Goal: Task Accomplishment & Management: Use online tool/utility

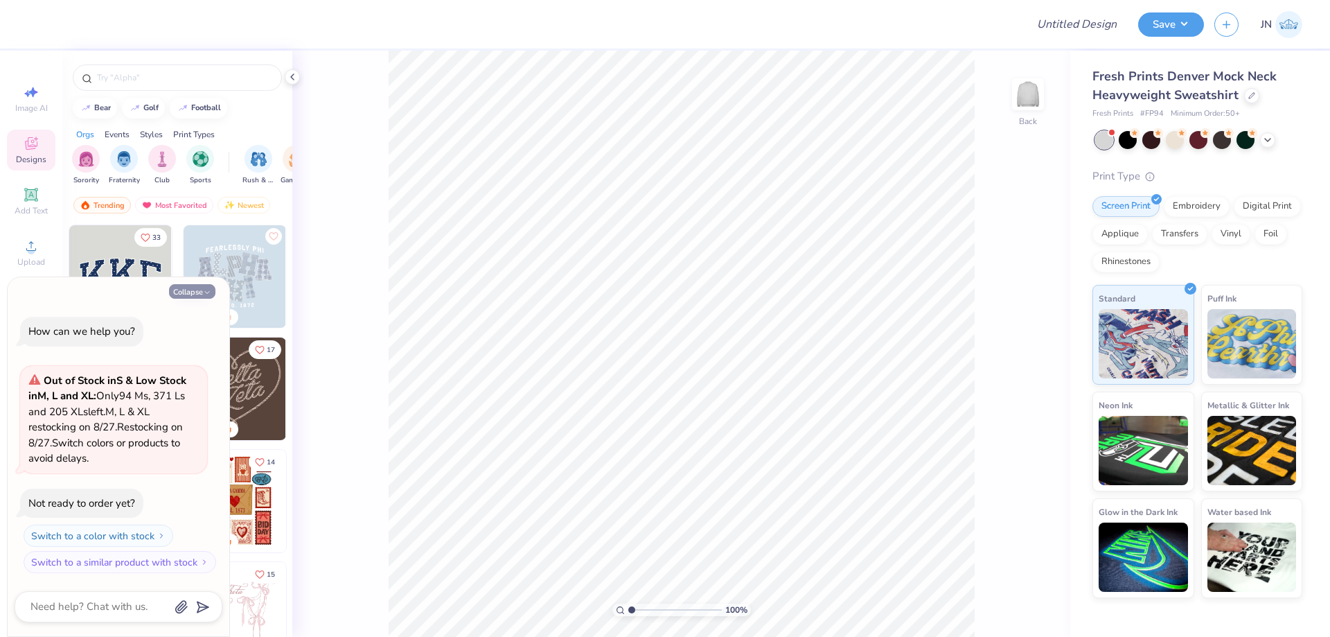
click at [192, 290] on button "Collapse" at bounding box center [192, 291] width 46 height 15
type textarea "x"
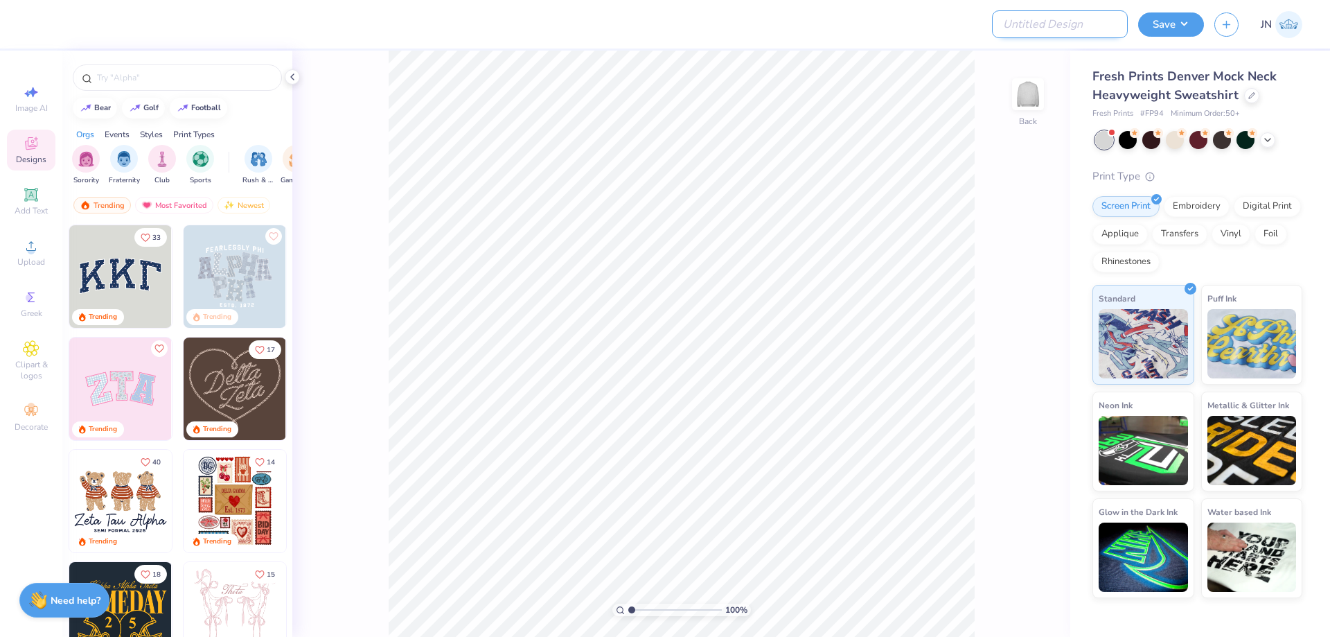
click at [1096, 30] on input "Design Title" at bounding box center [1060, 24] width 136 height 28
paste input "FPS239215"
type input "FPS239215"
click at [947, 45] on div at bounding box center [526, 24] width 977 height 48
click at [22, 246] on div "Upload" at bounding box center [31, 252] width 48 height 41
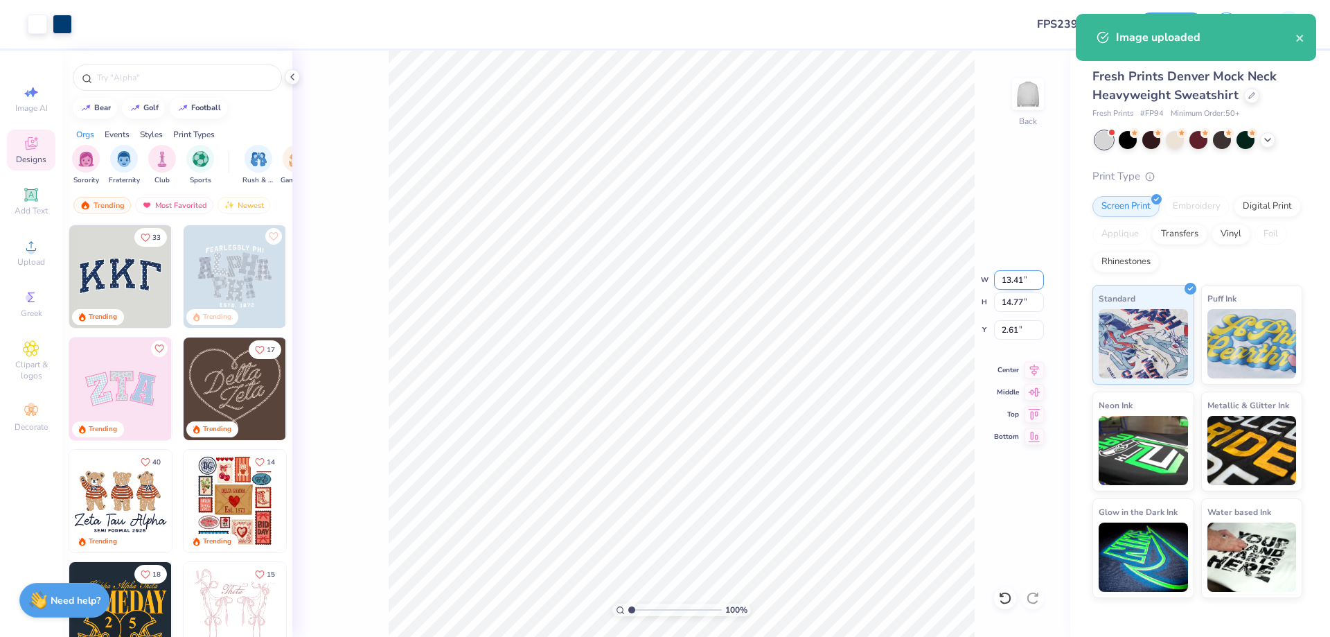
click at [1006, 272] on input "13.41" at bounding box center [1019, 279] width 50 height 19
type input "3.00"
type input "3.31"
type input "8.35"
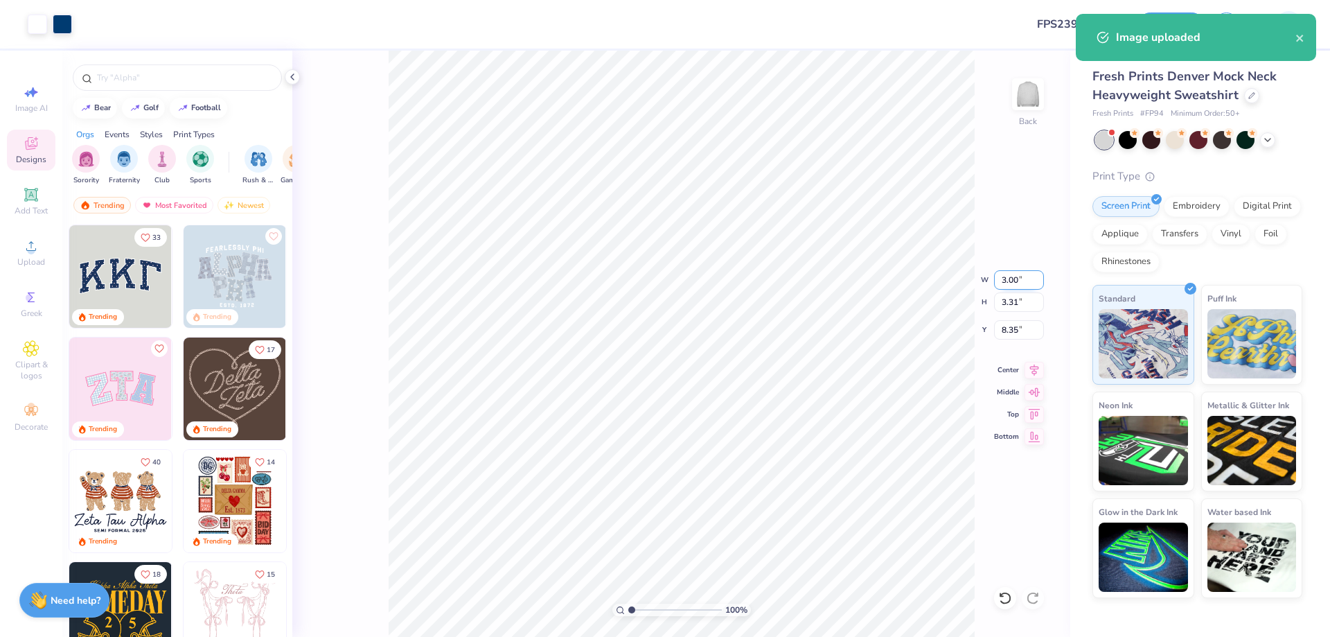
click at [1019, 279] on input "3.00" at bounding box center [1019, 279] width 50 height 19
click at [1019, 278] on input "3.00" at bounding box center [1019, 279] width 50 height 19
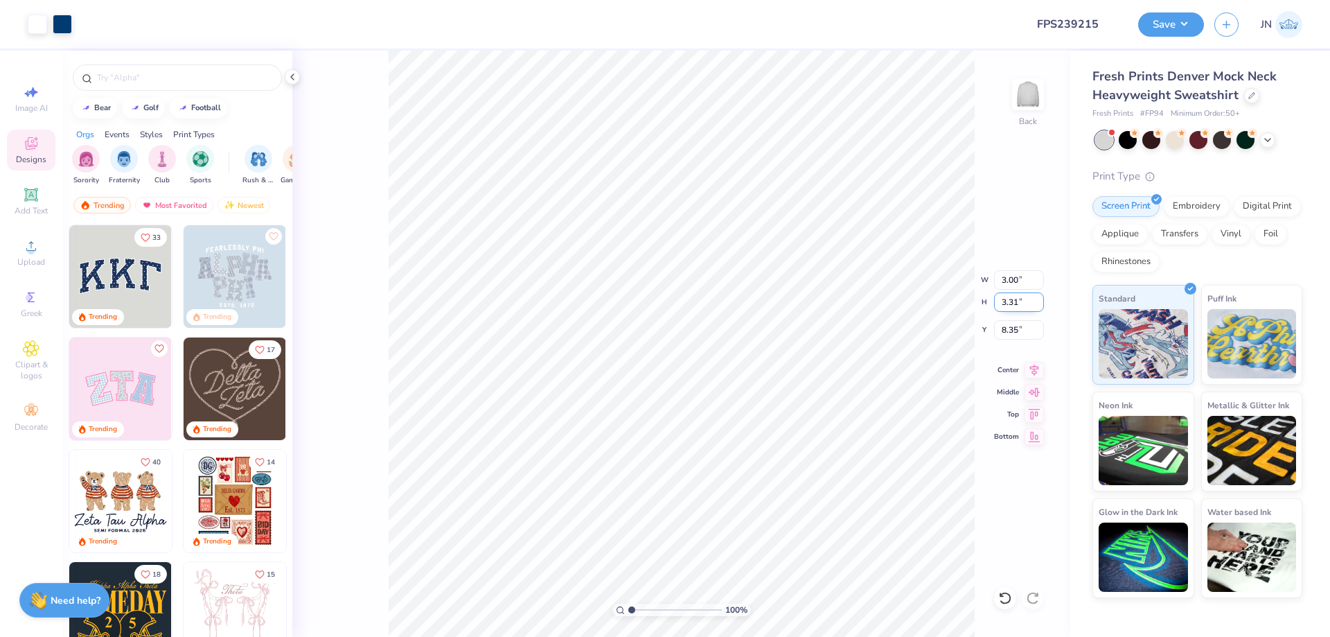
click at [1016, 294] on input "3.31" at bounding box center [1019, 301] width 50 height 19
click at [1016, 296] on input "3.31" at bounding box center [1019, 301] width 50 height 19
type input "4.00"
type input "3.63"
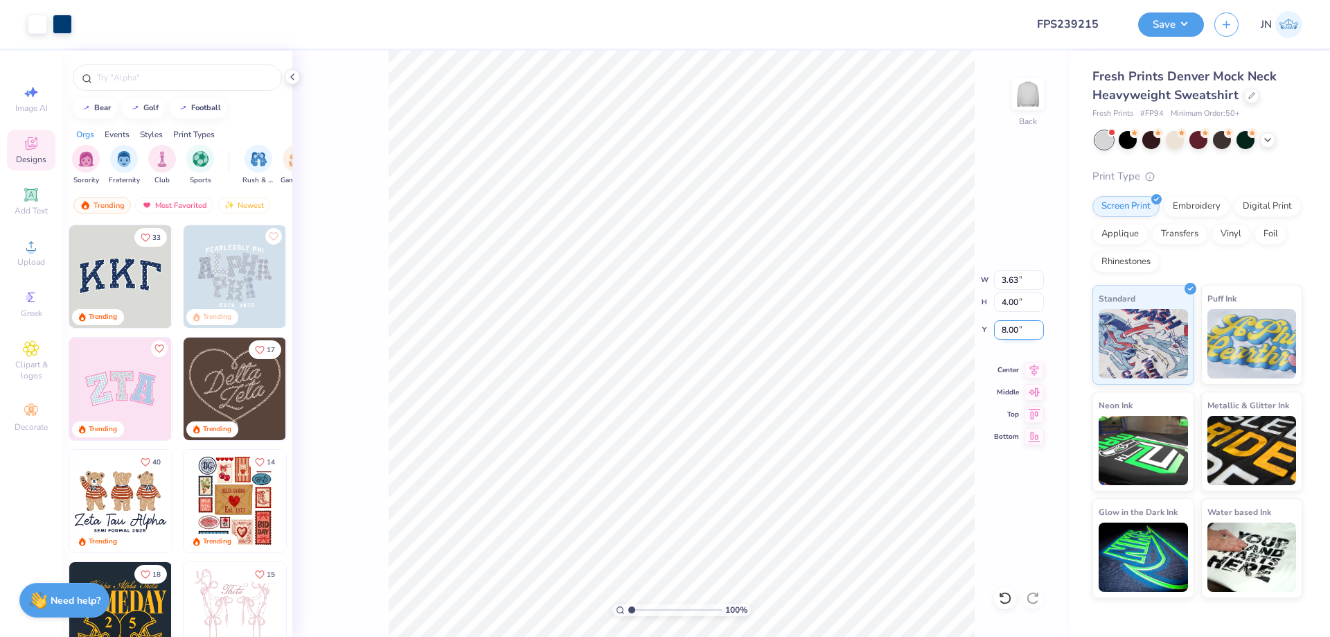
click at [1011, 328] on input "8.00" at bounding box center [1019, 329] width 50 height 19
type input "2.00"
click at [1011, 303] on input "4.00" at bounding box center [1019, 301] width 50 height 19
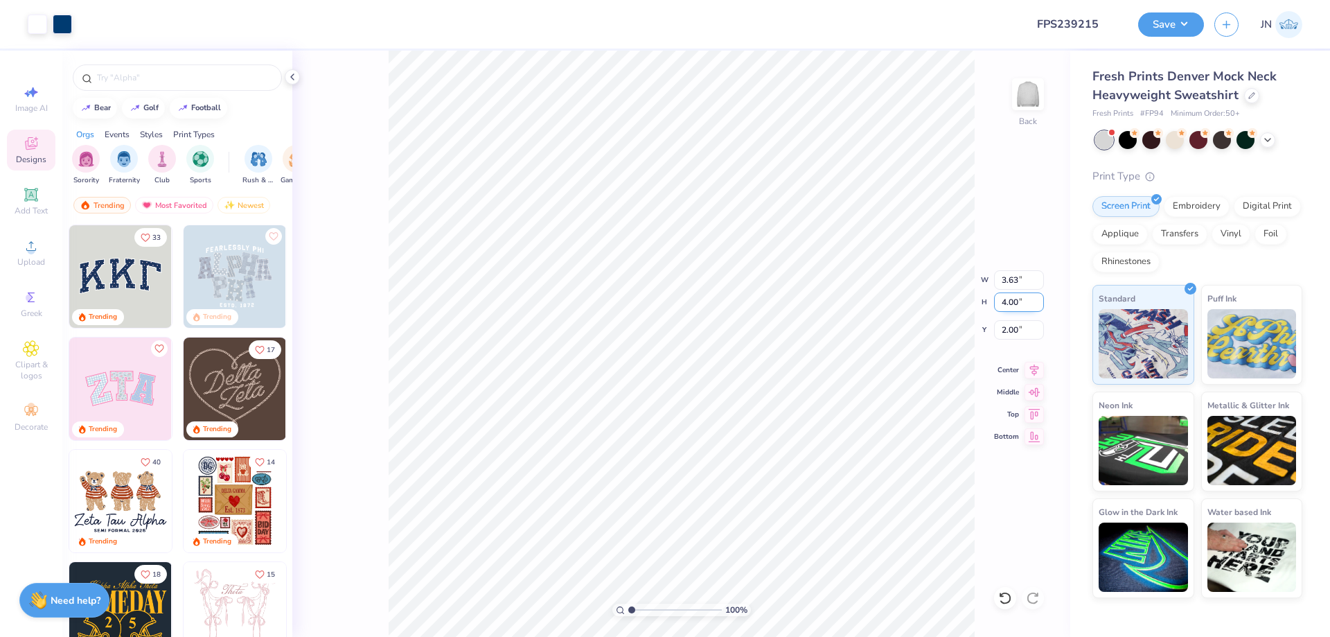
click at [1011, 303] on input "4.00" at bounding box center [1019, 301] width 50 height 19
type input "5"
type input "4.54"
type input "5.00"
click at [1010, 326] on input "1.50" at bounding box center [1019, 329] width 50 height 19
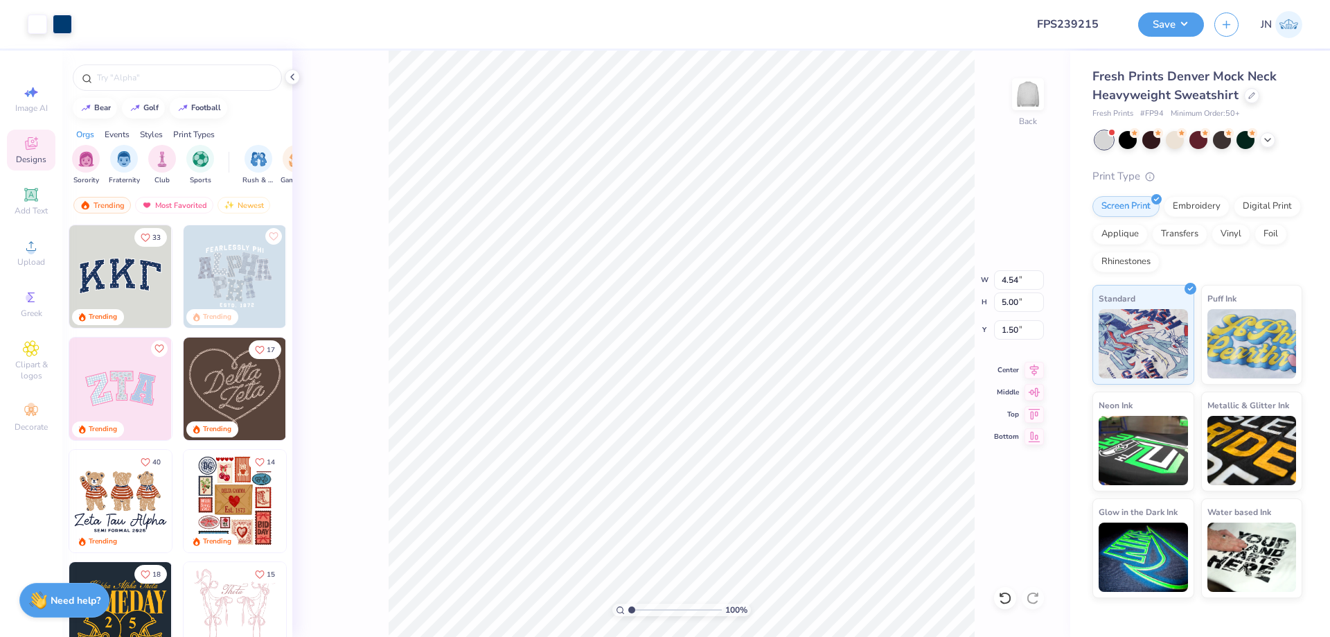
type input "2.78"
click at [29, 256] on span "Upload" at bounding box center [31, 261] width 28 height 11
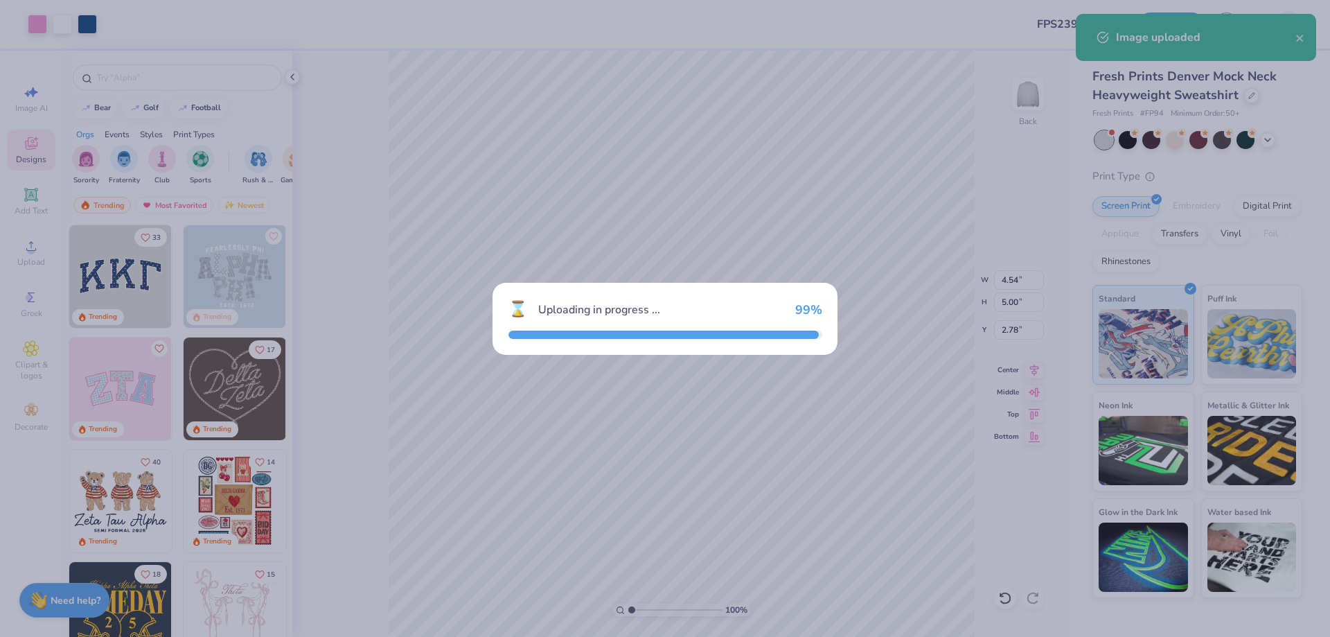
type input "12.88"
type input "13.52"
type input "3.24"
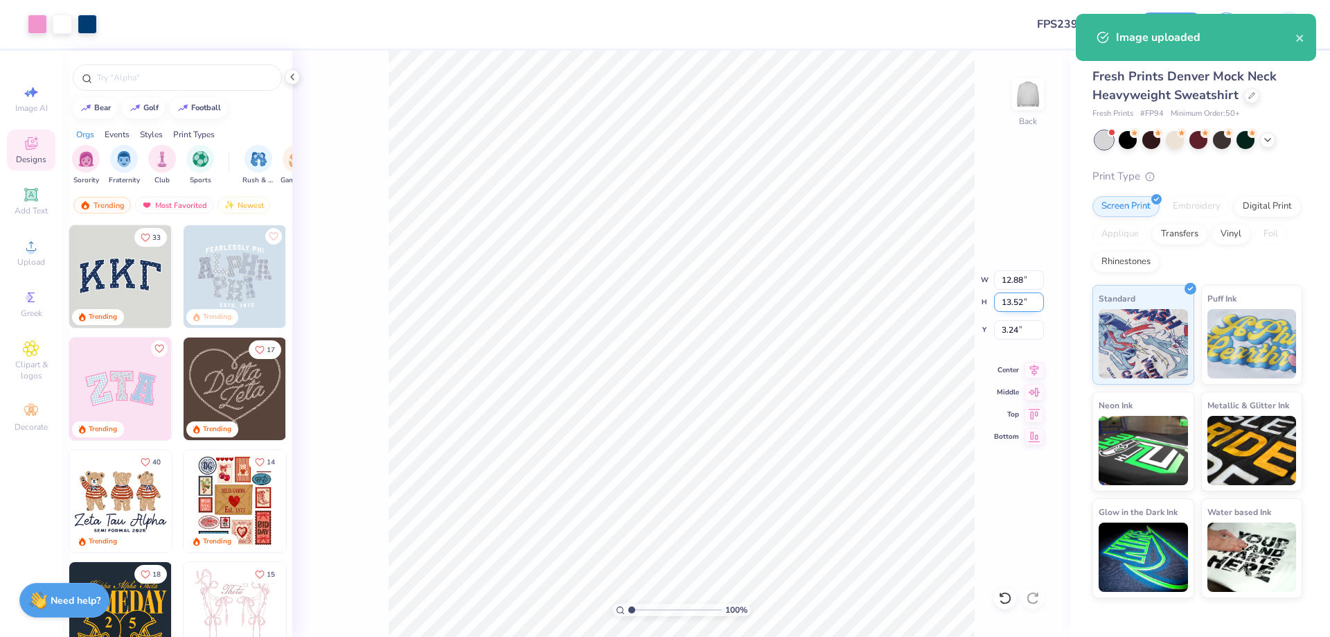
click at [1019, 304] on input "13.52" at bounding box center [1019, 301] width 50 height 19
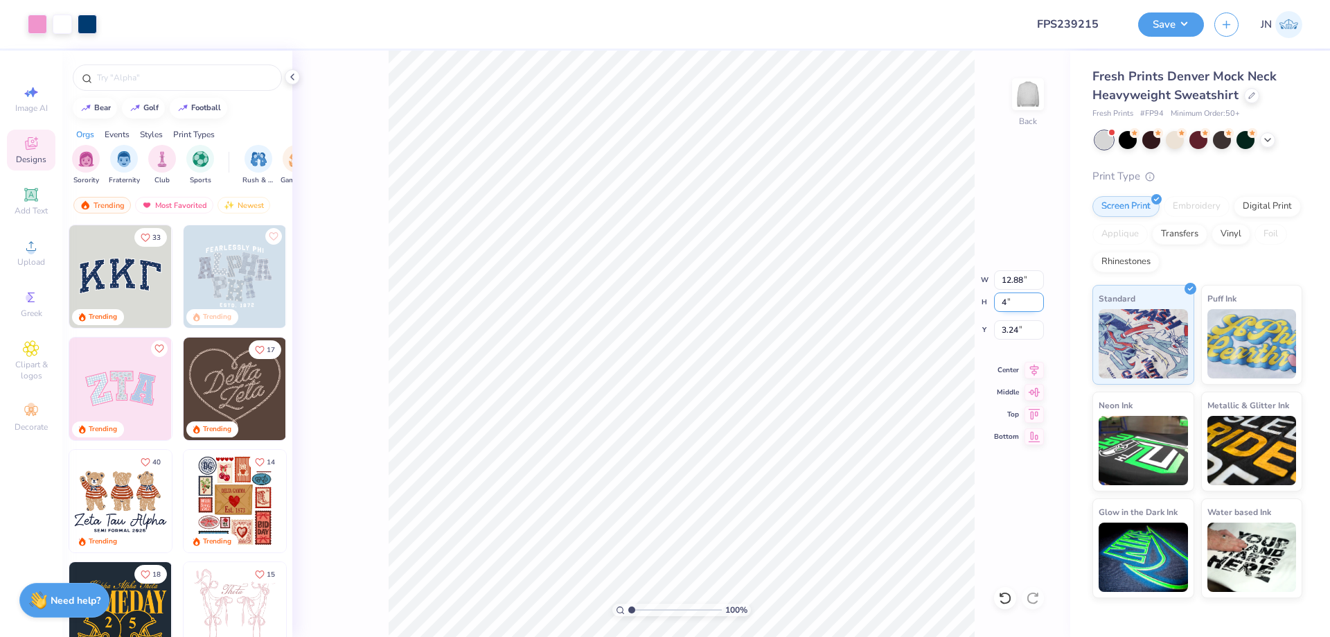
type input "4"
type input "3.81"
type input "4.00"
click at [1014, 330] on input "8.00" at bounding box center [1019, 329] width 50 height 19
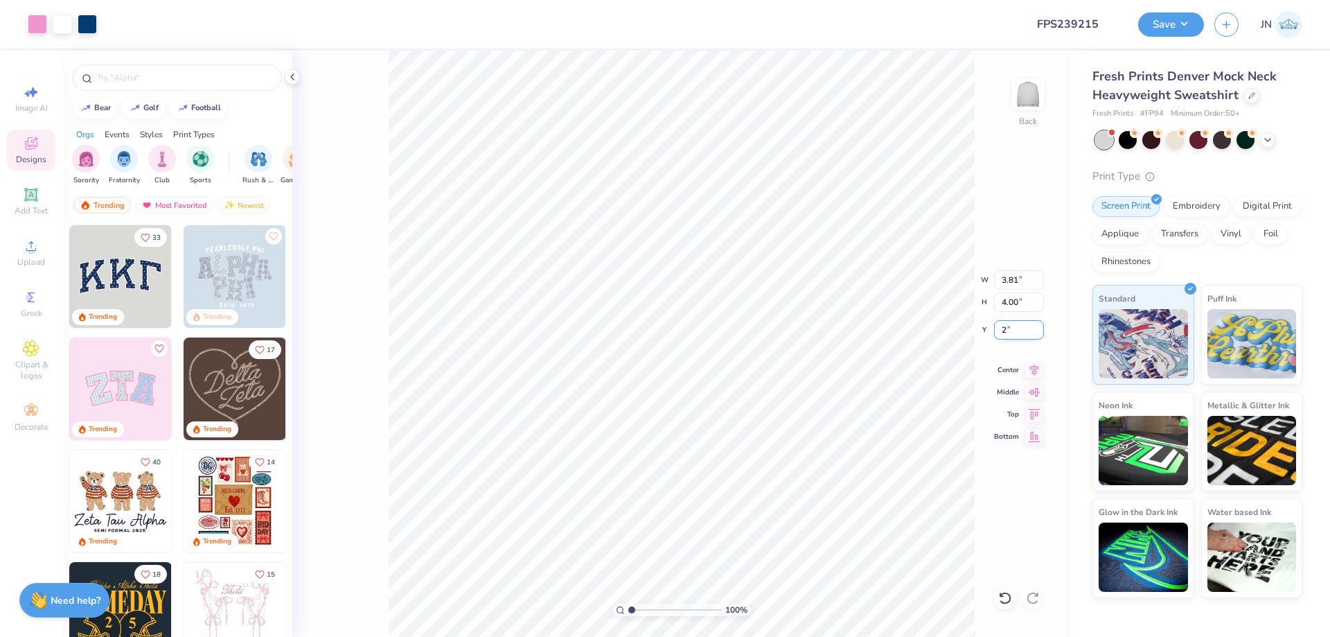
type input "2.00"
type input "4.54"
type input "5.00"
type input "2.78"
type input "3.81"
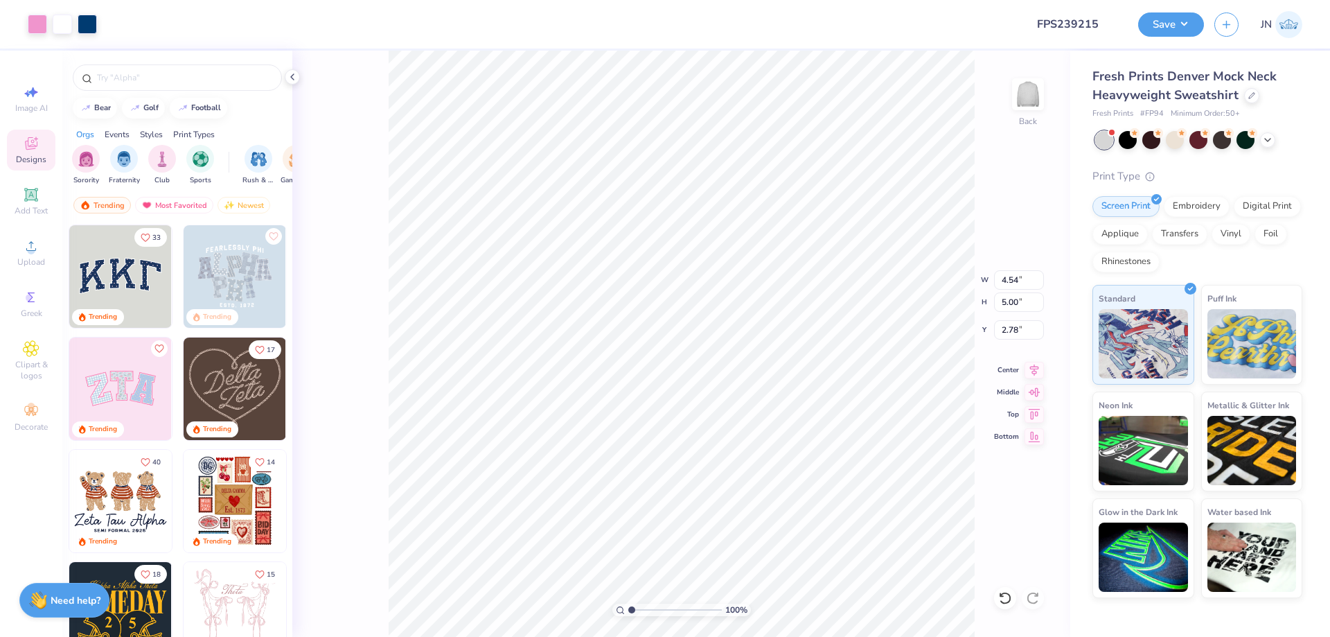
type input "4.00"
type input "3.78"
type input "4.54"
type input "5.00"
type input "2.78"
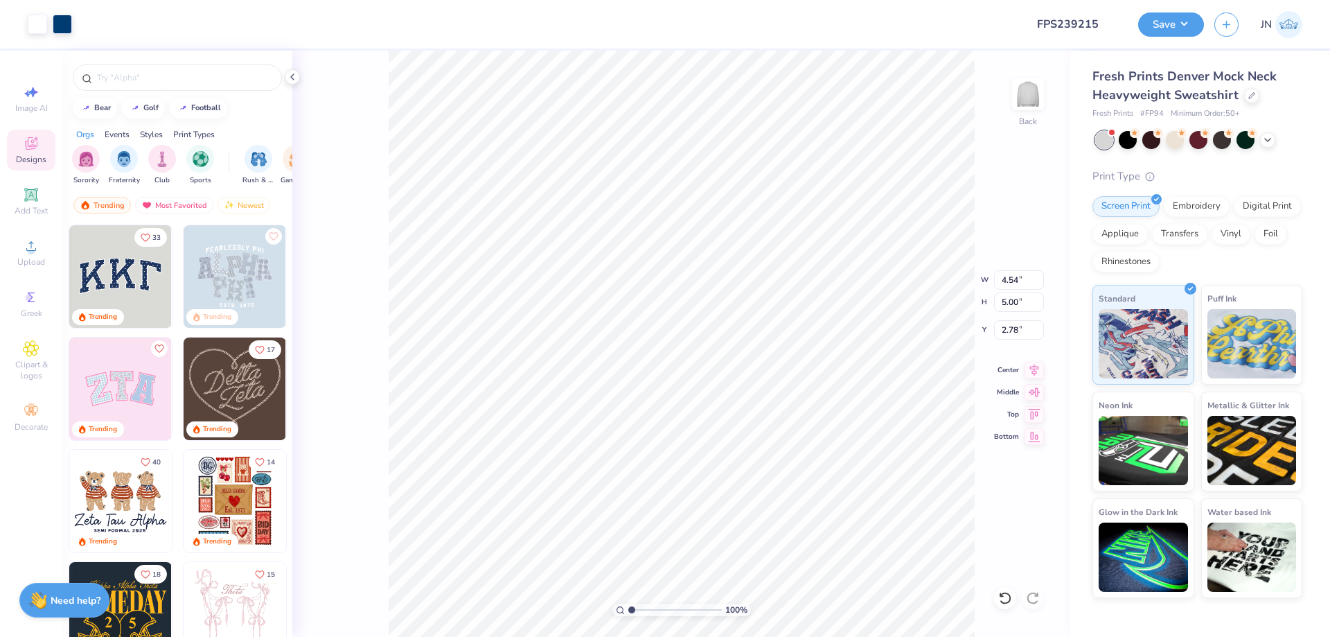
type input "3.81"
type input "4.00"
type input "3.78"
click at [1005, 299] on input "4.00" at bounding box center [1019, 301] width 50 height 19
type input "5.00"
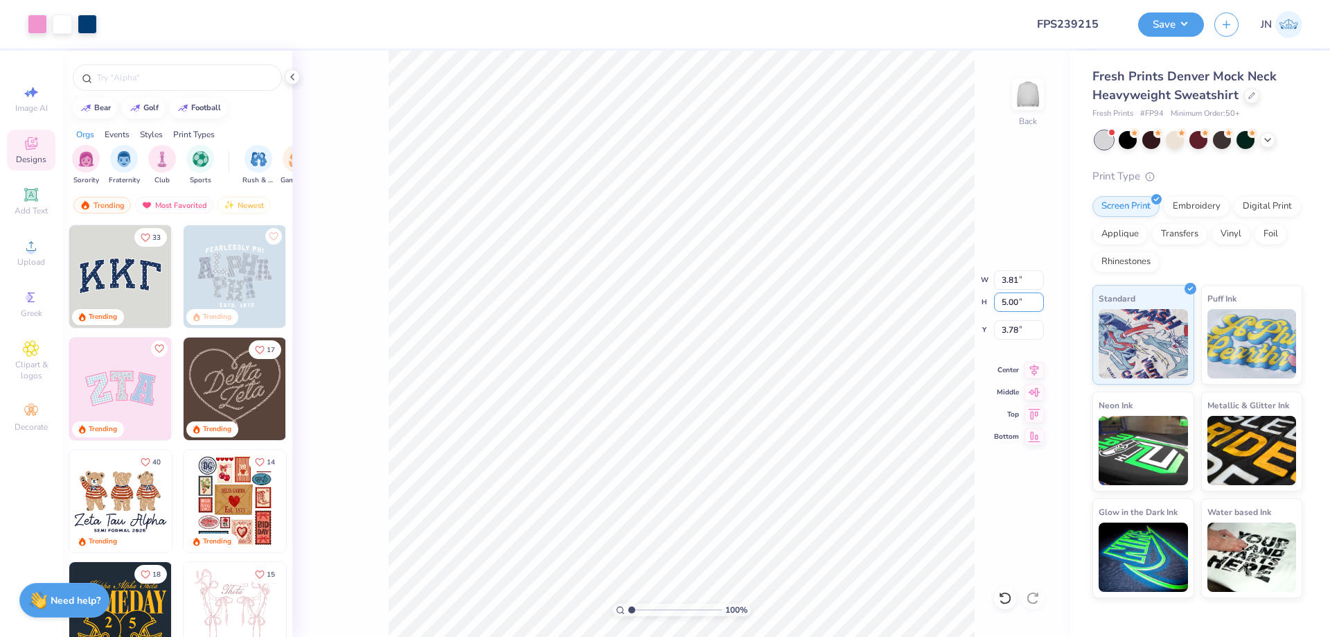
type input "4.77"
type input "3.28"
type input "4.75"
type input "4.99"
click at [1006, 596] on icon at bounding box center [1005, 598] width 14 height 14
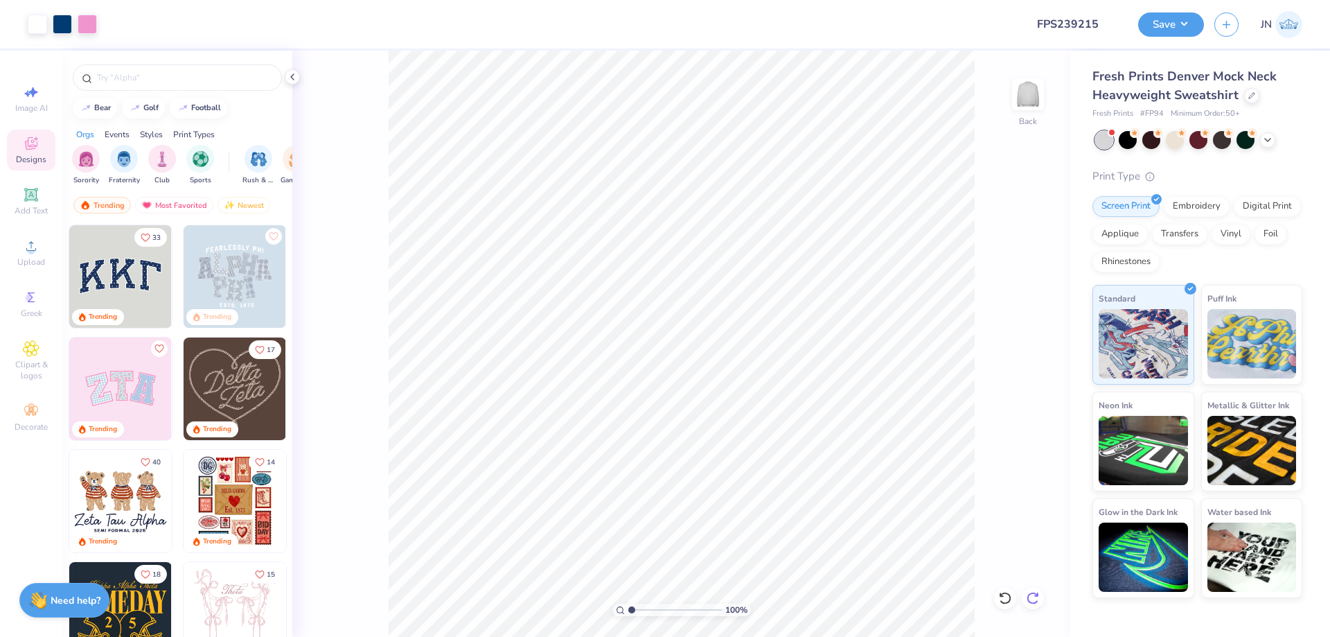
click at [1036, 598] on icon at bounding box center [1033, 598] width 14 height 14
click at [23, 253] on icon at bounding box center [31, 246] width 17 height 17
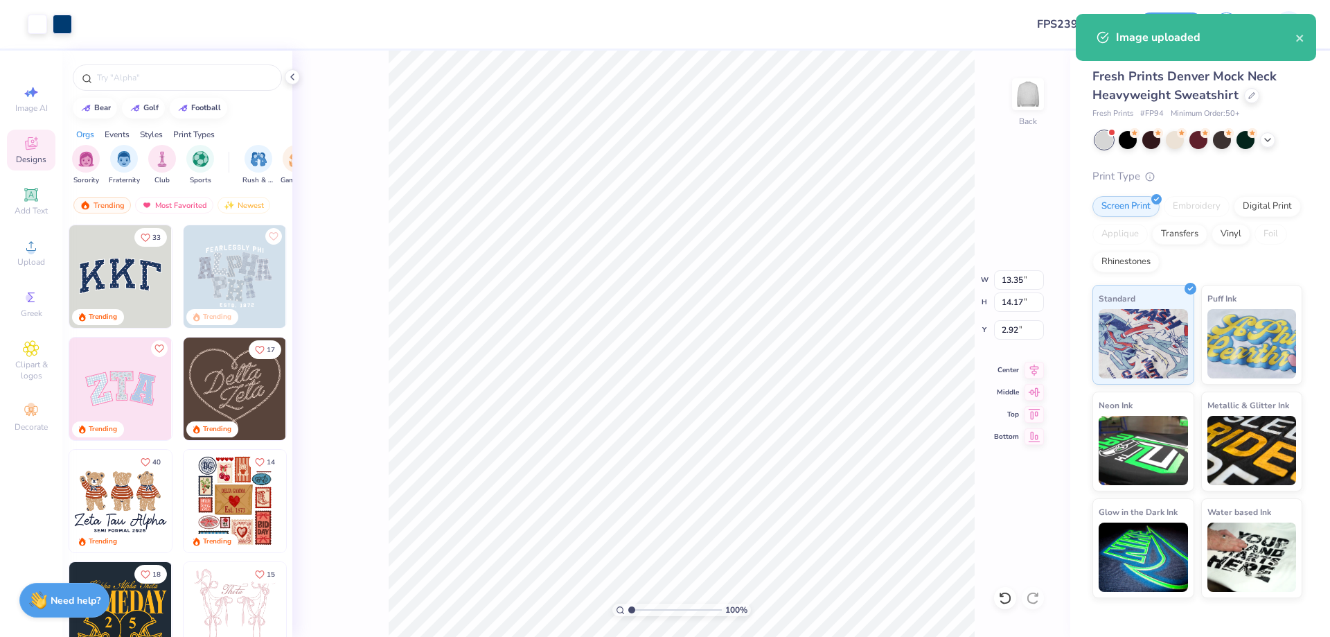
type input "5.76"
click at [1013, 297] on input "6.11" at bounding box center [1019, 301] width 50 height 19
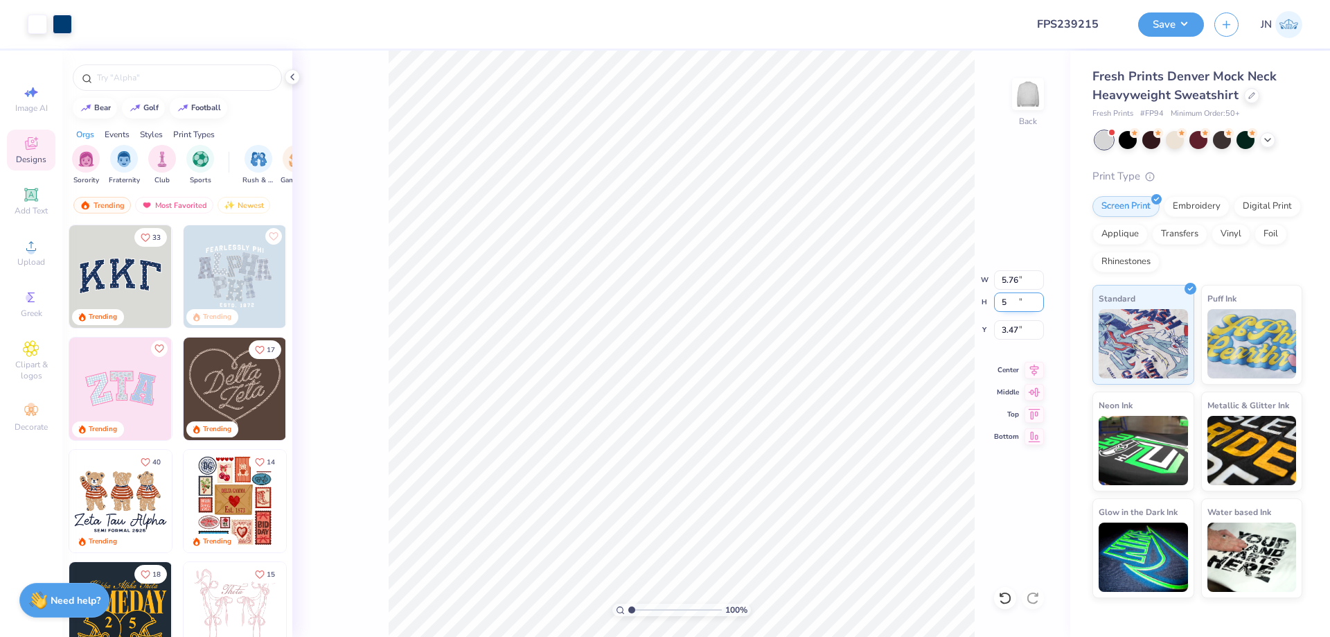
type input "5.00"
type input "4.71"
type input "3.47"
type input "4.77"
type input "3.00"
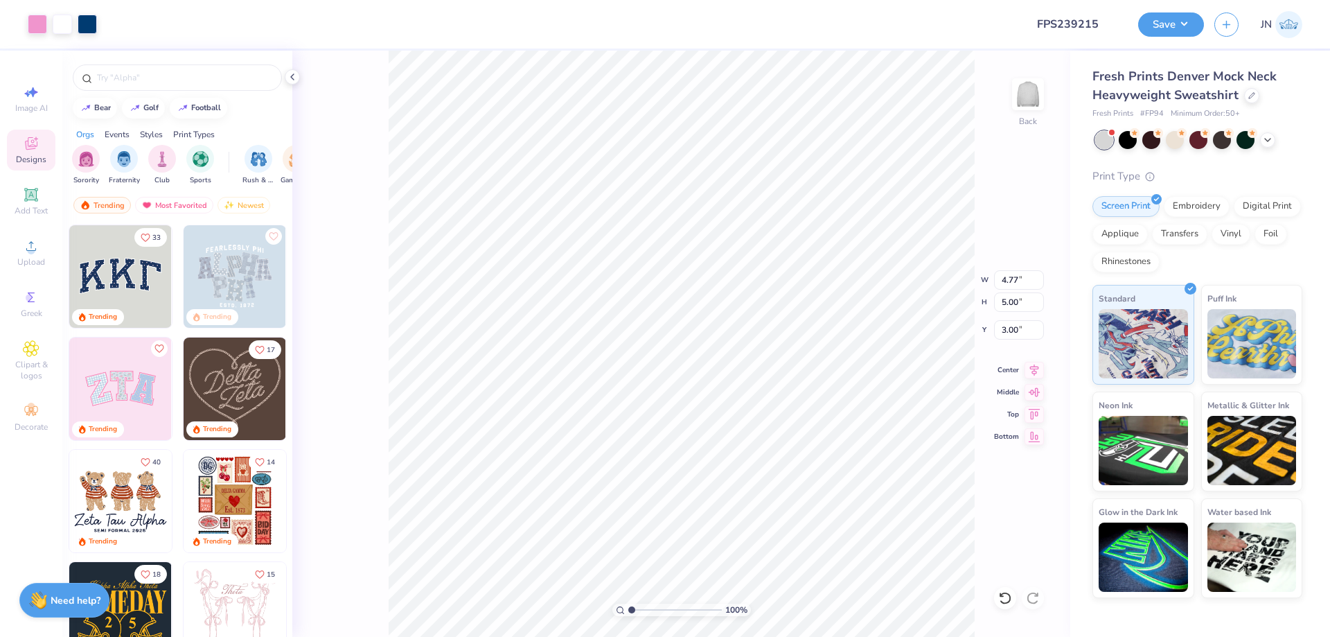
type input "4.54"
type input "2.78"
type input "4.83"
type input "5.32"
type input "2.46"
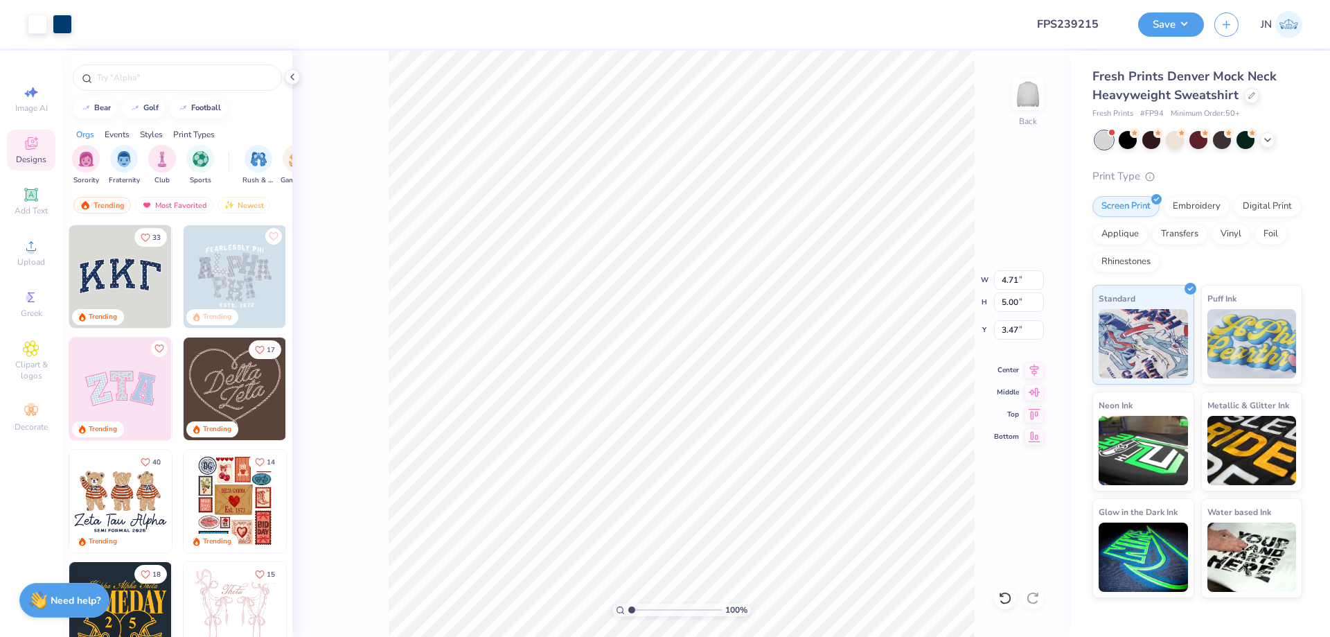
type input "2.46"
click at [764, 621] on li "Send to Back" at bounding box center [772, 619] width 109 height 27
click at [1006, 601] on icon at bounding box center [1005, 598] width 14 height 14
type input "3.00"
click at [1013, 592] on div at bounding box center [1005, 598] width 22 height 22
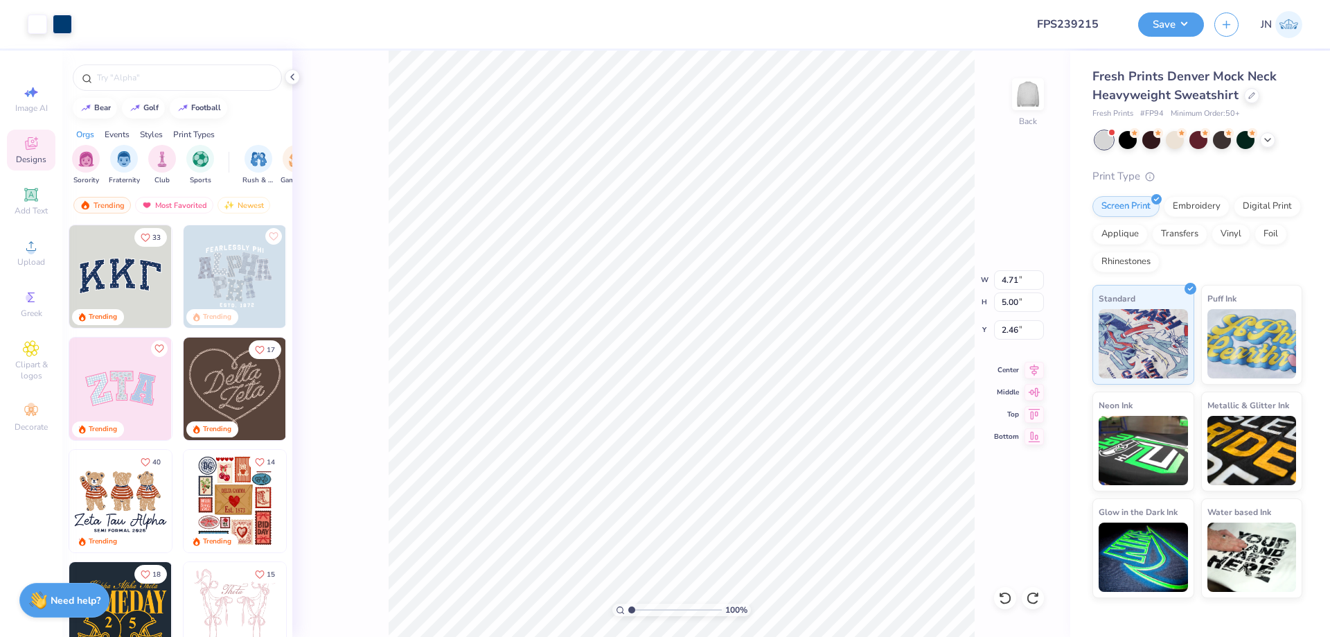
type input "4.71"
type input "2.23"
click at [24, 238] on icon at bounding box center [31, 246] width 17 height 17
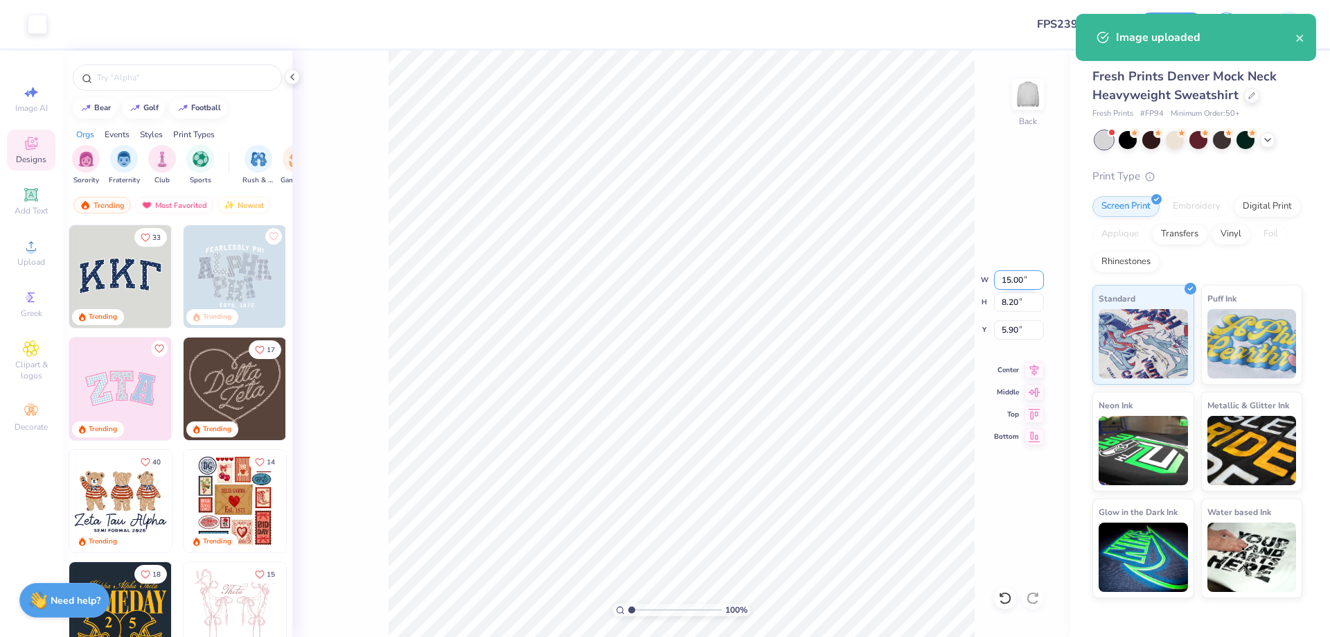
click at [1007, 283] on input "15.00" at bounding box center [1019, 279] width 50 height 19
type input "12.00"
type input "6.56"
click at [1007, 330] on input "6.72" at bounding box center [1019, 329] width 50 height 19
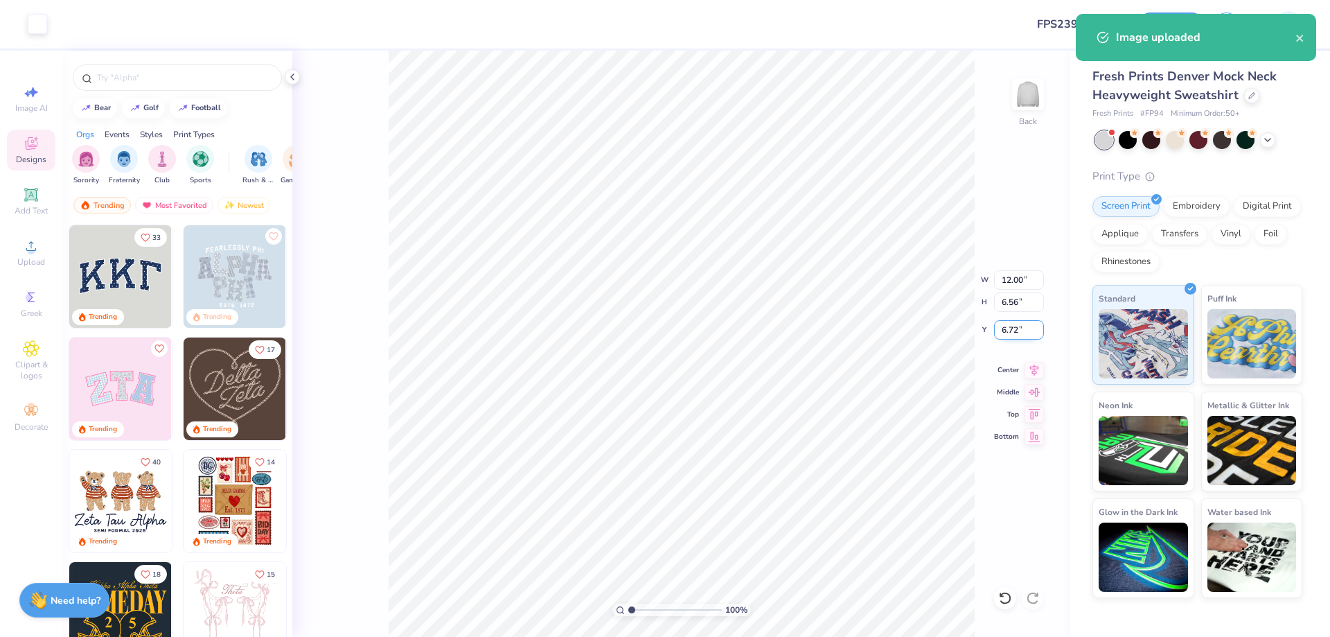
click at [1007, 330] on input "6.72" at bounding box center [1019, 329] width 50 height 19
type input "3.00"
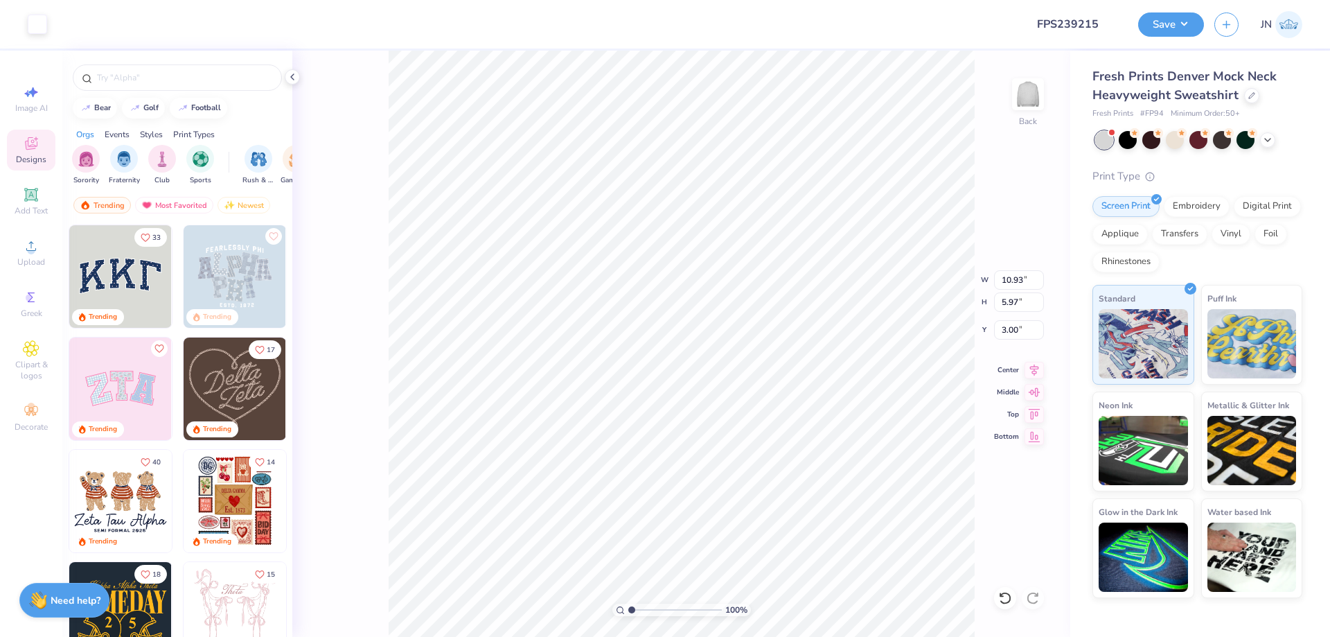
type input "10.93"
type input "5.97"
type input "2.03"
type input "1.80"
click at [31, 213] on span "Add Text" at bounding box center [31, 210] width 33 height 11
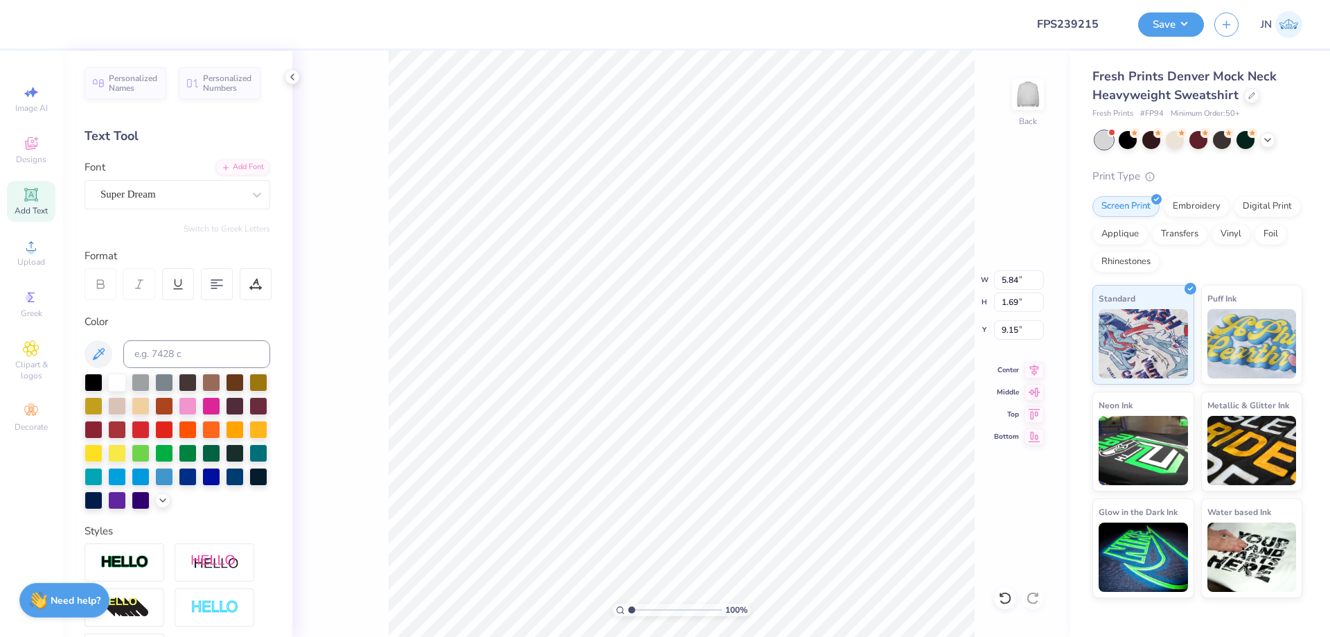
scroll to position [12, 2]
type textarea "T"
type textarea "Bid Day By the Sea"
click at [242, 163] on div "Add Font" at bounding box center [242, 166] width 55 height 16
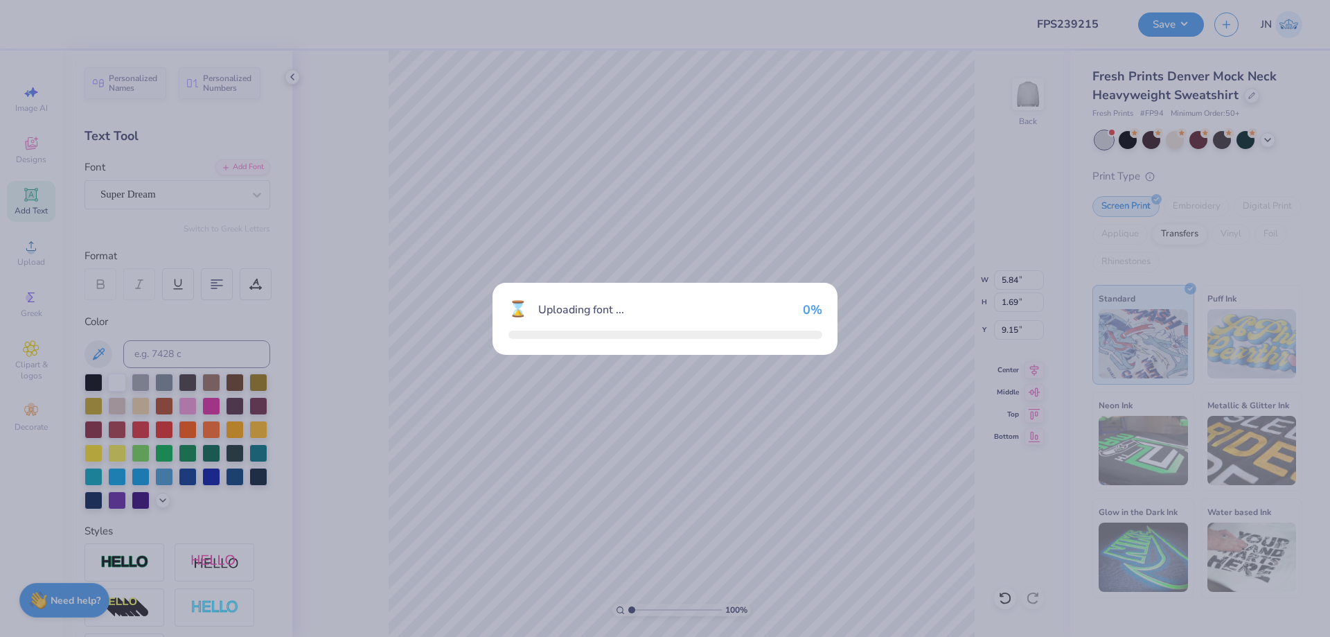
type input "16.27"
type input "1.66"
type input "9.17"
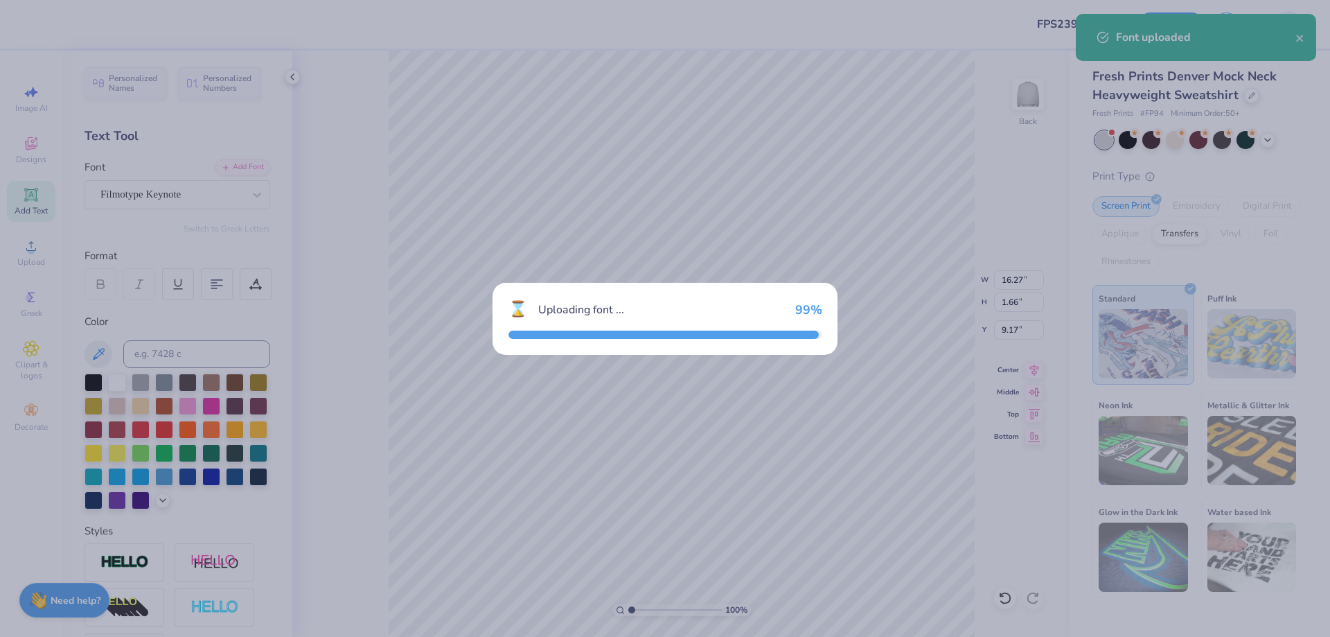
type input "15.66"
type input "2.39"
type input "8.81"
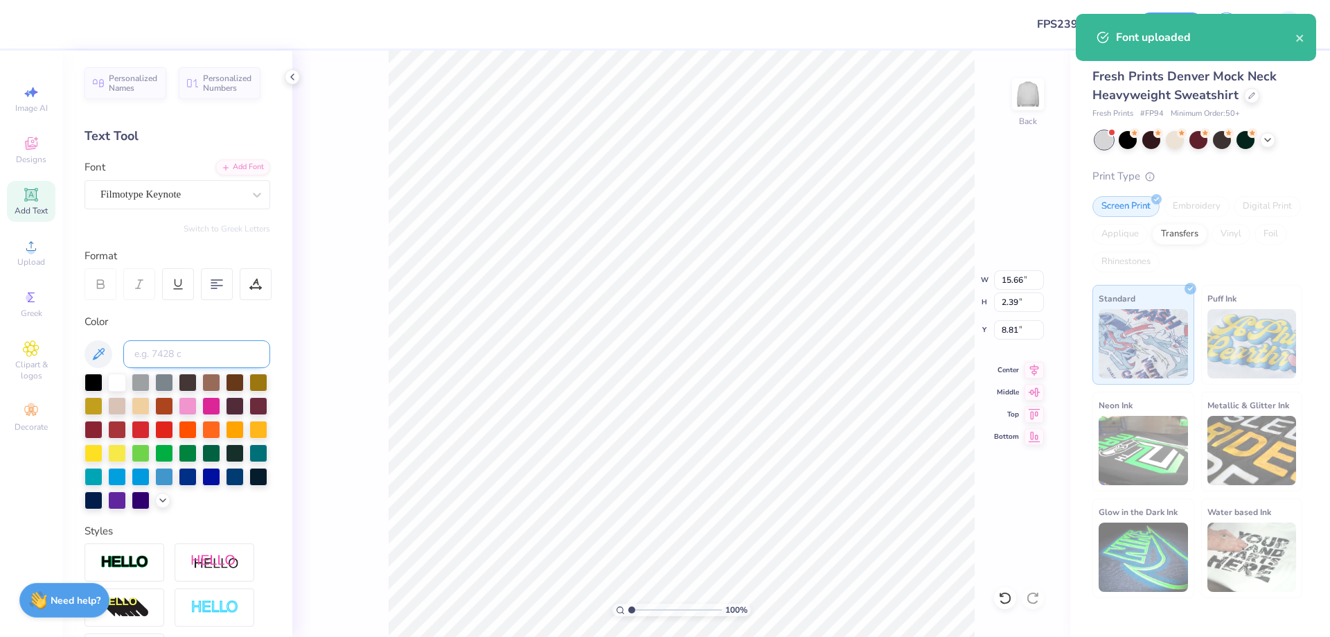
click at [160, 350] on input at bounding box center [196, 354] width 147 height 28
type input "541"
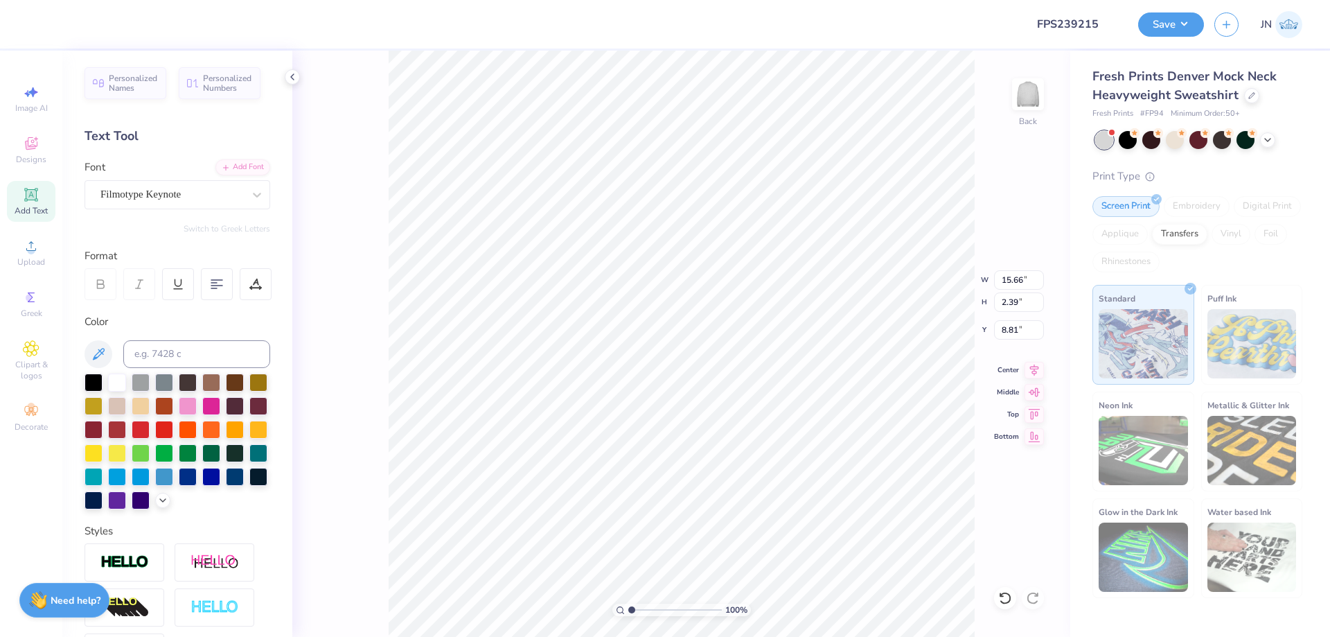
type input "6.19"
type input "0.94"
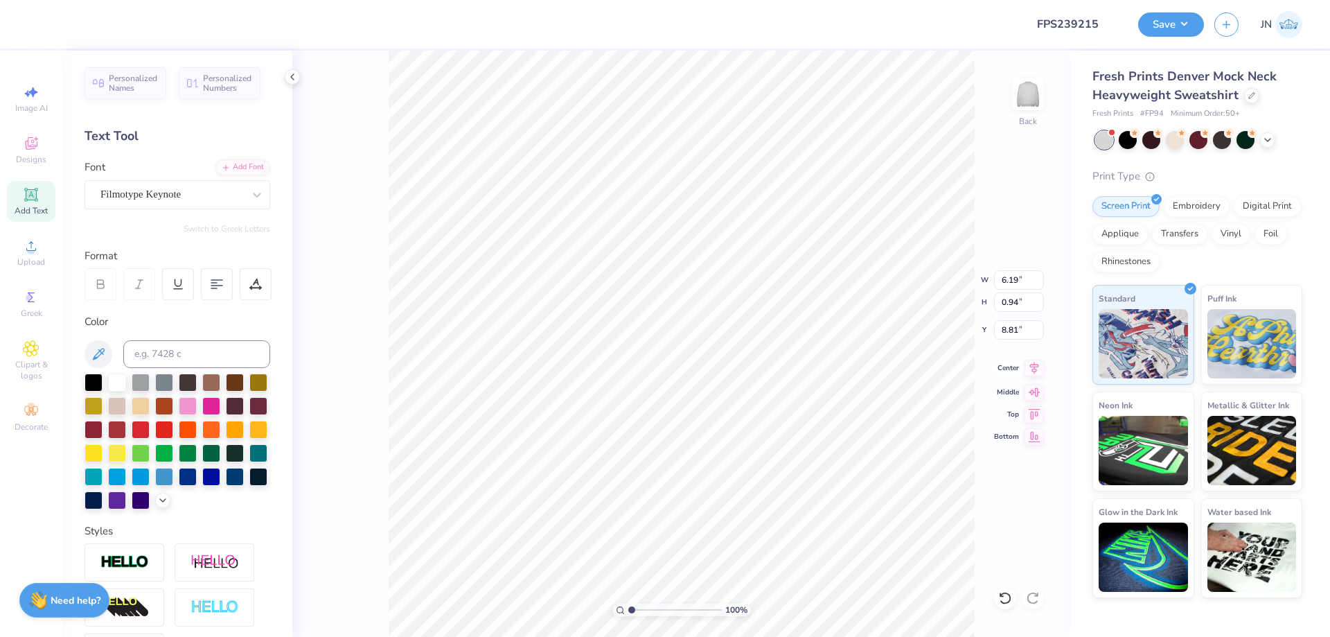
click at [1036, 364] on icon at bounding box center [1034, 368] width 19 height 17
type input "8.00"
type input "8.30"
click at [1037, 367] on icon at bounding box center [1034, 368] width 19 height 17
type input "5.88"
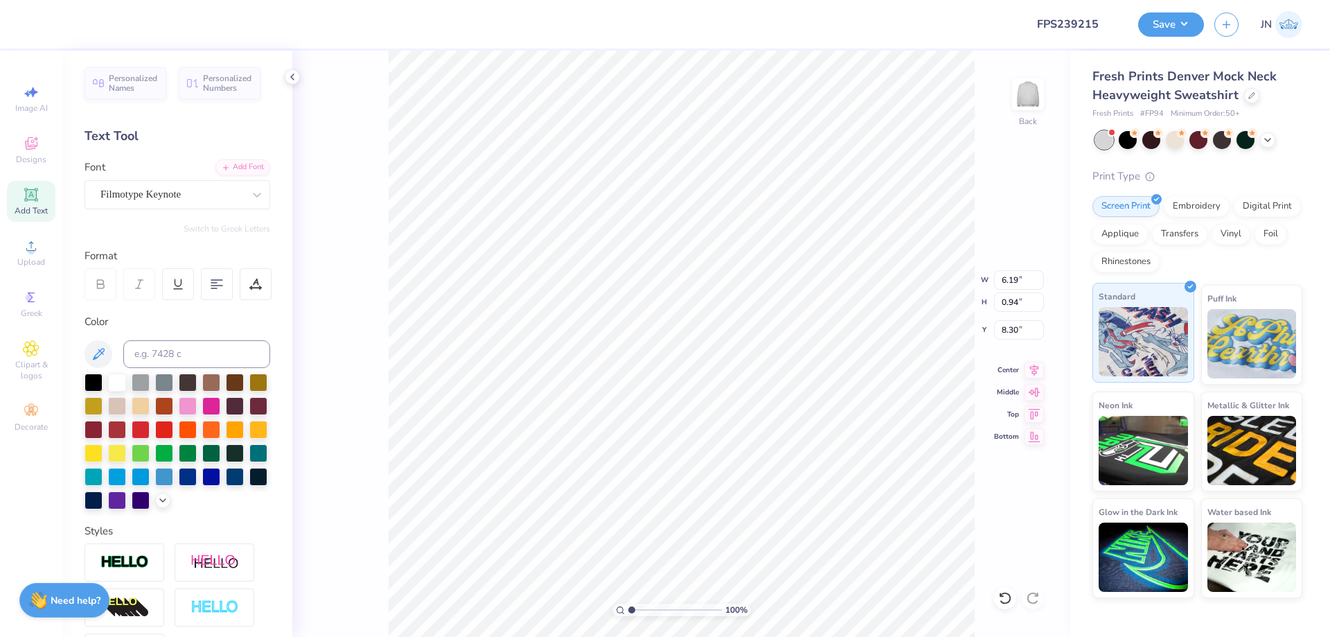
type input "0.90"
click at [1027, 366] on icon at bounding box center [1034, 368] width 19 height 17
type input "6.50"
type input "0.99"
click at [1036, 373] on icon at bounding box center [1034, 368] width 19 height 17
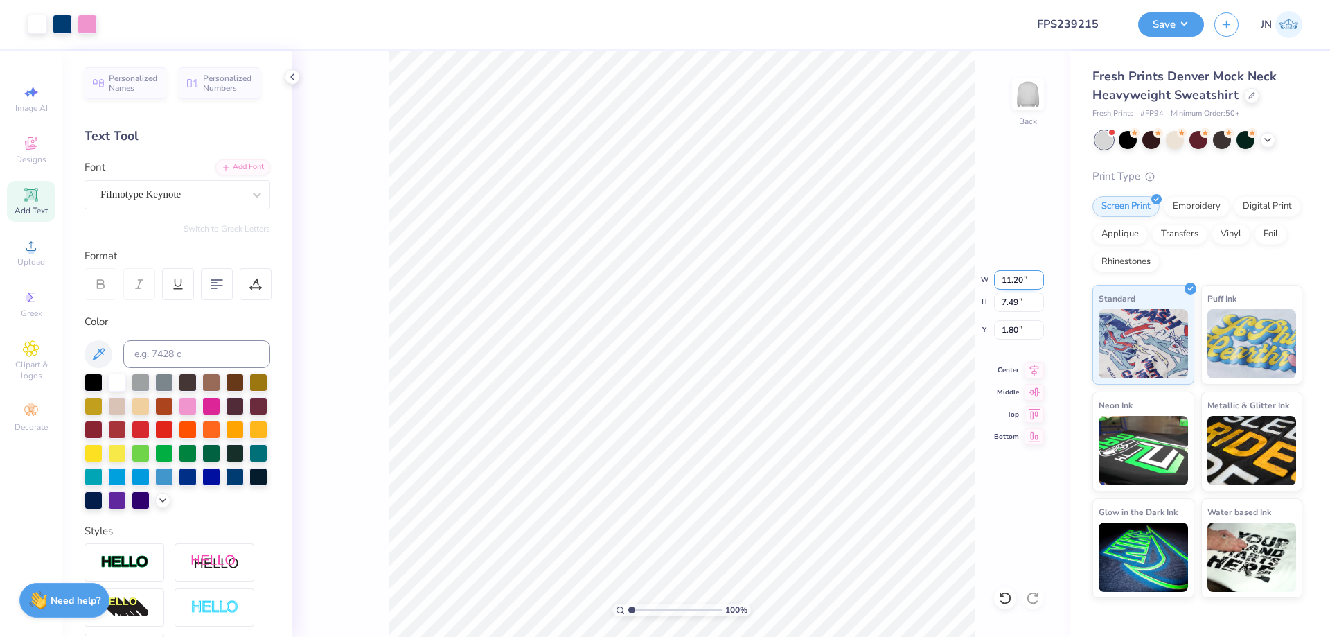
click at [1006, 276] on input "11.20" at bounding box center [1019, 279] width 50 height 19
type input "12.00"
type input "8.02"
click at [1002, 333] on input "1.54" at bounding box center [1019, 329] width 50 height 19
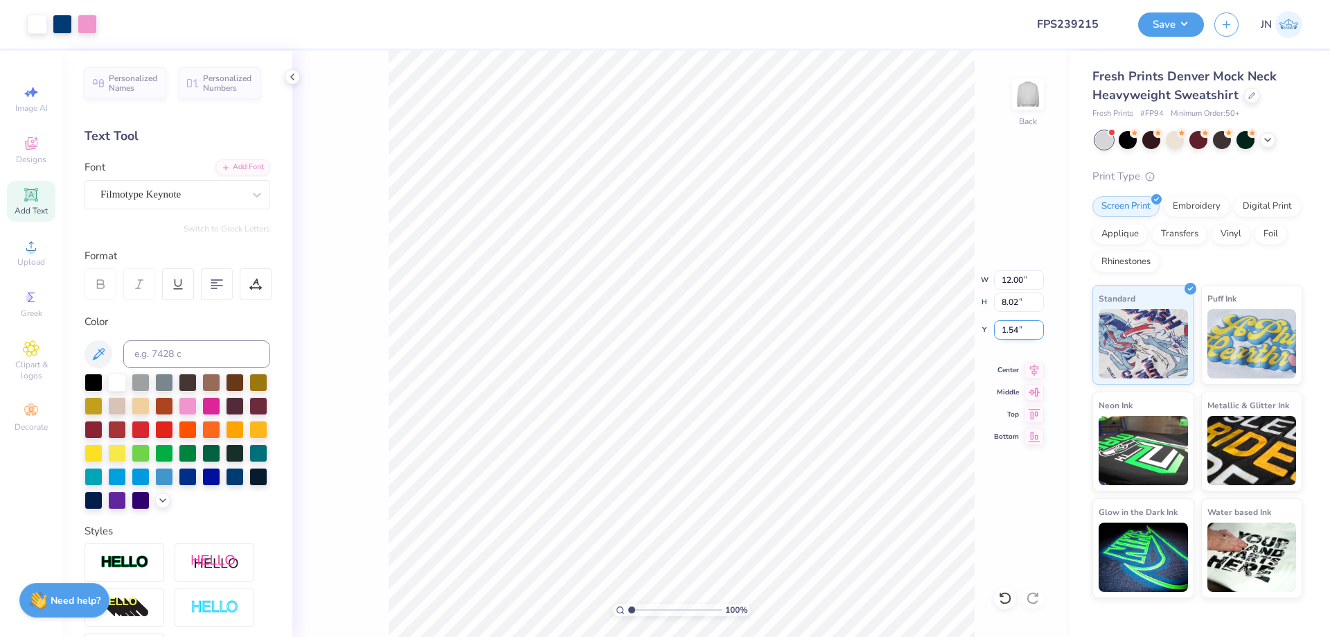
click at [1002, 333] on input "1.54" at bounding box center [1019, 329] width 50 height 19
type input "2.00"
click at [1013, 275] on input "12.00" at bounding box center [1019, 279] width 50 height 19
type input "12.50"
type input "8.36"
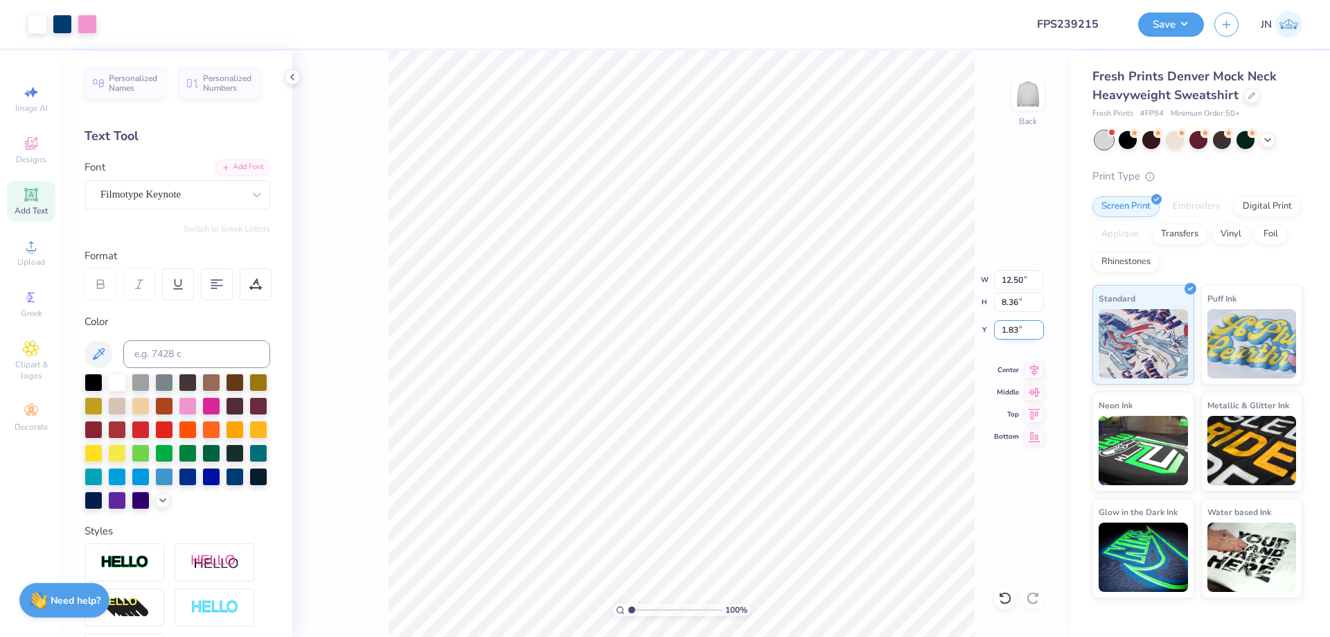
click at [1007, 331] on input "1.83" at bounding box center [1019, 329] width 50 height 19
drag, startPoint x: 1018, startPoint y: 328, endPoint x: 1000, endPoint y: 327, distance: 17.4
click at [1004, 328] on input "1.83" at bounding box center [1019, 329] width 50 height 19
type input "1"
type input "1.50"
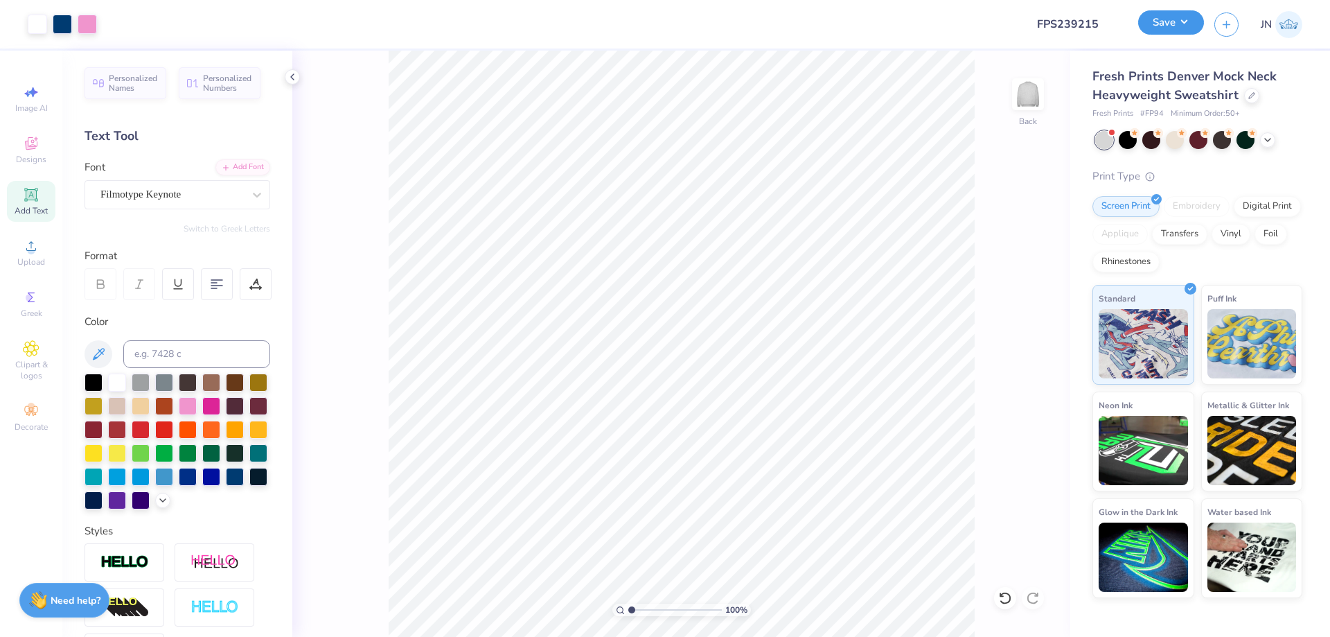
click at [1183, 26] on button "Save" at bounding box center [1171, 22] width 66 height 24
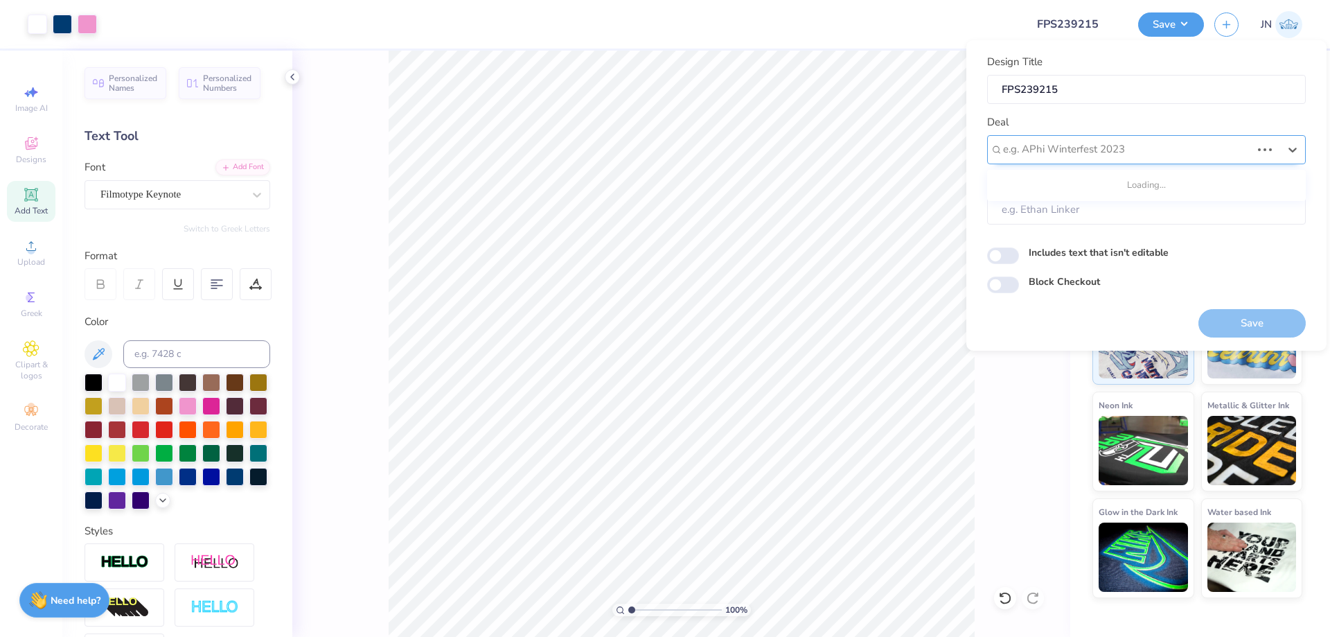
click at [1138, 150] on div at bounding box center [1127, 149] width 248 height 19
click at [1120, 194] on div "Design Tool Gallery" at bounding box center [1147, 186] width 308 height 23
type input "design tool gall"
type input "Design Tool Gallery User"
click at [1262, 330] on button "Save" at bounding box center [1251, 323] width 107 height 28
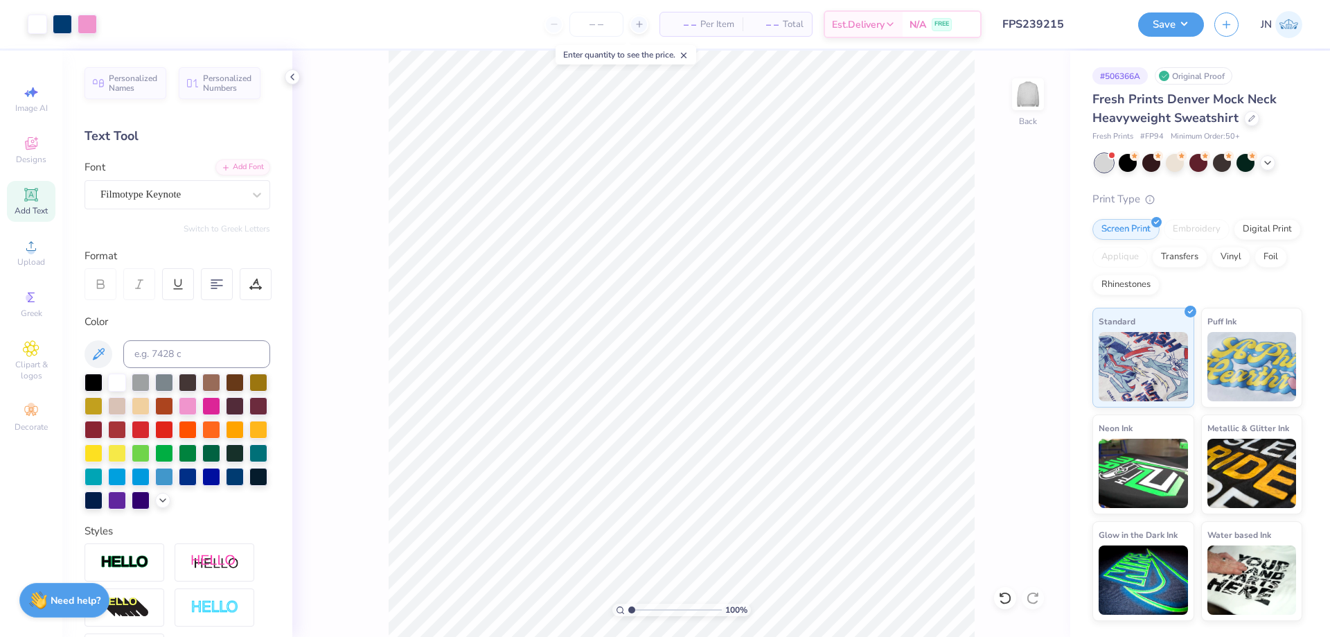
click at [1059, 30] on input "FPS239215" at bounding box center [1060, 24] width 136 height 28
click at [1173, 14] on button "Save" at bounding box center [1171, 22] width 66 height 24
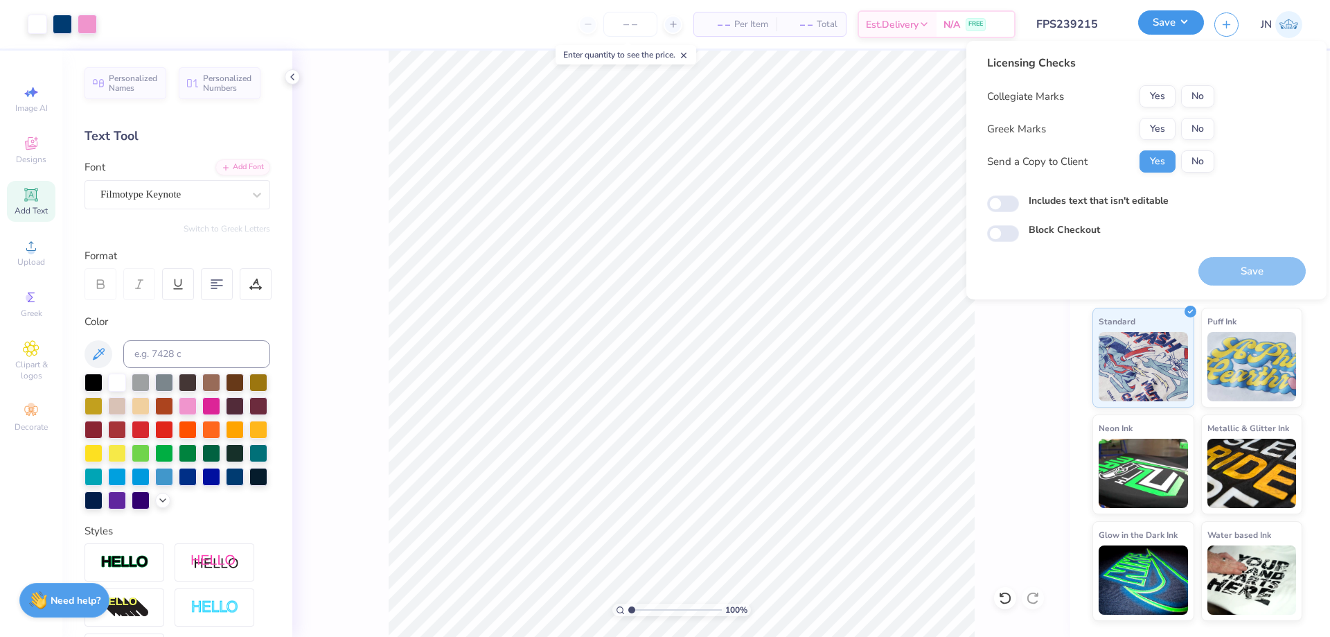
click at [1173, 21] on button "Save" at bounding box center [1171, 22] width 66 height 24
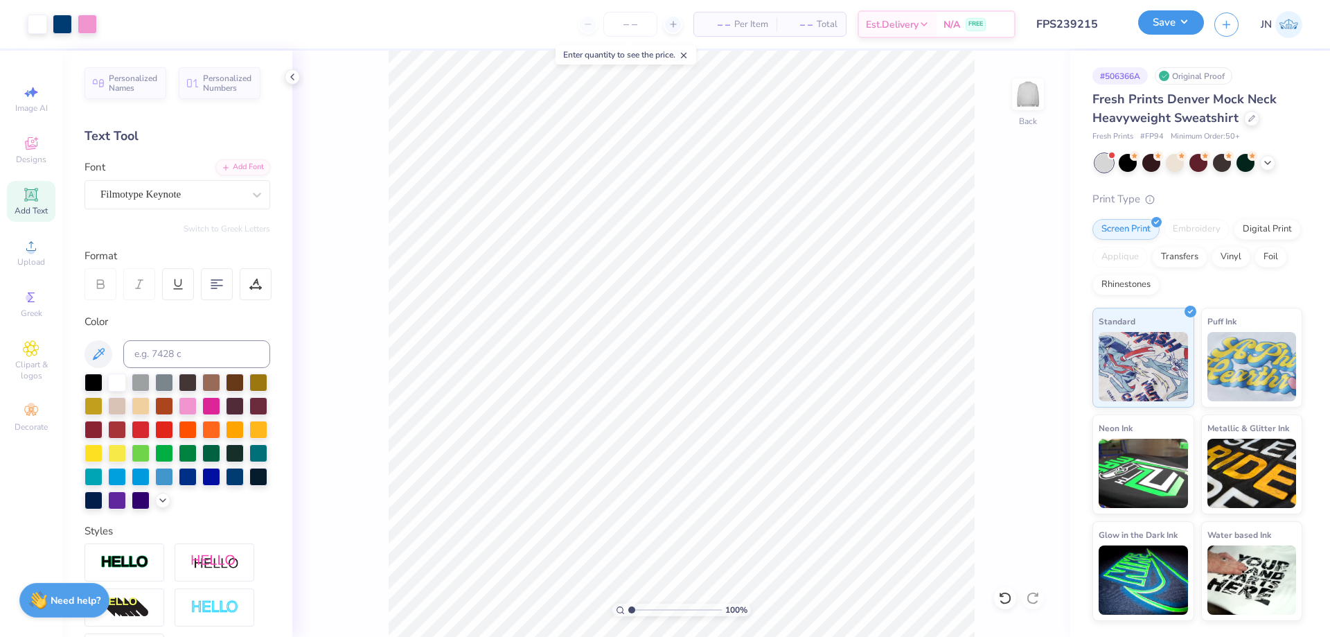
click at [1173, 18] on button "Save" at bounding box center [1171, 22] width 66 height 24
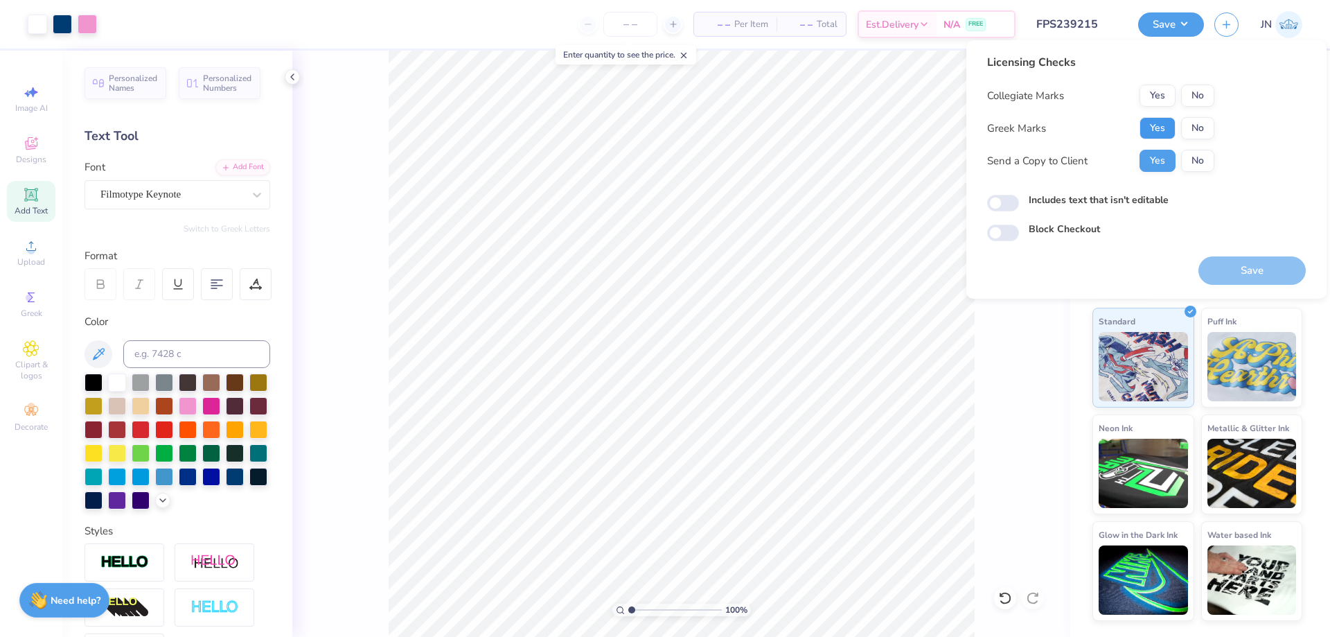
click at [1160, 118] on button "Yes" at bounding box center [1158, 128] width 36 height 22
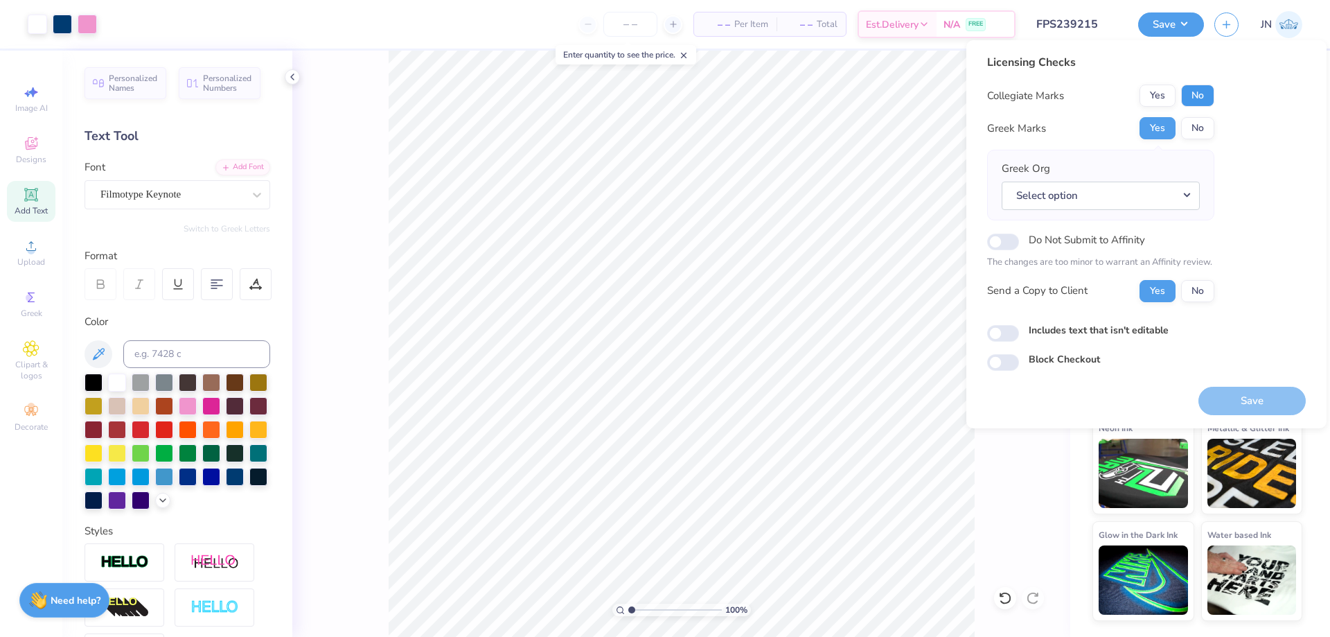
click at [1191, 100] on button "No" at bounding box center [1197, 96] width 33 height 22
click at [1119, 204] on button "Select option" at bounding box center [1101, 195] width 198 height 28
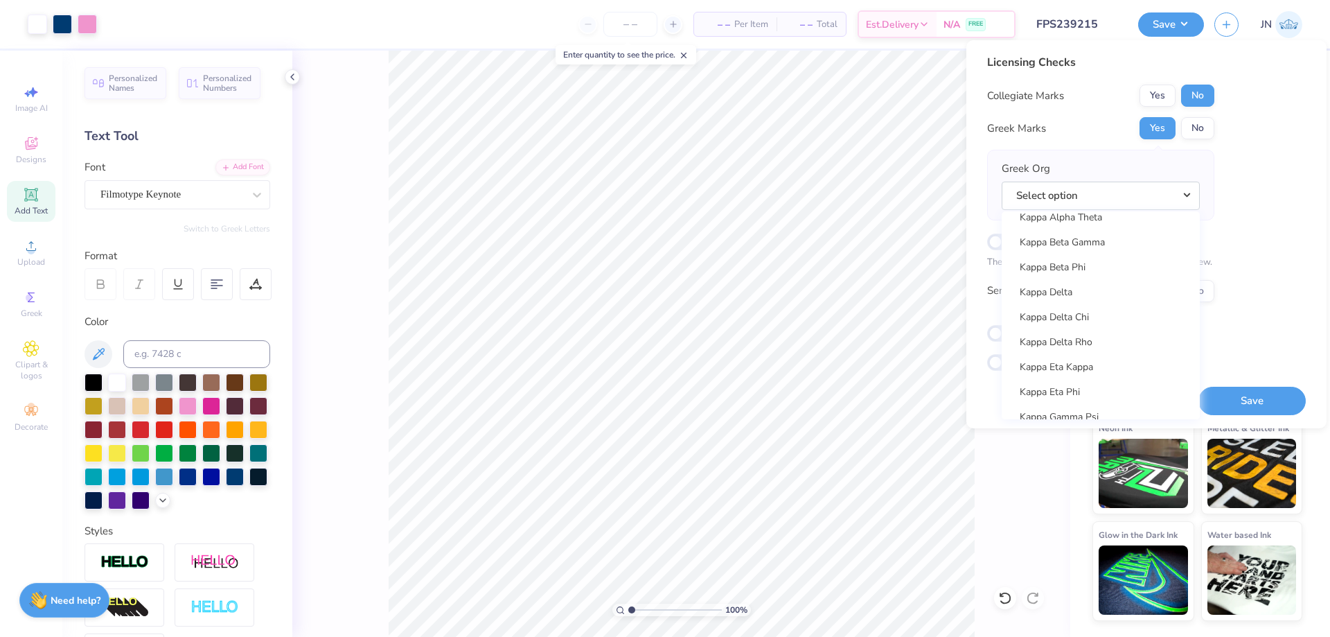
scroll to position [4918, 0]
click at [1100, 275] on link "Kappa Alpha Theta" at bounding box center [1100, 272] width 187 height 23
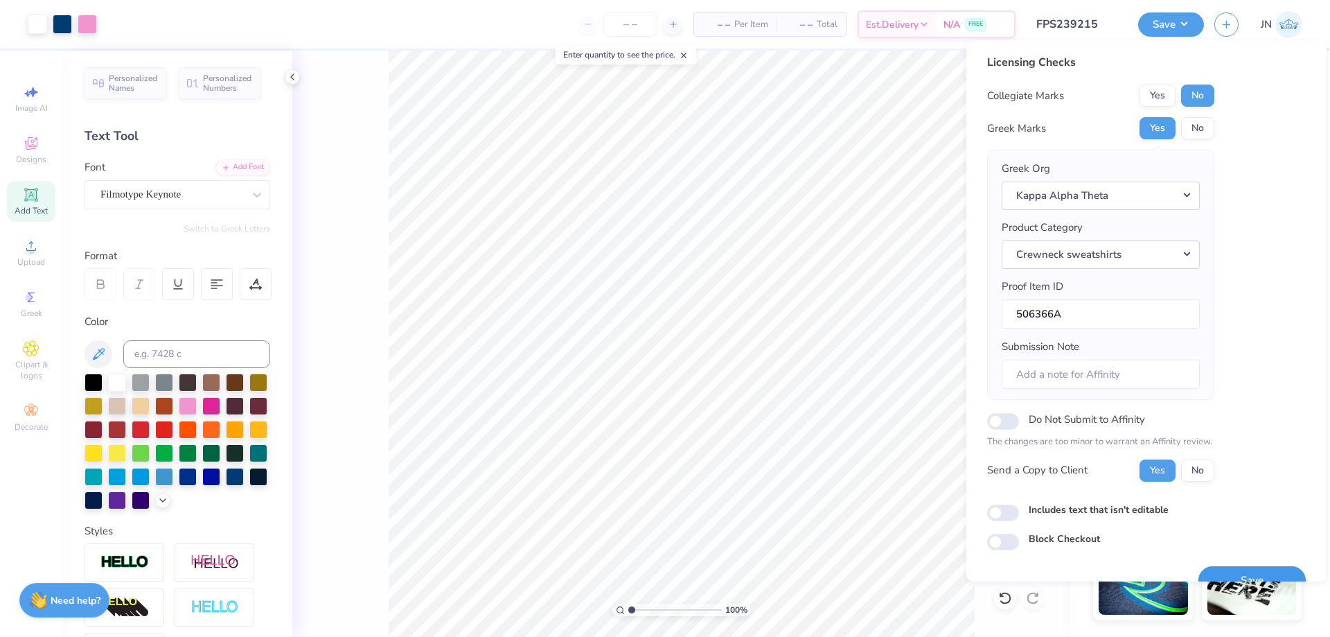
click at [1219, 568] on button "Save" at bounding box center [1251, 580] width 107 height 28
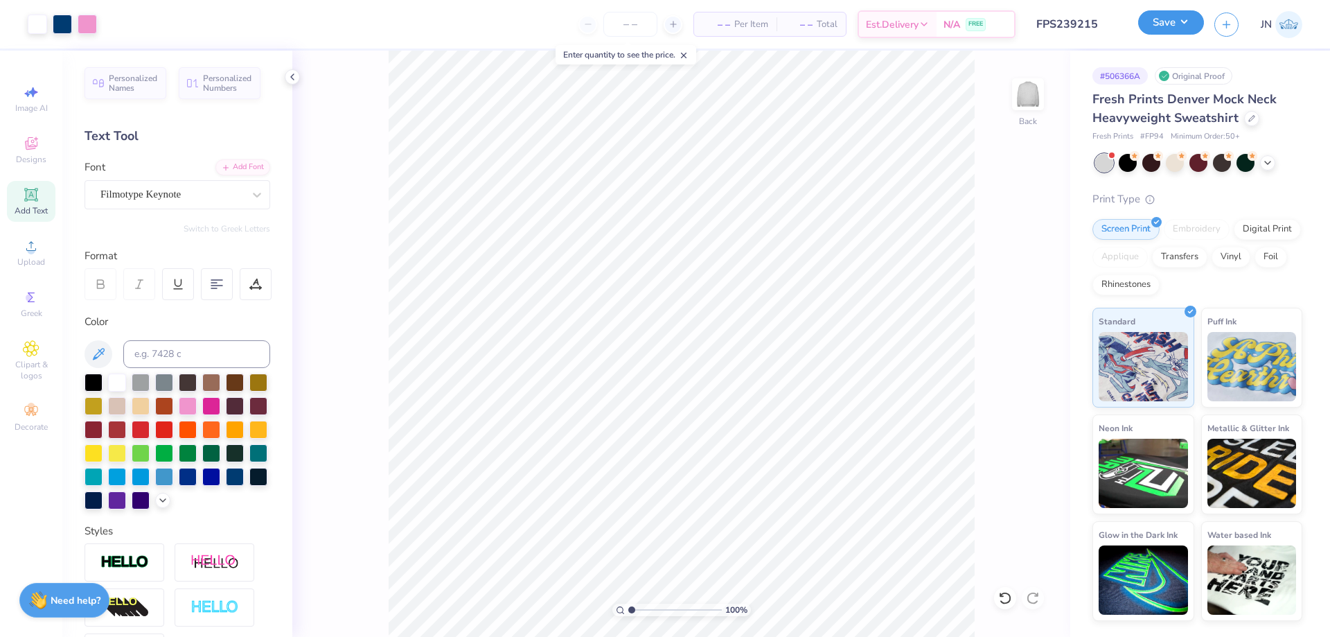
click at [1150, 26] on button "Save" at bounding box center [1171, 22] width 66 height 24
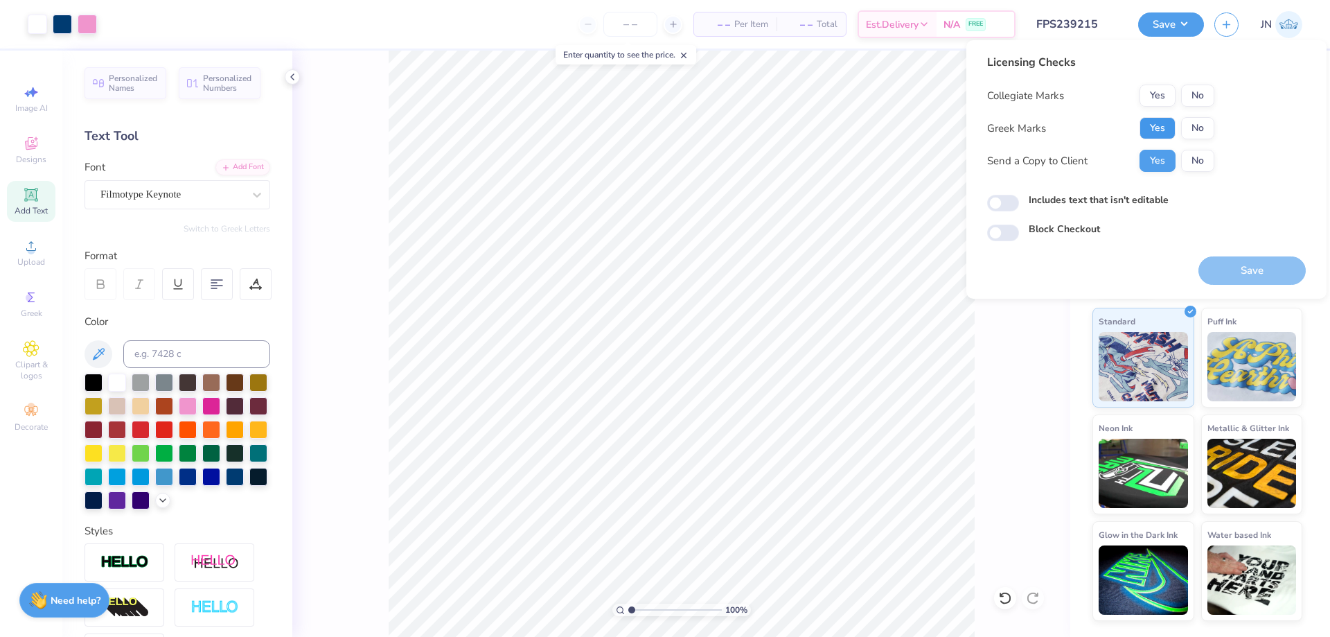
click at [1153, 131] on button "Yes" at bounding box center [1158, 128] width 36 height 22
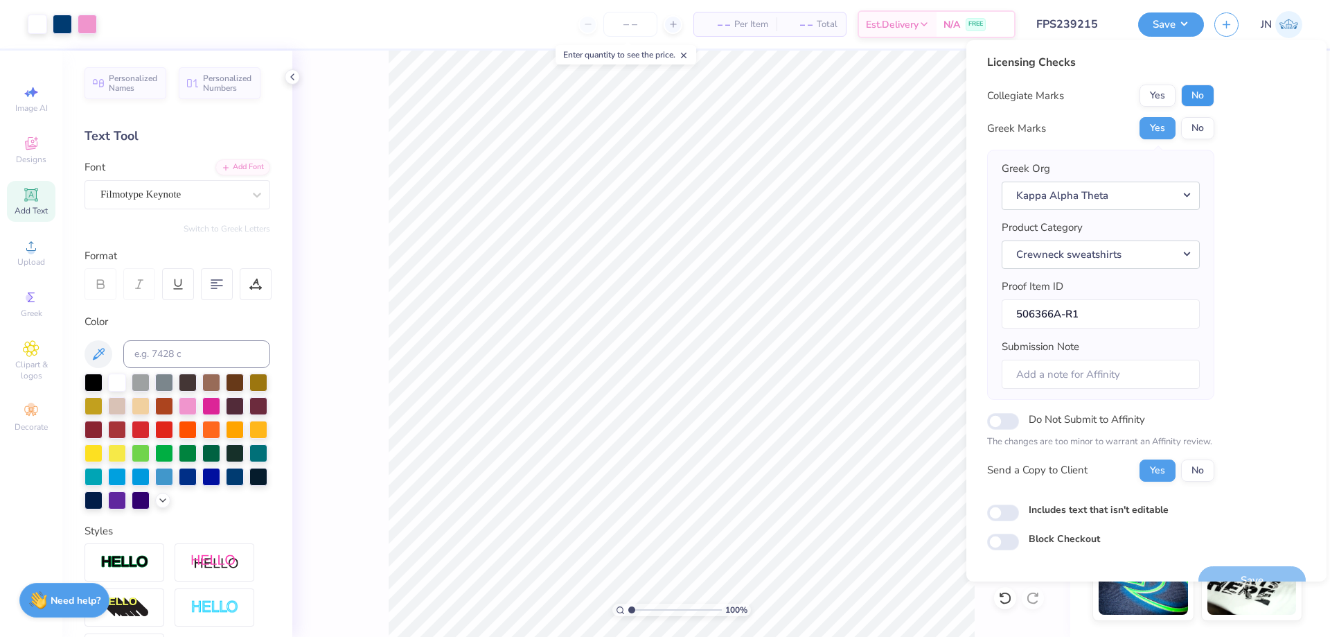
click at [1195, 92] on button "No" at bounding box center [1197, 96] width 33 height 22
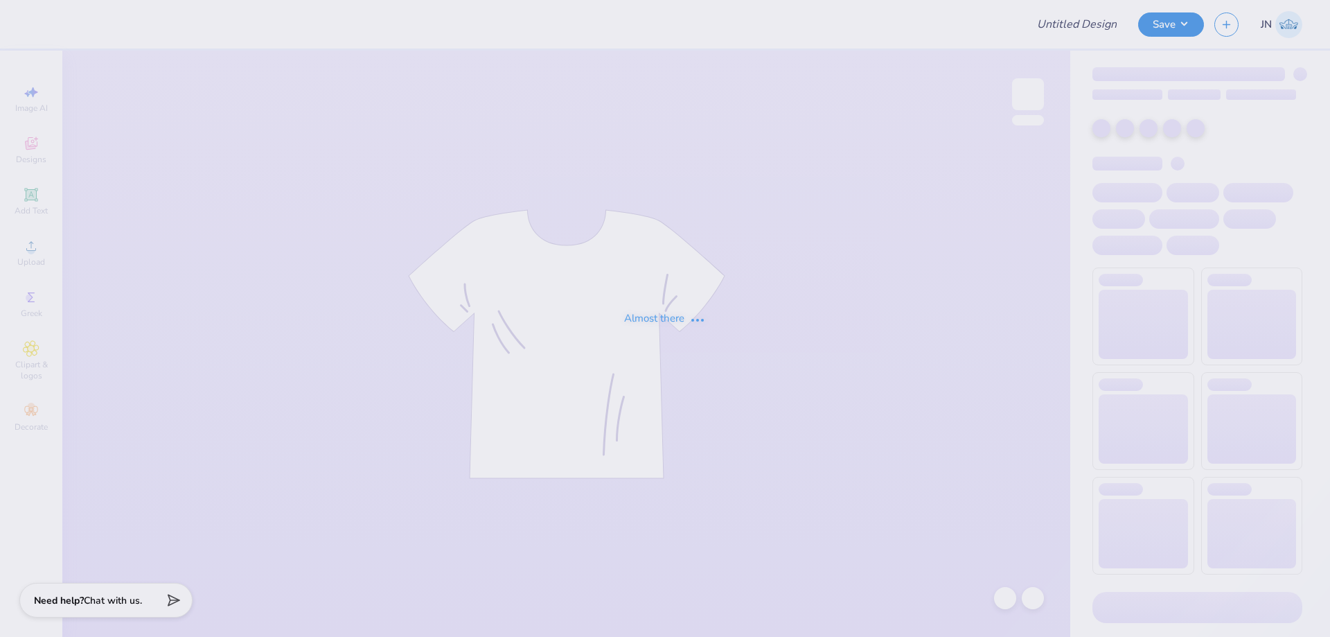
type input "FPS238843"
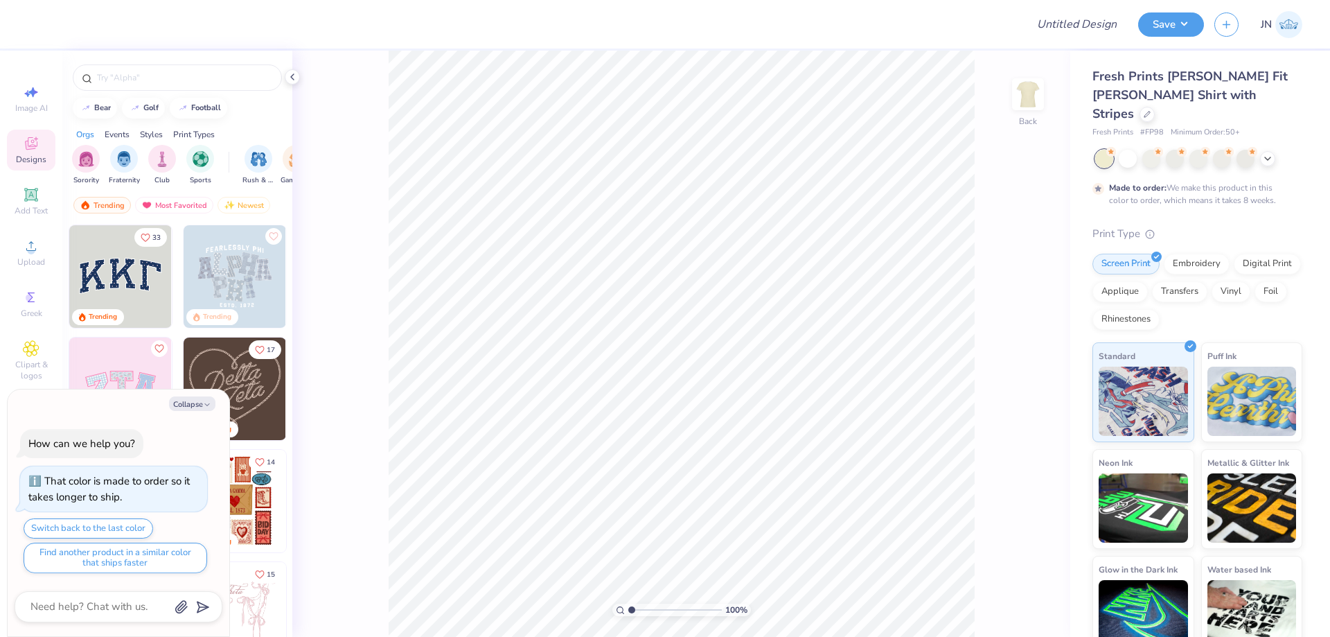
type textarea "x"
click at [1065, 33] on input "Design Title" at bounding box center [1060, 24] width 136 height 28
paste input "FPS239342"
type input "FPS239342"
type textarea "x"
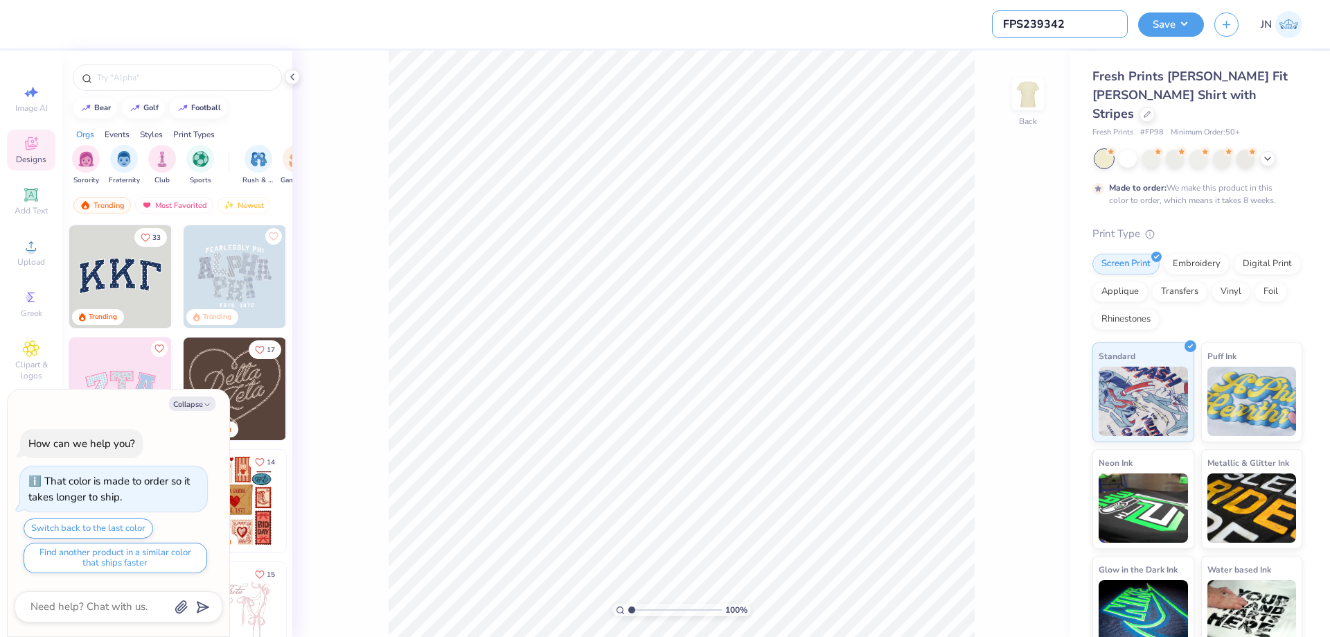
type input "FPS239342"
click at [203, 400] on button "Collapse" at bounding box center [192, 403] width 46 height 15
type textarea "x"
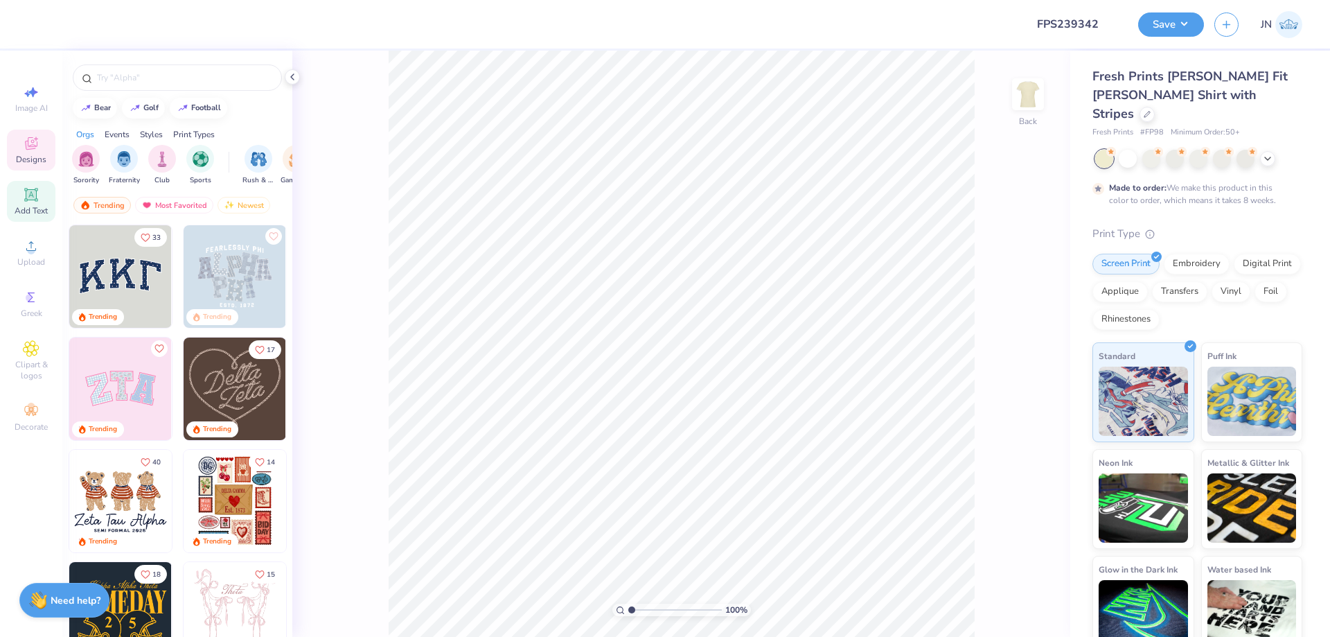
click at [29, 198] on icon at bounding box center [31, 194] width 10 height 10
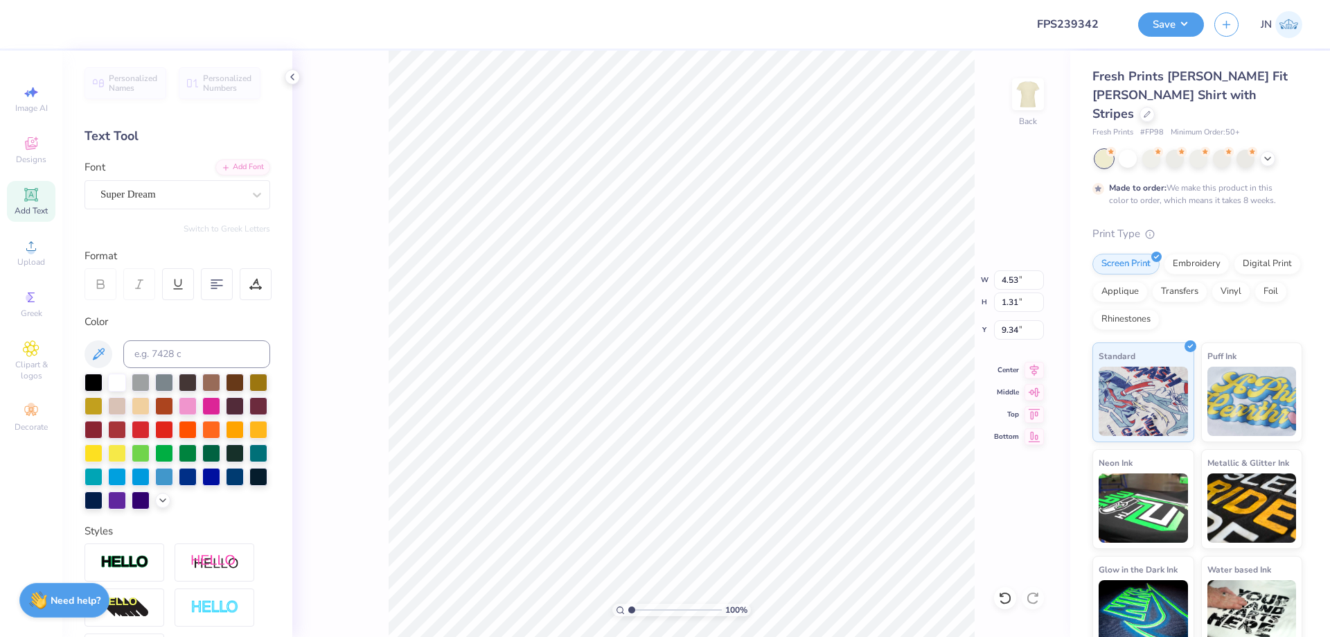
type textarea "KA"
type input "2.27"
type input "9.35"
type input "6.26"
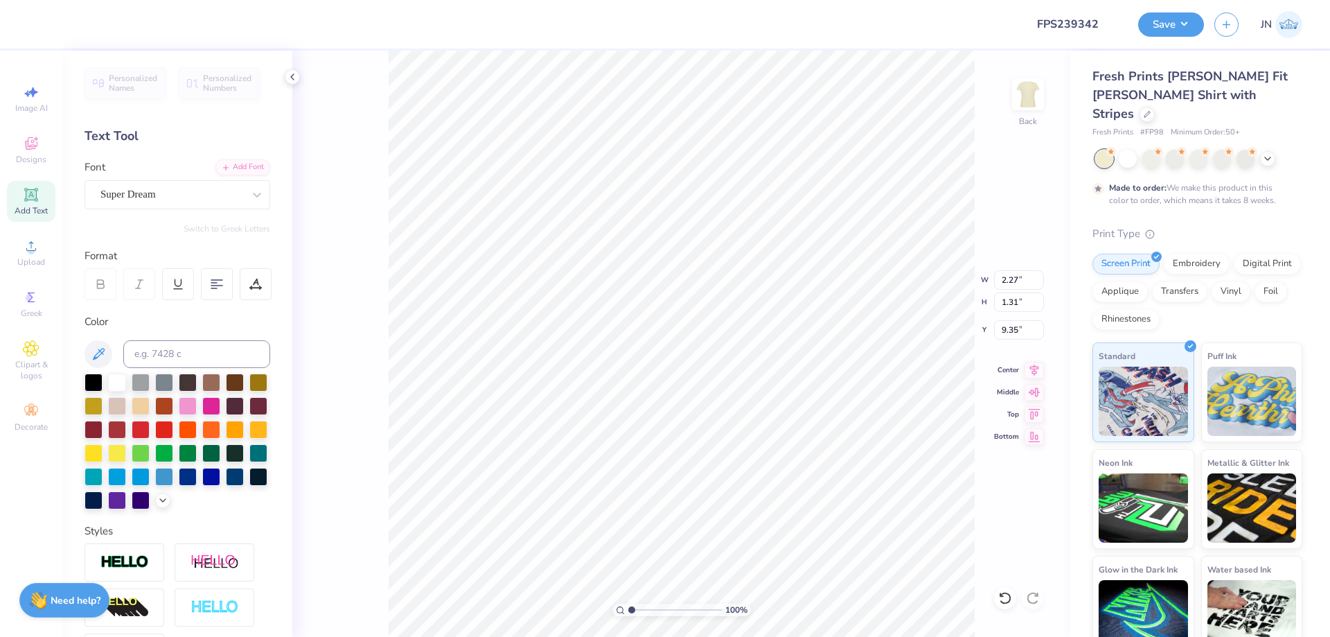
type input "3.61"
type input "2.38"
click at [152, 344] on input at bounding box center [196, 354] width 147 height 28
type input "201"
type input "4.77"
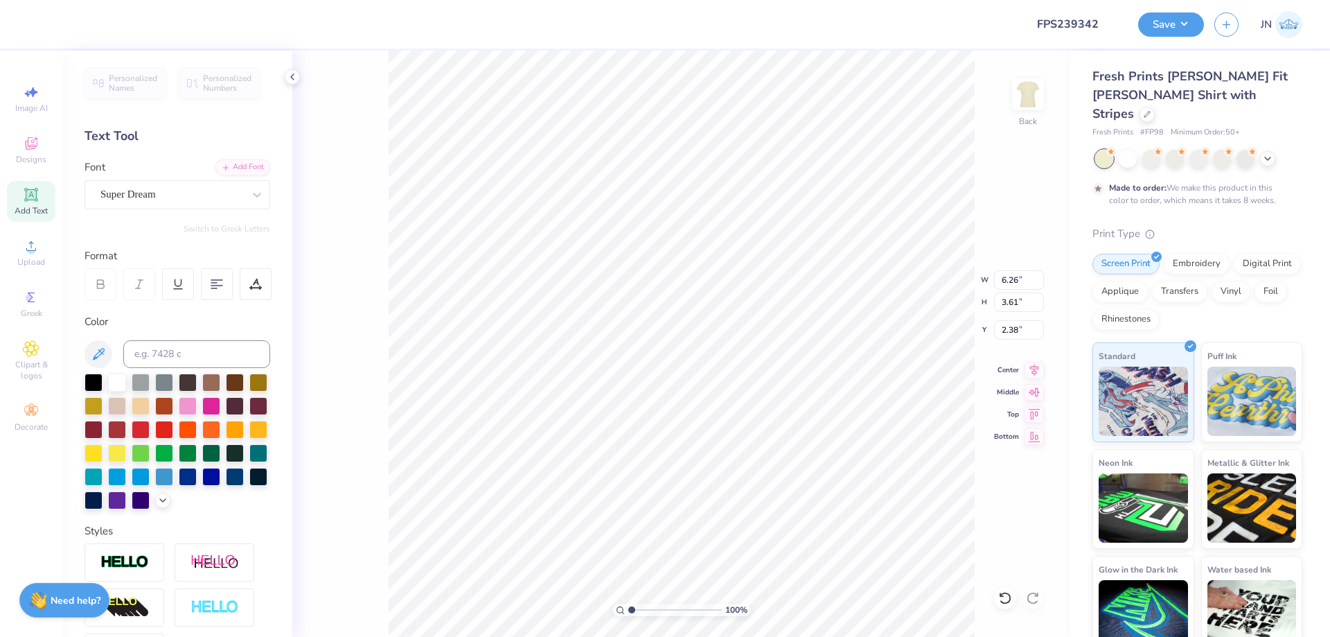
type input "2.75"
click at [231, 166] on div "Add Font" at bounding box center [242, 166] width 55 height 16
click at [229, 168] on div "Add Font" at bounding box center [242, 166] width 55 height 16
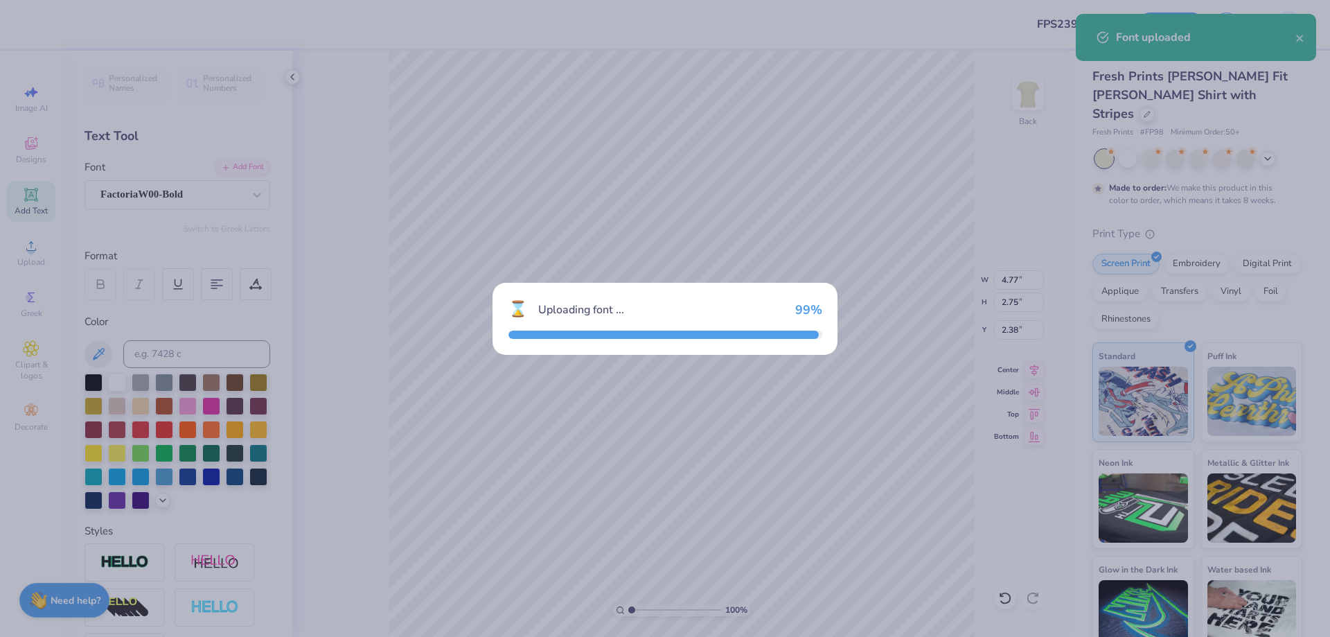
type input "5.80"
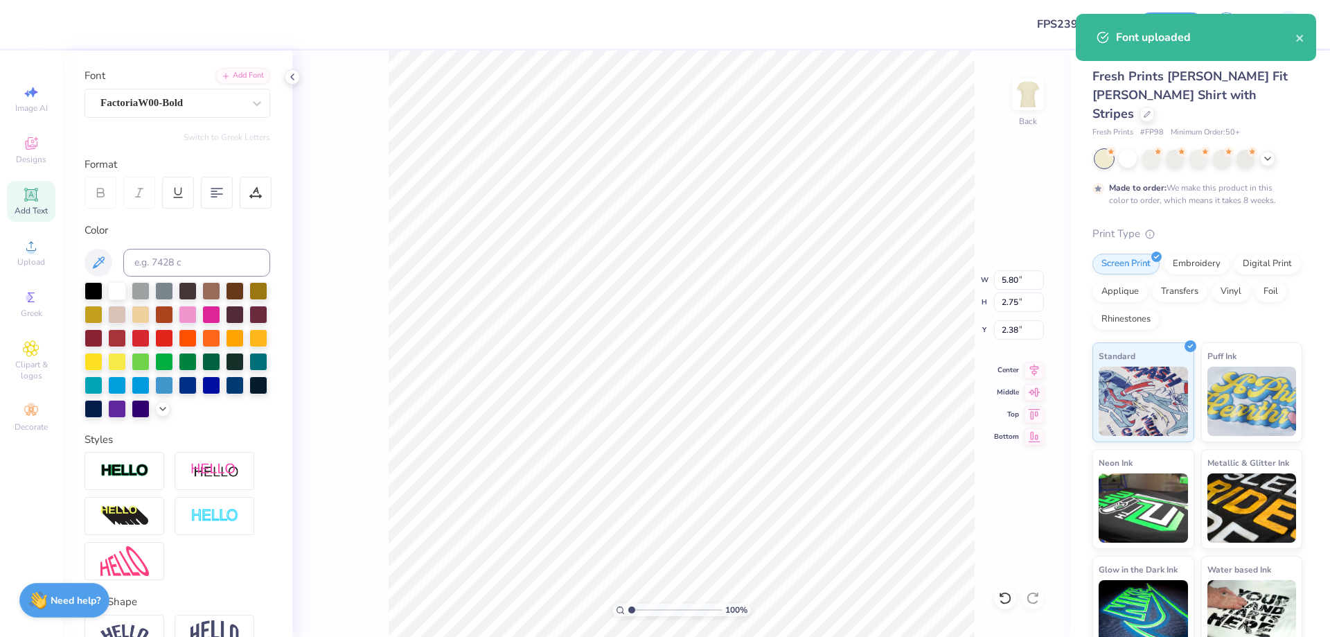
scroll to position [193, 0]
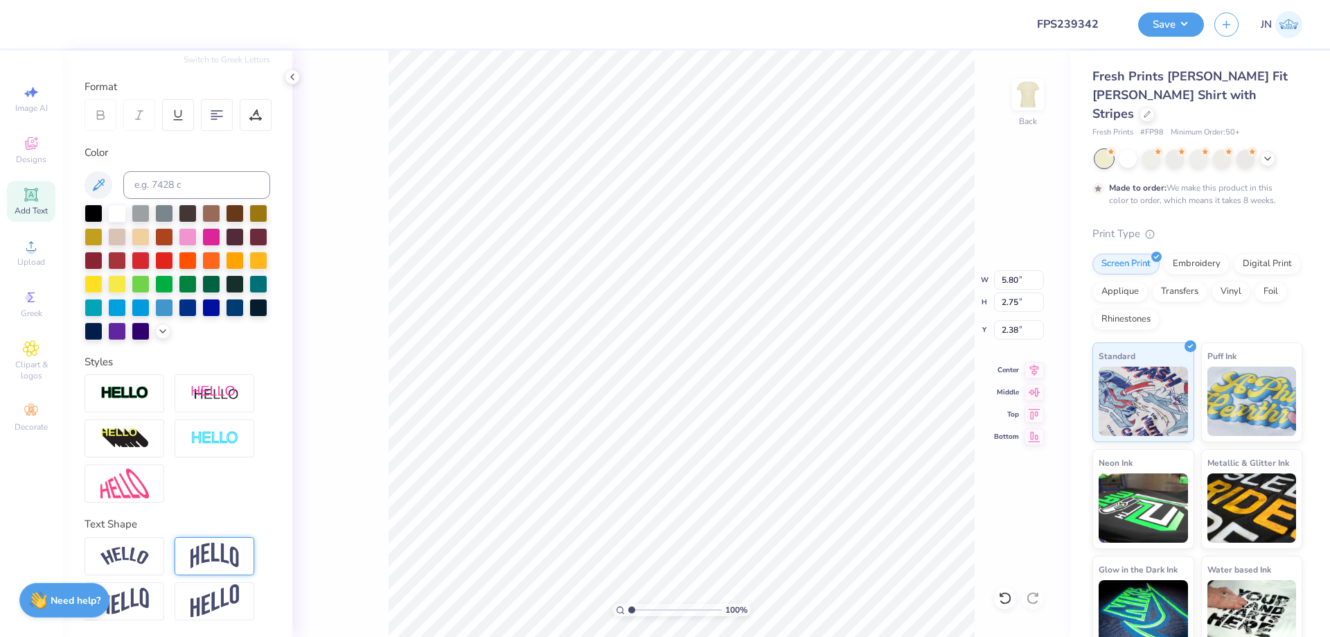
click at [194, 555] on img at bounding box center [215, 555] width 48 height 26
type input "3.94"
type input "1.79"
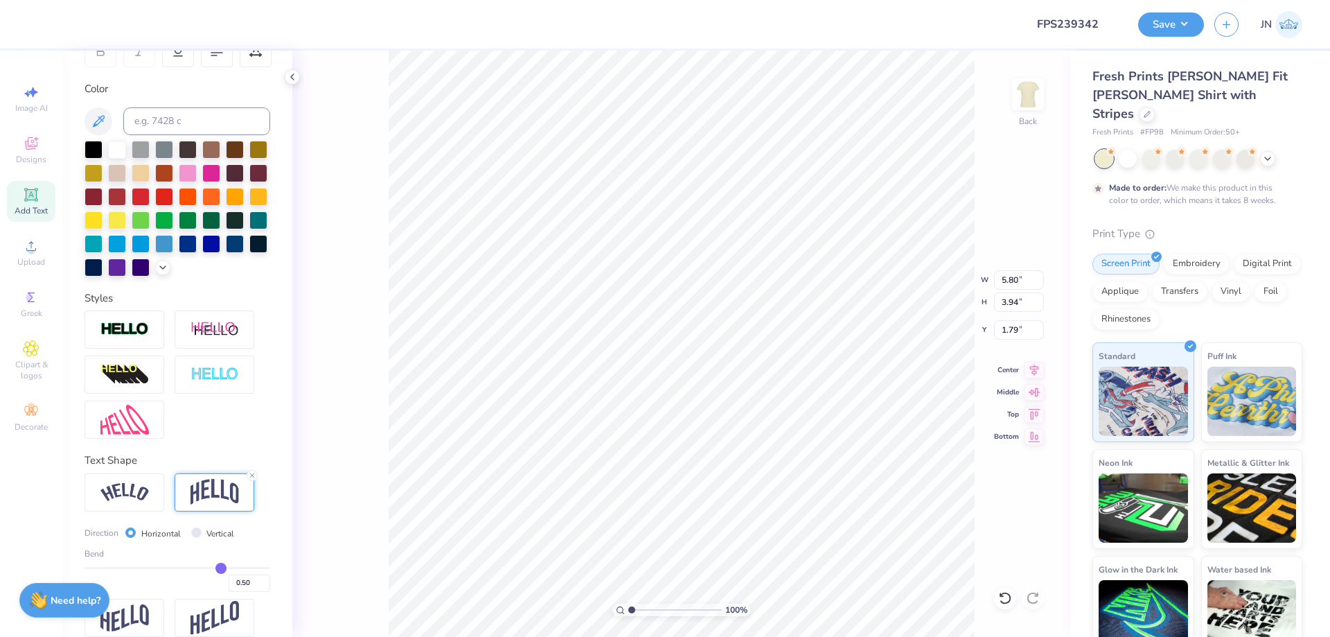
scroll to position [273, 0]
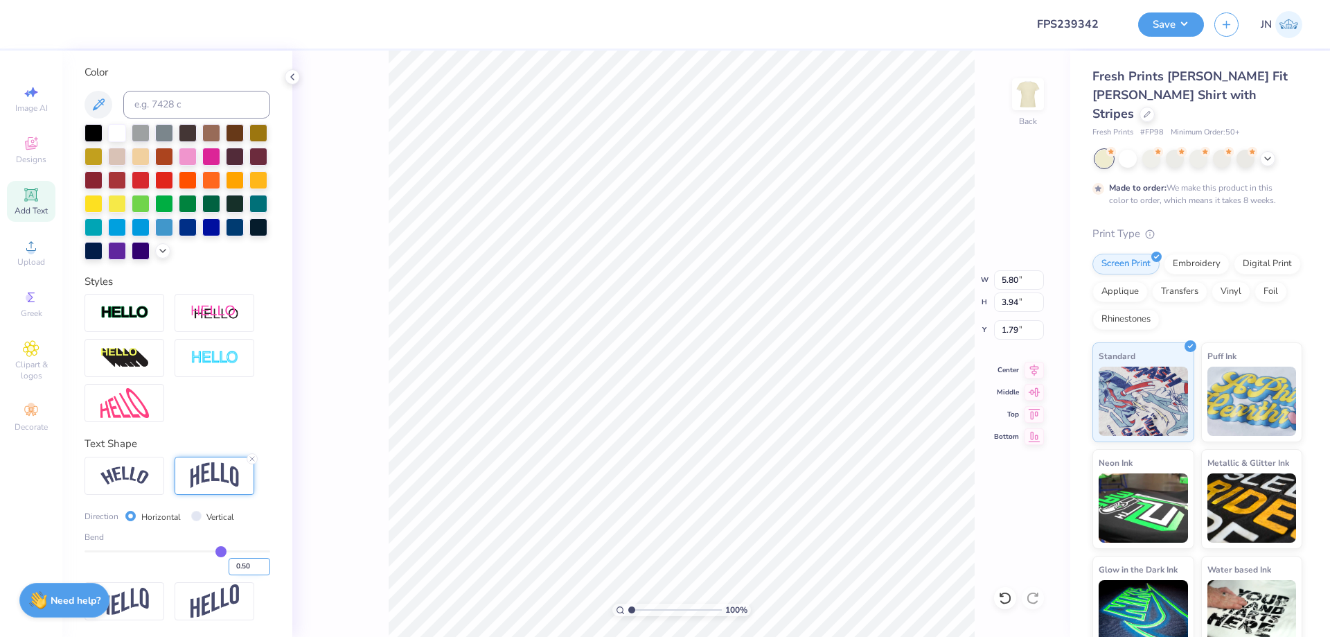
click at [234, 566] on input "0.50" at bounding box center [250, 566] width 42 height 17
type input "0.25"
type input "3.32"
type input "2.10"
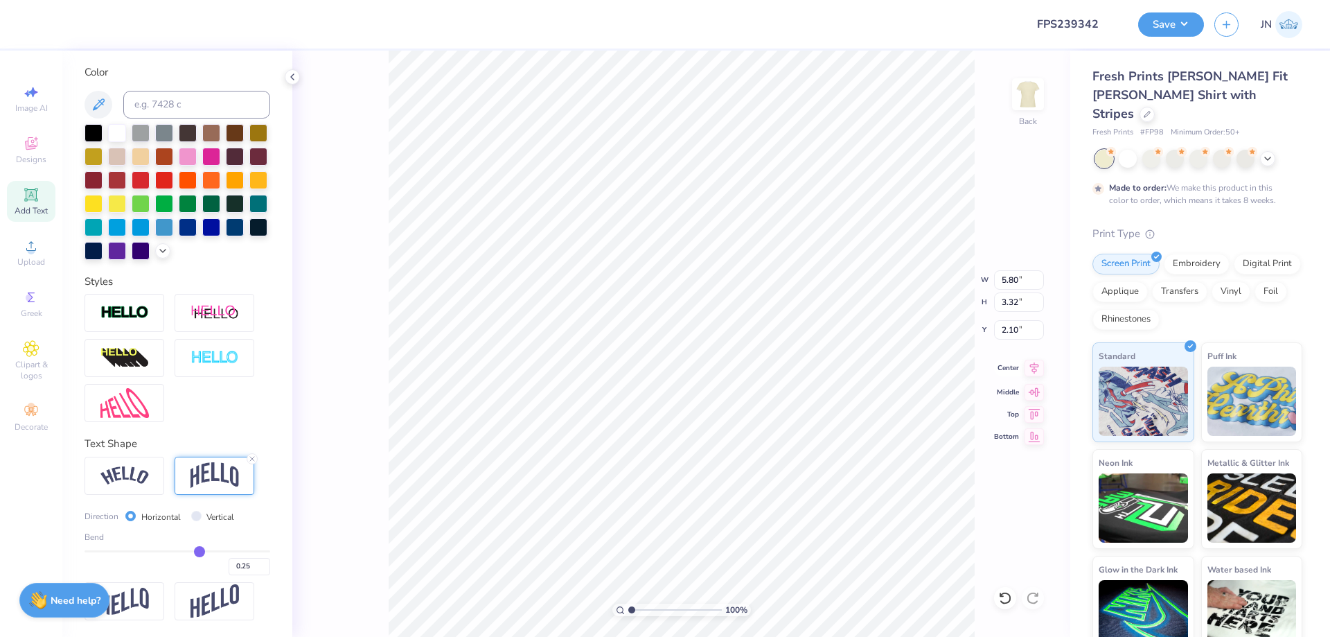
click at [1043, 372] on icon at bounding box center [1034, 368] width 19 height 17
click at [147, 326] on div at bounding box center [125, 313] width 80 height 38
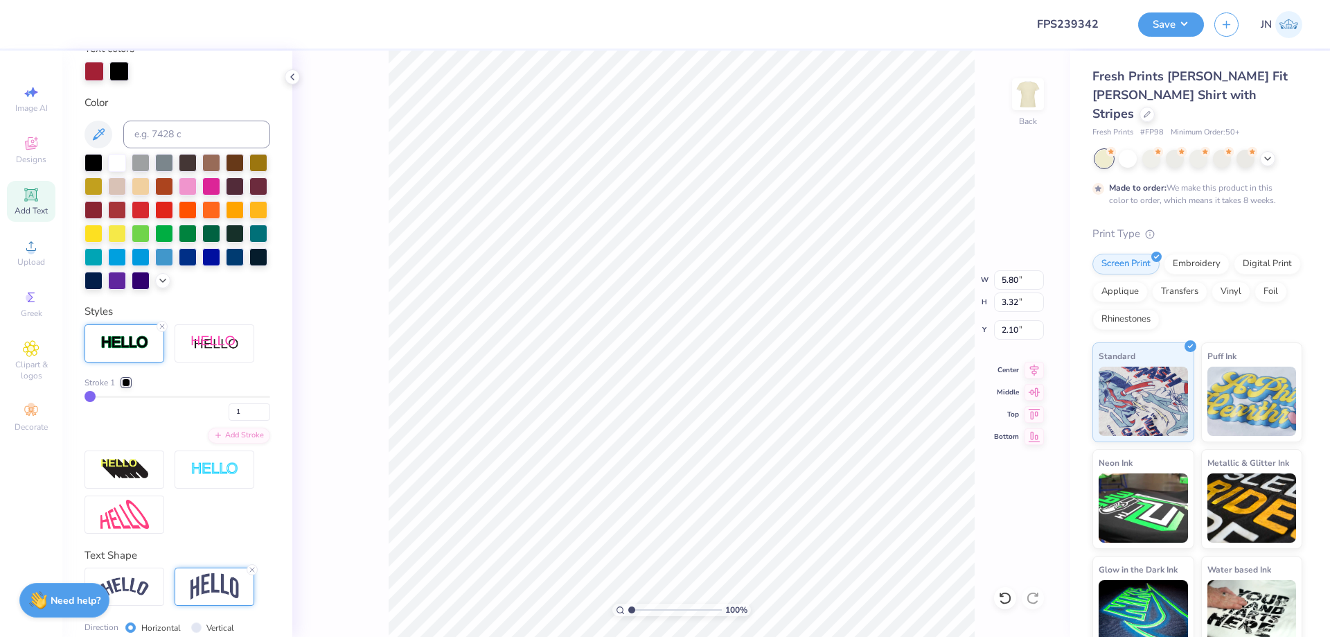
type input "5.86"
type input "3.37"
type input "2.07"
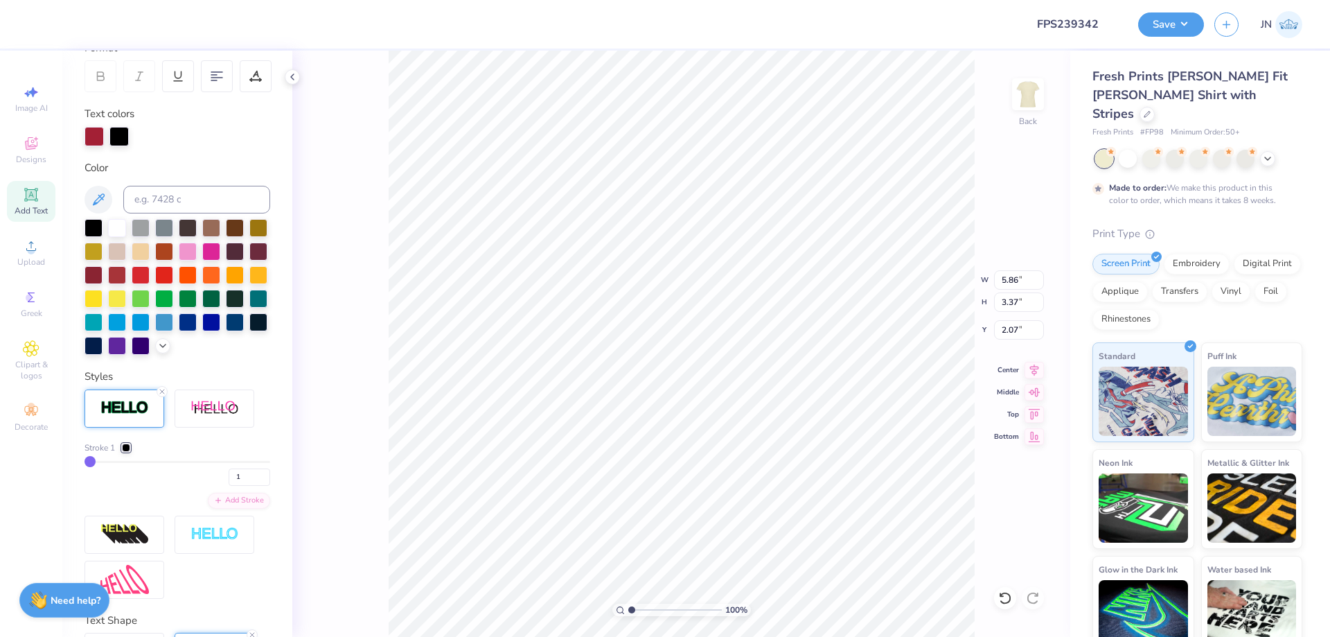
scroll to position [200, 0]
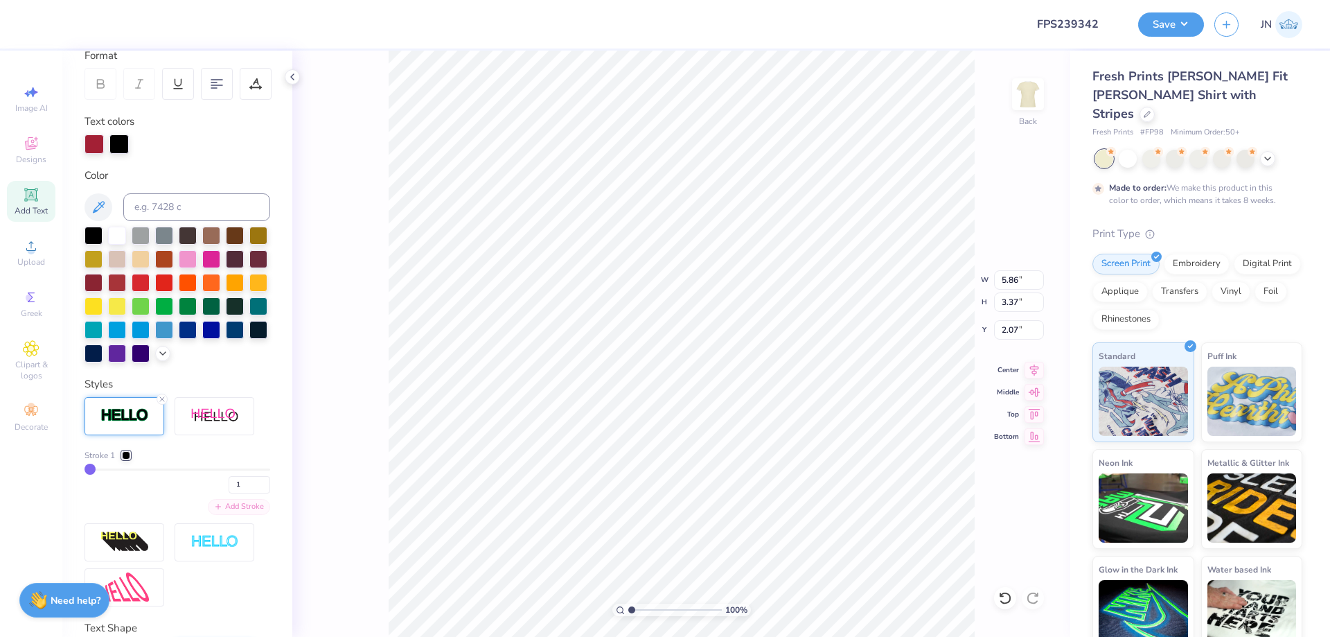
click at [224, 515] on div "Add Stroke" at bounding box center [239, 507] width 62 height 16
click at [123, 511] on div at bounding box center [126, 506] width 8 height 8
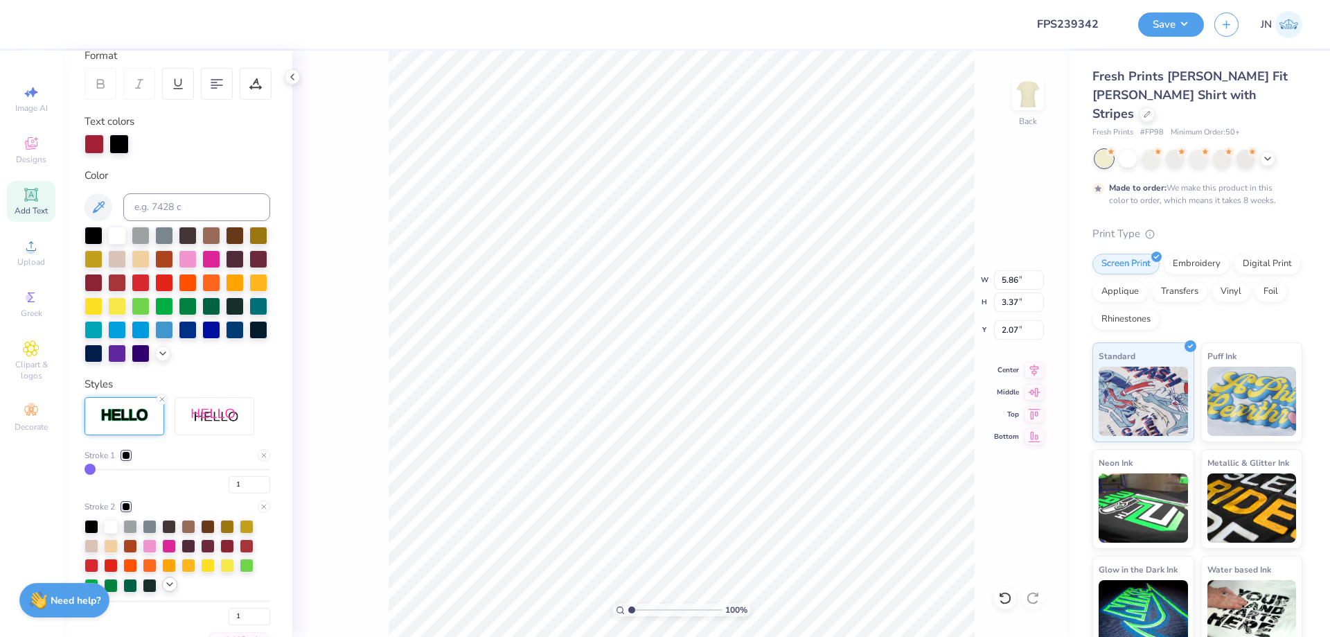
click at [163, 592] on div at bounding box center [169, 583] width 15 height 15
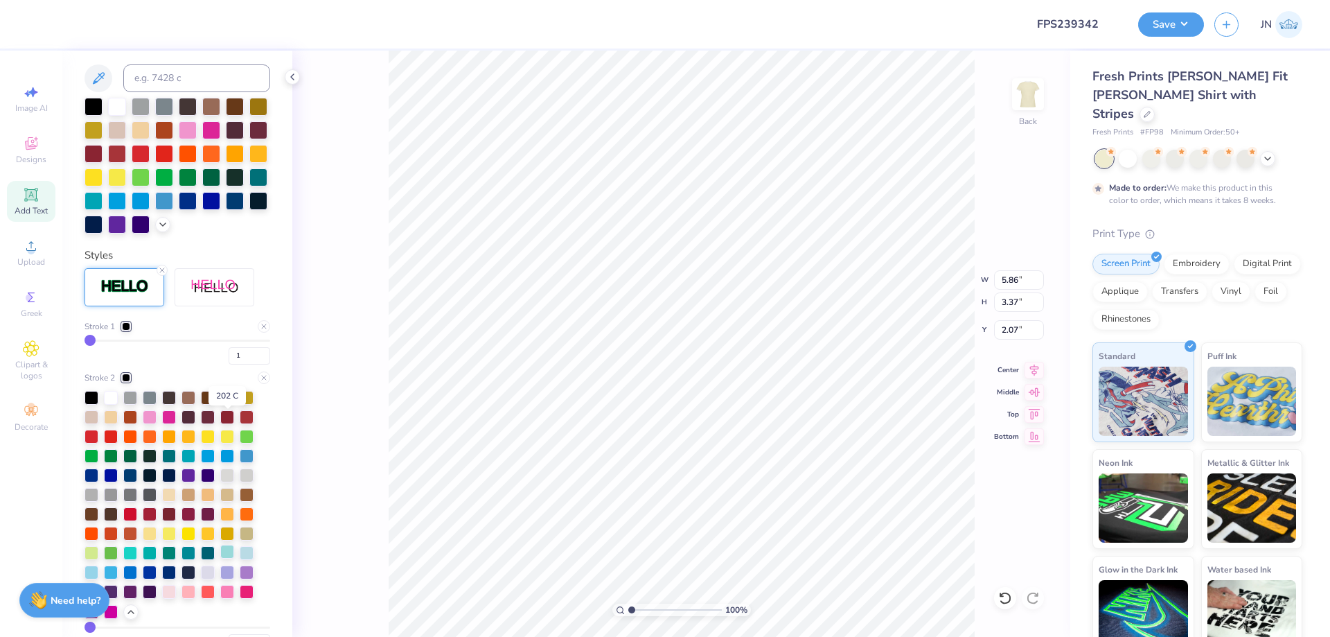
scroll to position [408, 0]
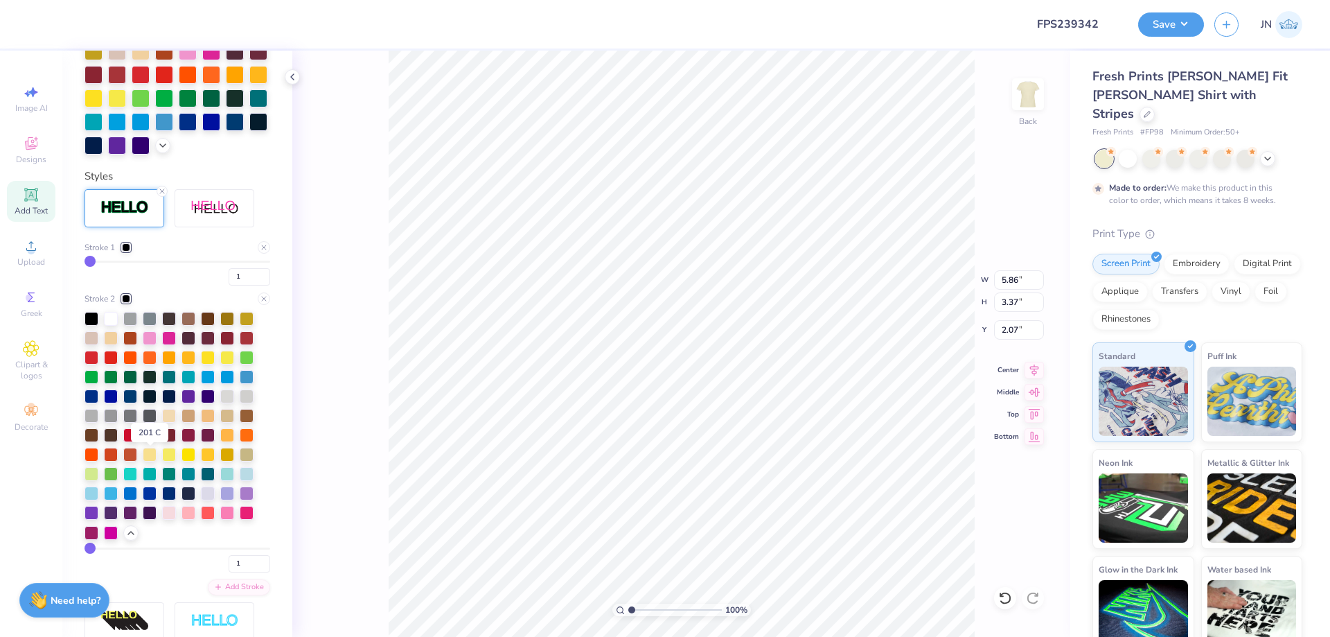
click at [150, 441] on div at bounding box center [150, 434] width 14 height 14
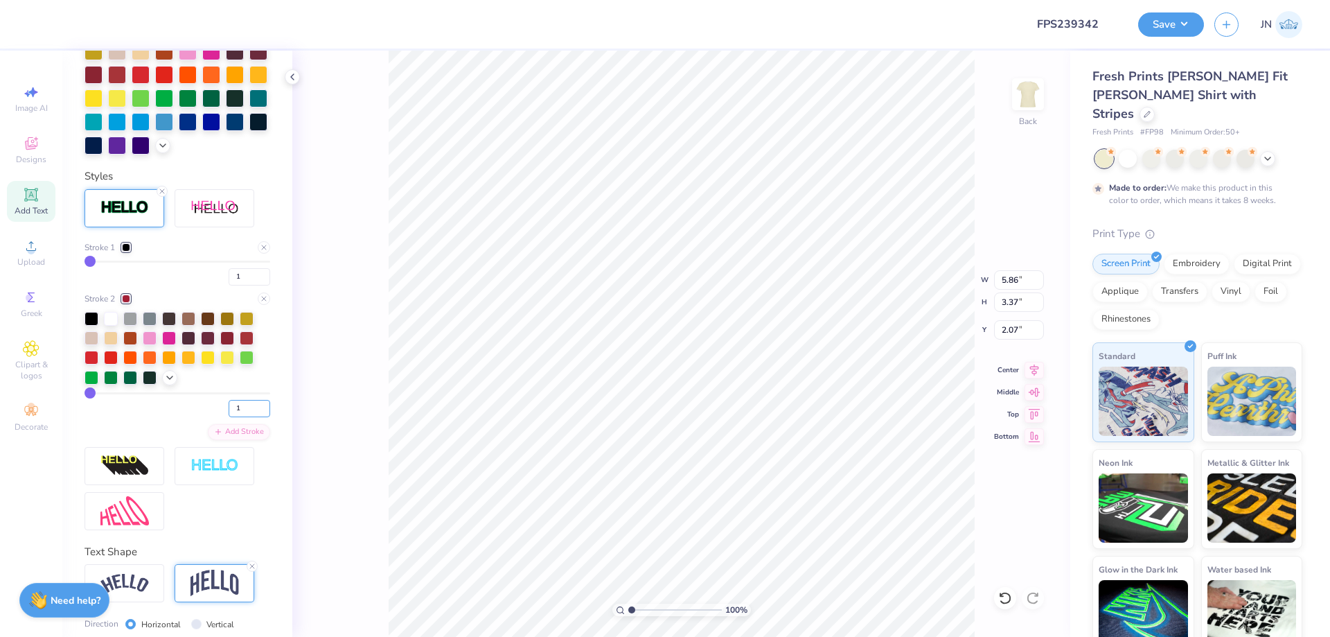
drag, startPoint x: 232, startPoint y: 430, endPoint x: 217, endPoint y: 430, distance: 15.2
click at [218, 417] on div "1" at bounding box center [178, 404] width 186 height 25
type input "2"
click at [236, 285] on input "1" at bounding box center [250, 276] width 42 height 17
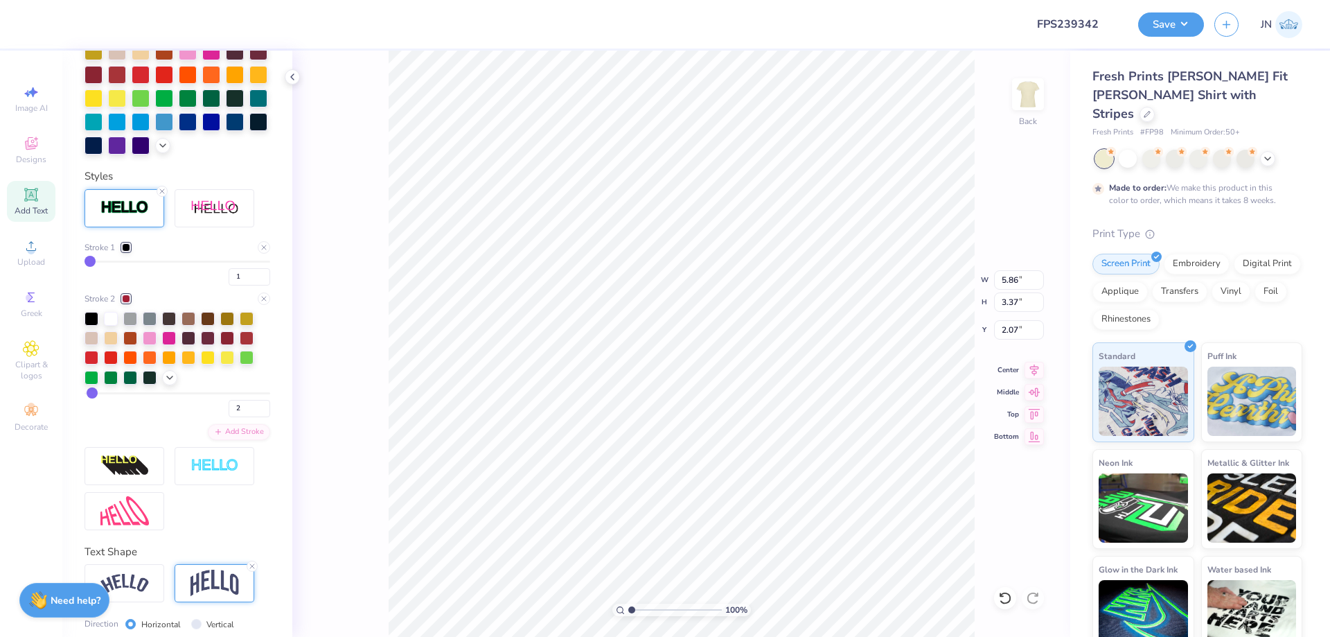
type input "5.91"
type input "3.43"
type input "2.04"
click at [243, 417] on input "2" at bounding box center [250, 408] width 42 height 17
drag, startPoint x: 235, startPoint y: 432, endPoint x: 217, endPoint y: 429, distance: 18.1
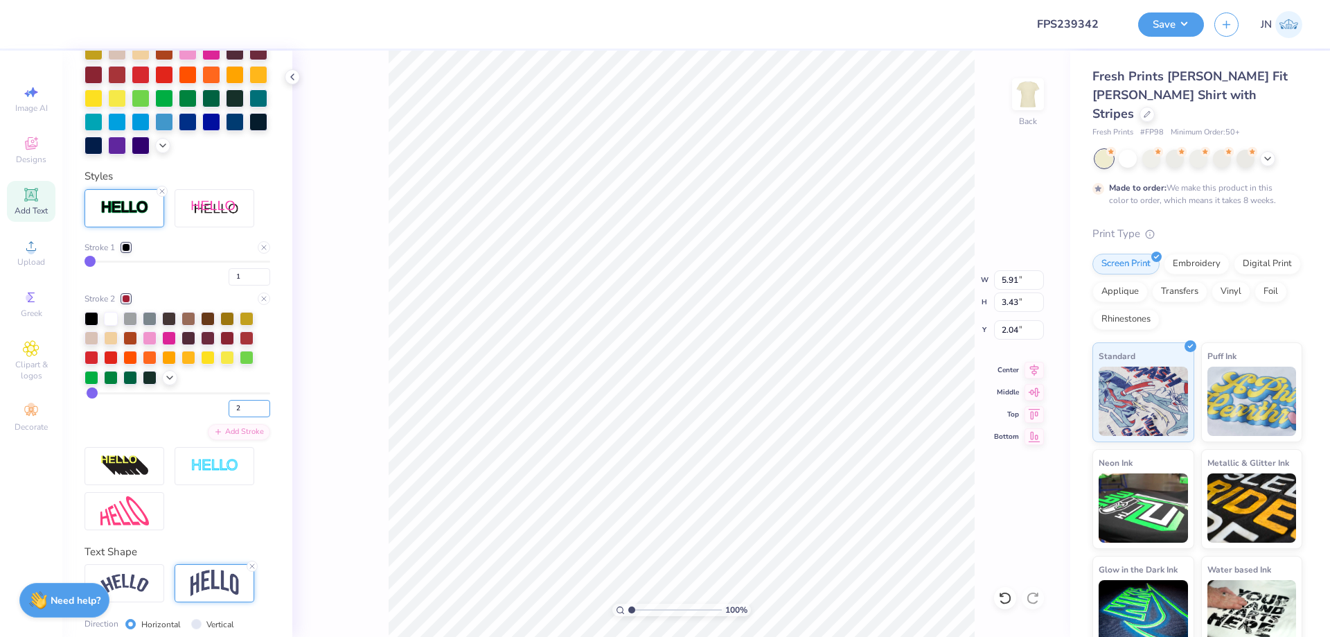
click at [217, 417] on div "2" at bounding box center [178, 404] width 186 height 25
type input "3"
click at [238, 285] on input "1" at bounding box center [250, 276] width 42 height 17
type input "5.96"
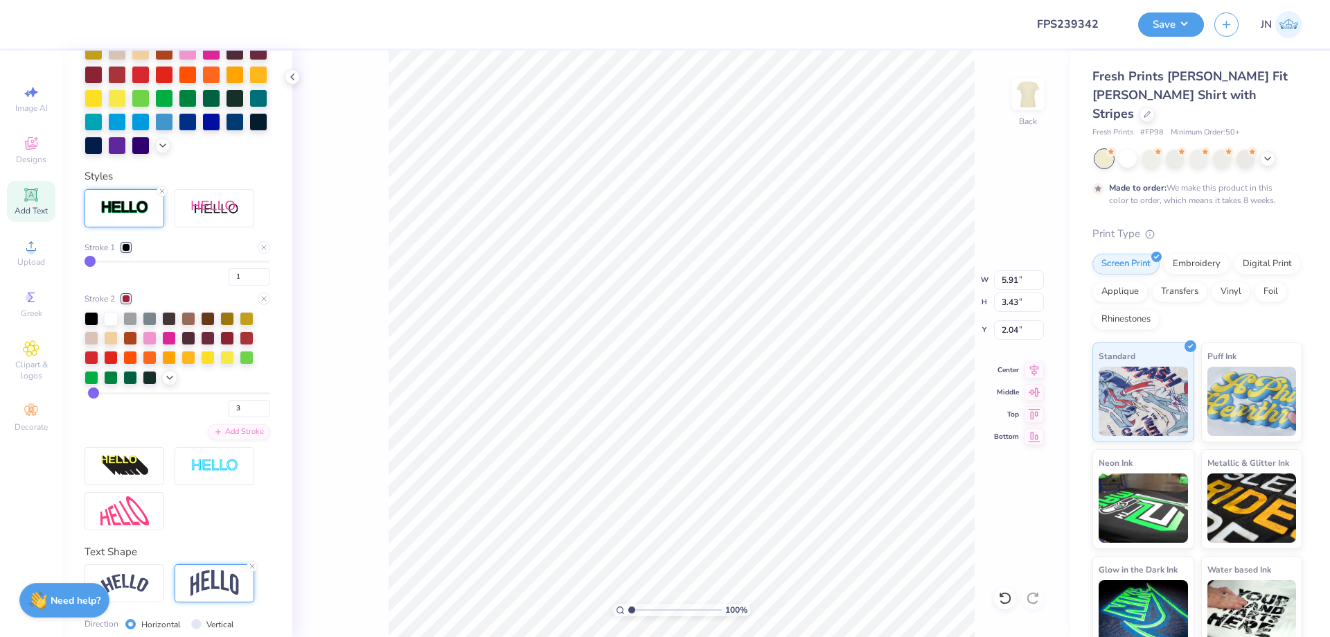
type input "3.48"
type input "2.02"
drag, startPoint x: 233, startPoint y: 429, endPoint x: 213, endPoint y: 427, distance: 20.1
click at [213, 417] on div "3" at bounding box center [178, 404] width 186 height 25
type input "4"
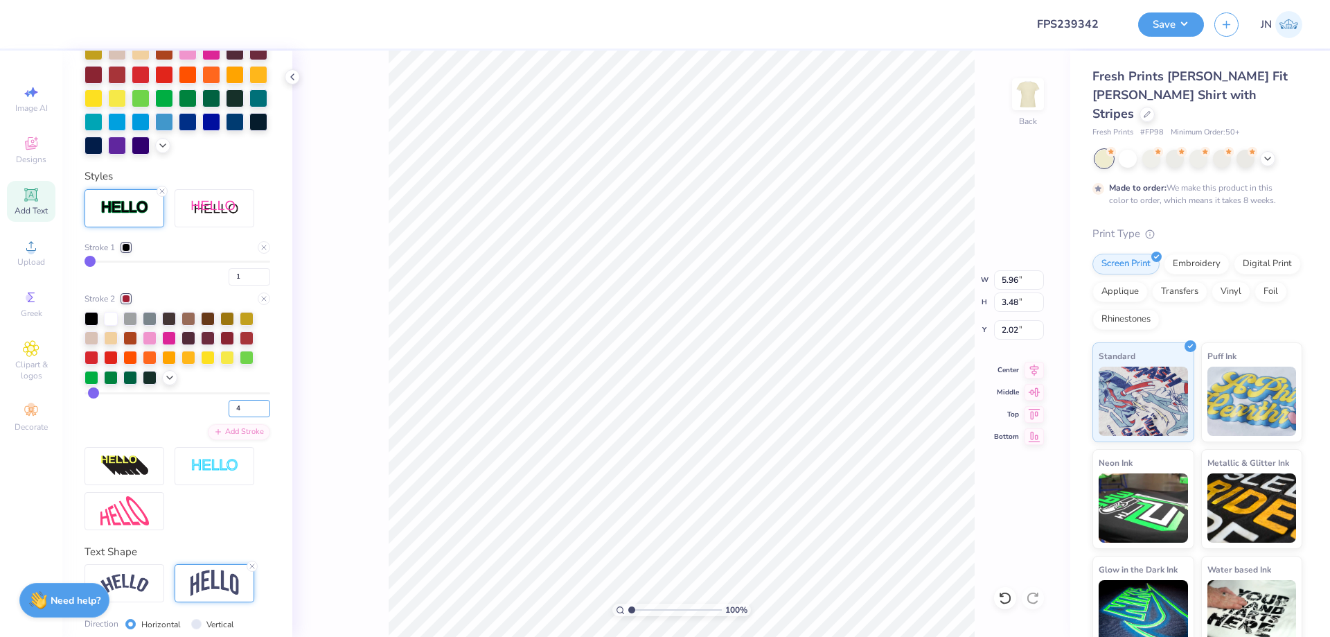
type input "4"
type input "6.01"
type input "3.53"
type input "1.99"
click at [129, 303] on div at bounding box center [126, 298] width 8 height 8
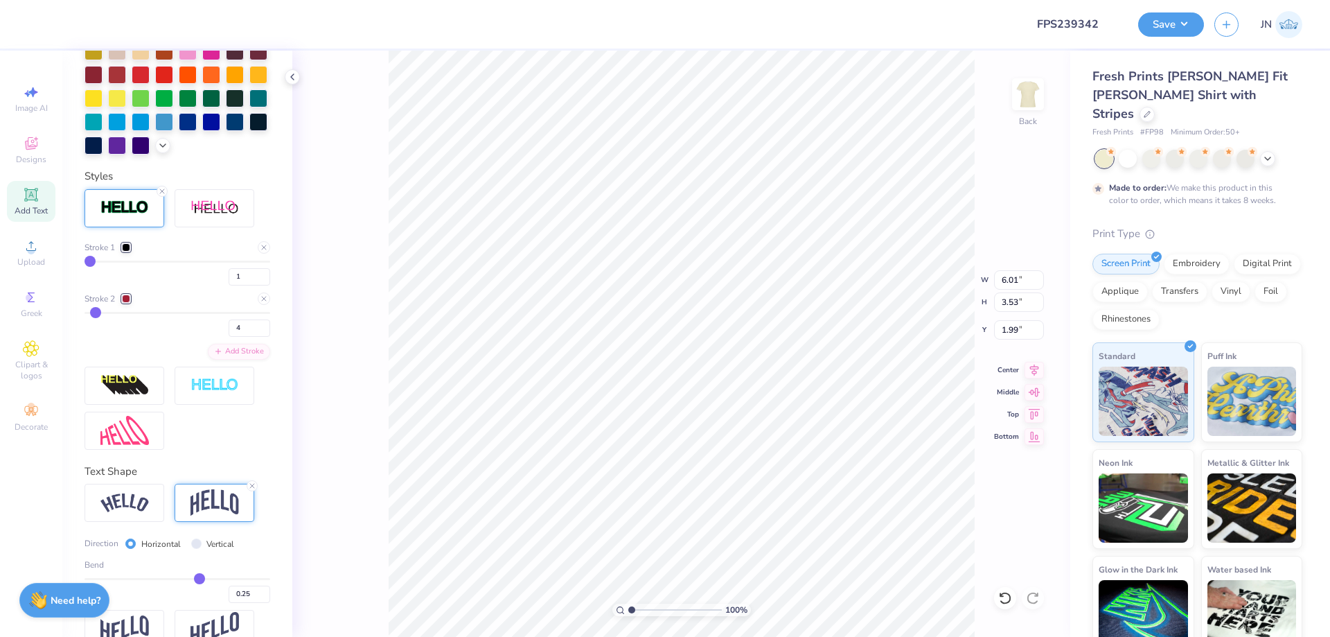
click at [126, 278] on div "Stroke 1 1" at bounding box center [178, 263] width 186 height 44
click at [126, 251] on div at bounding box center [126, 247] width 8 height 8
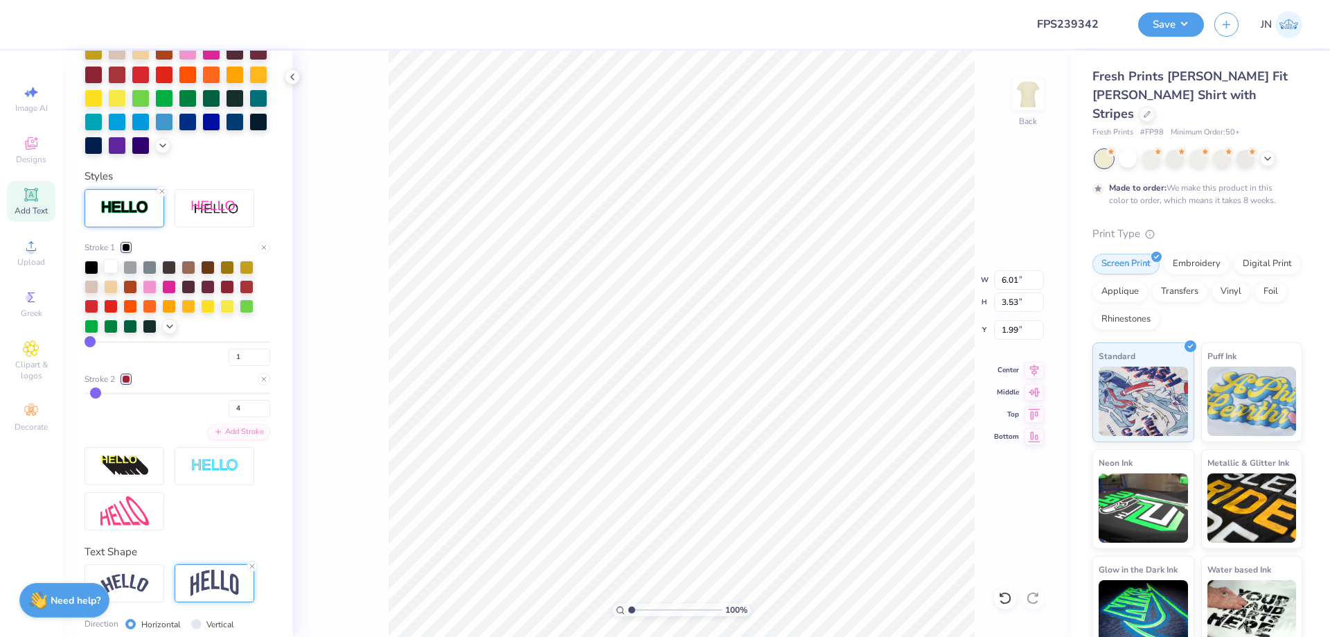
click at [107, 273] on div at bounding box center [111, 266] width 14 height 14
drag, startPoint x: 230, startPoint y: 384, endPoint x: 219, endPoint y: 382, distance: 11.2
click at [229, 366] on input "1" at bounding box center [250, 356] width 42 height 17
type input "2"
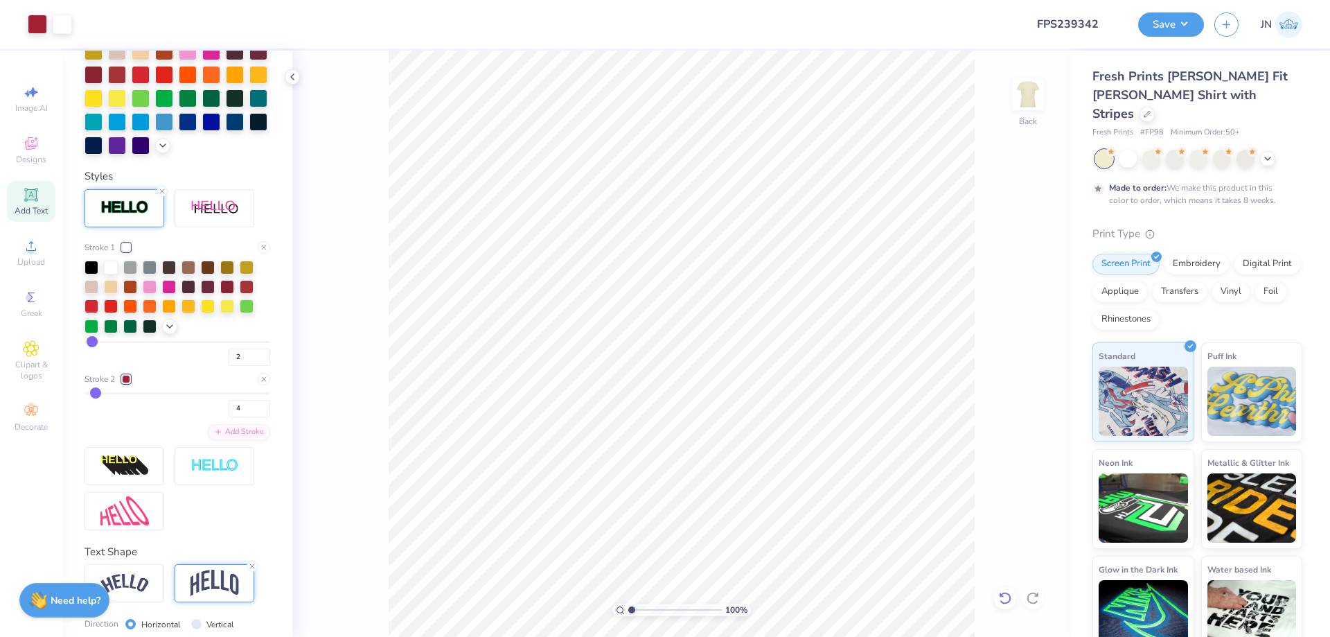
click at [1008, 594] on icon at bounding box center [1005, 598] width 12 height 12
click at [39, 267] on div "Upload" at bounding box center [31, 252] width 48 height 41
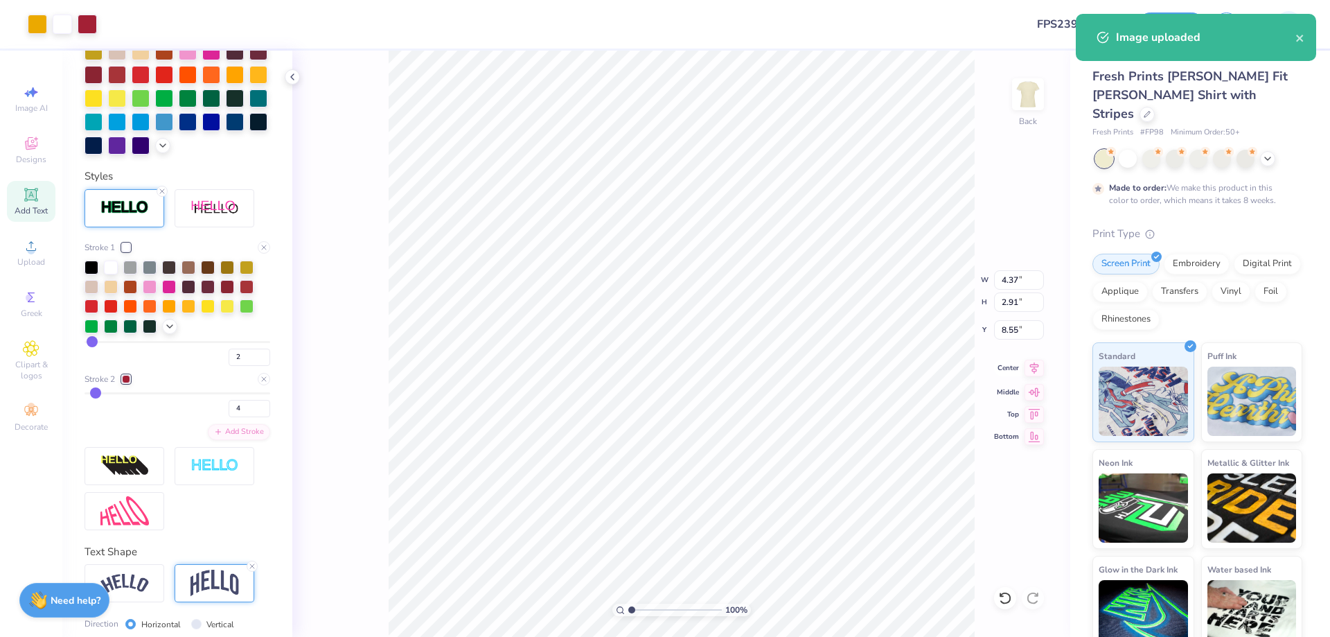
click at [1030, 369] on icon at bounding box center [1034, 368] width 19 height 17
click at [1002, 278] on input "4.37" at bounding box center [1019, 279] width 50 height 19
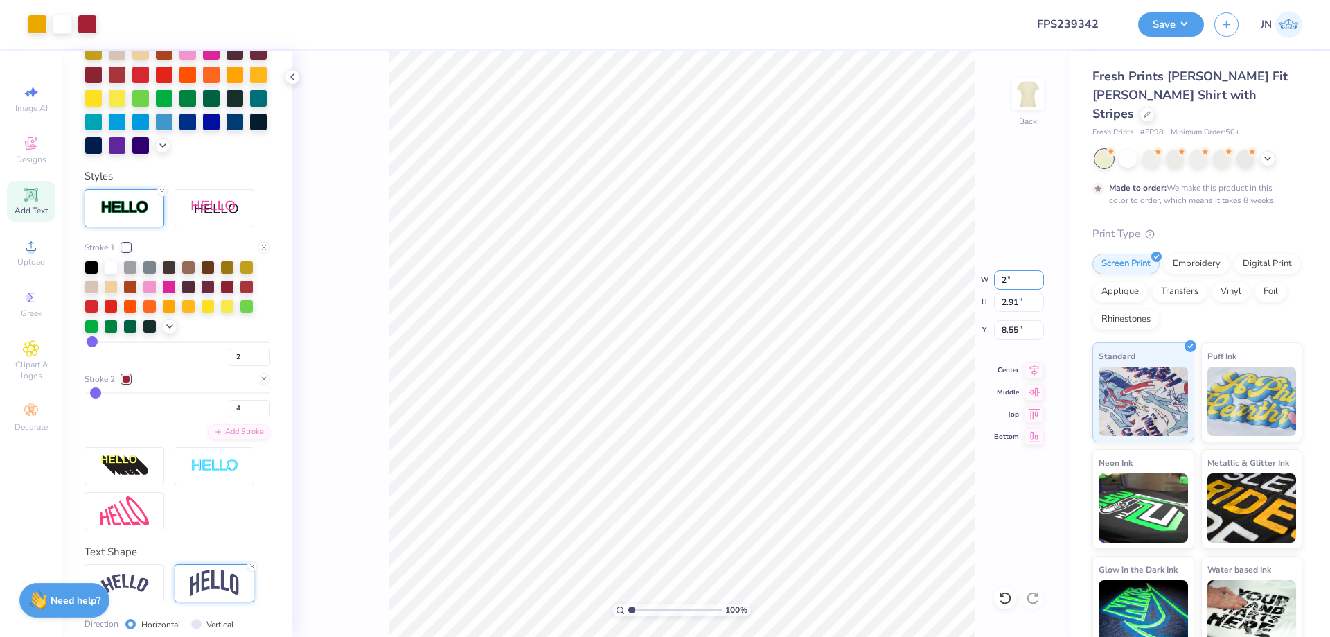
type input "2.00"
type input "1.33"
type input "5.52"
click at [1004, 278] on input "2.00" at bounding box center [1019, 279] width 50 height 19
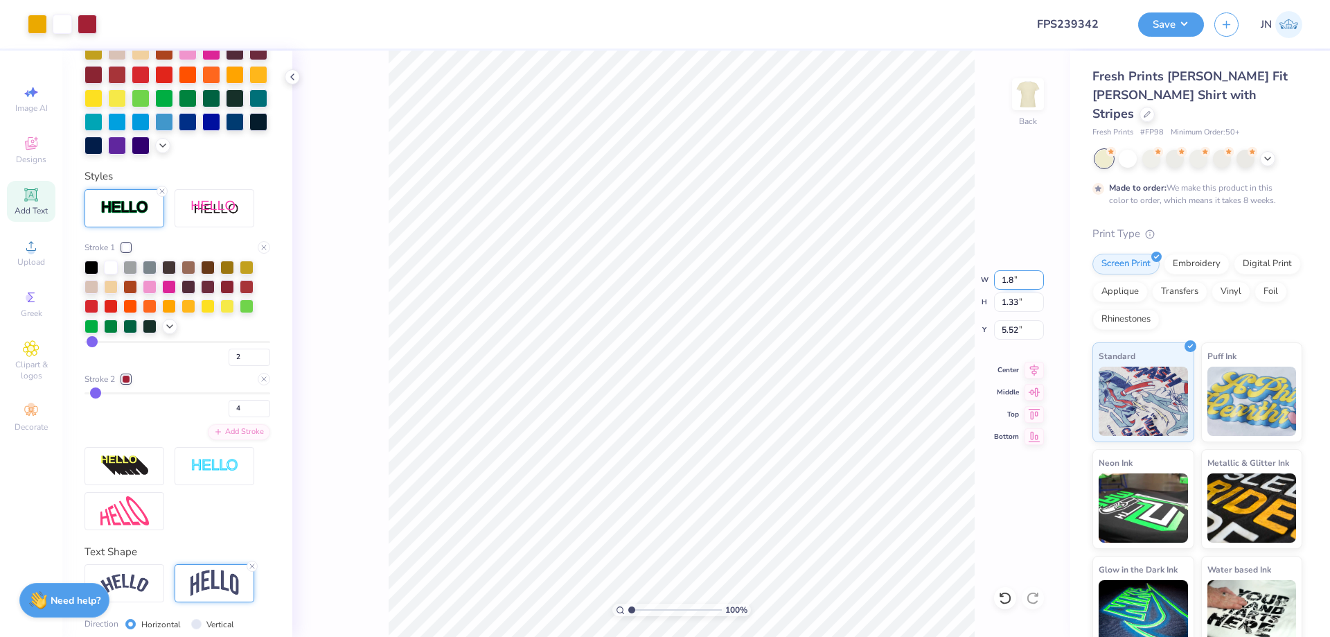
type input "1.80"
type input "1.20"
type input "5.36"
click at [31, 210] on span "Add Text" at bounding box center [31, 210] width 33 height 11
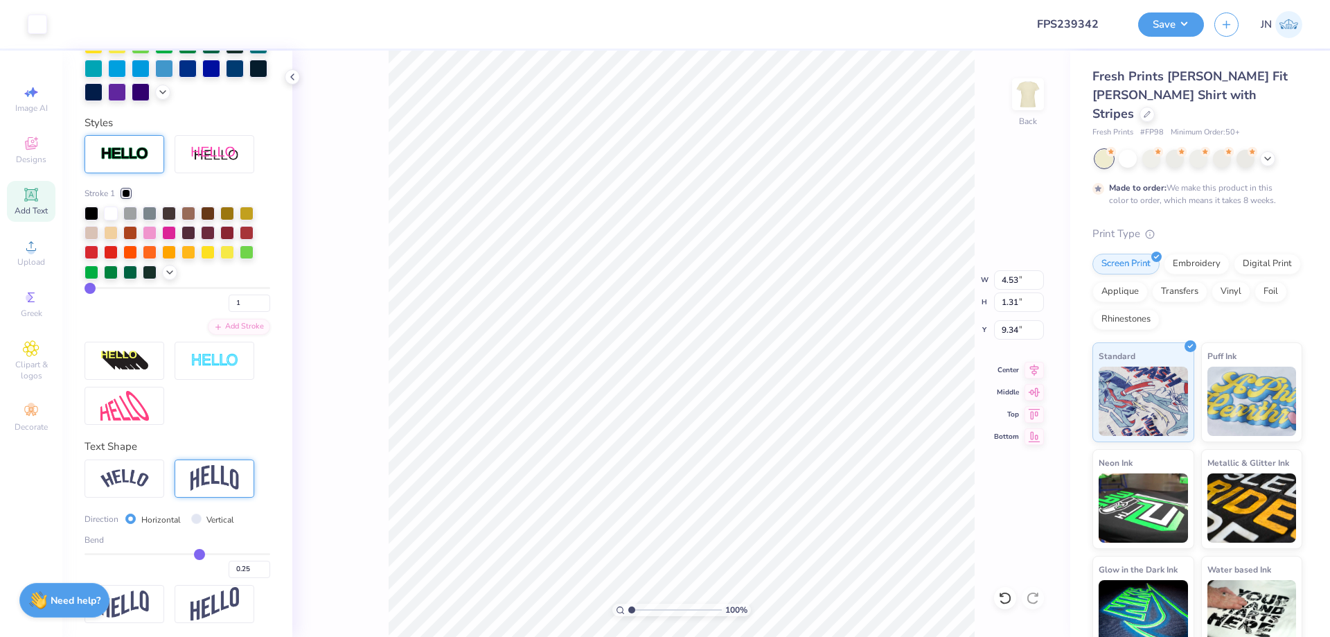
scroll to position [246, 0]
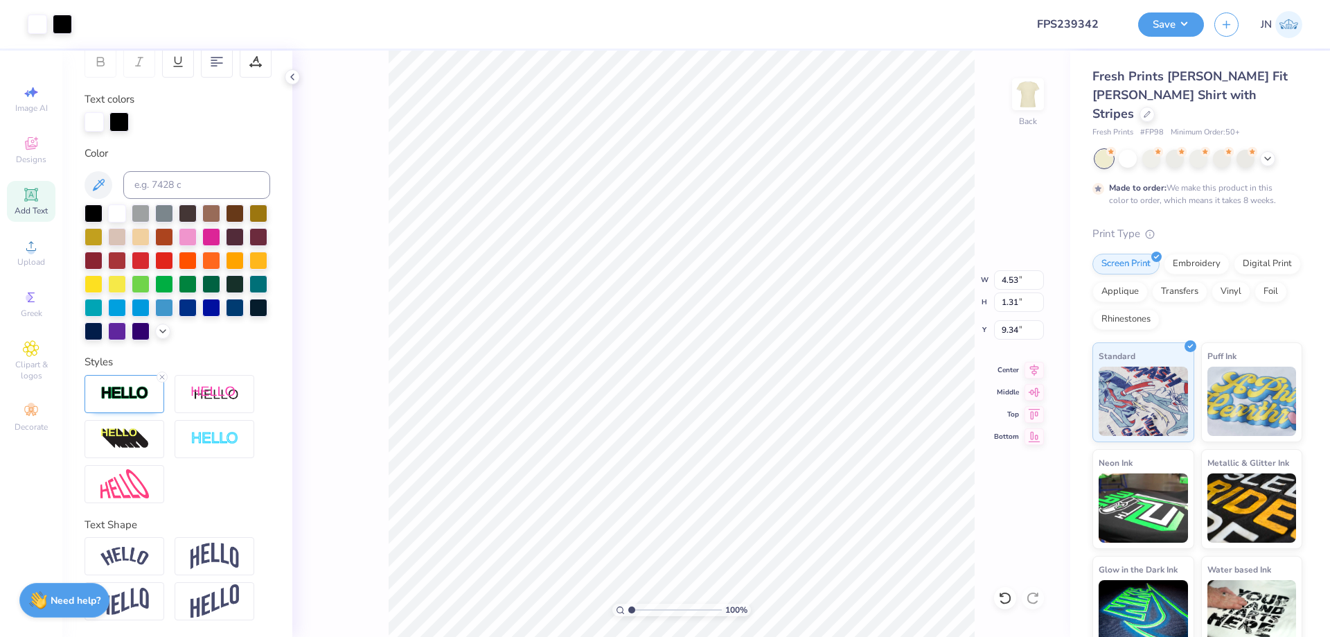
type input "4.56"
type input "1.34"
type input "9.33"
click at [160, 380] on icon at bounding box center [162, 377] width 8 height 8
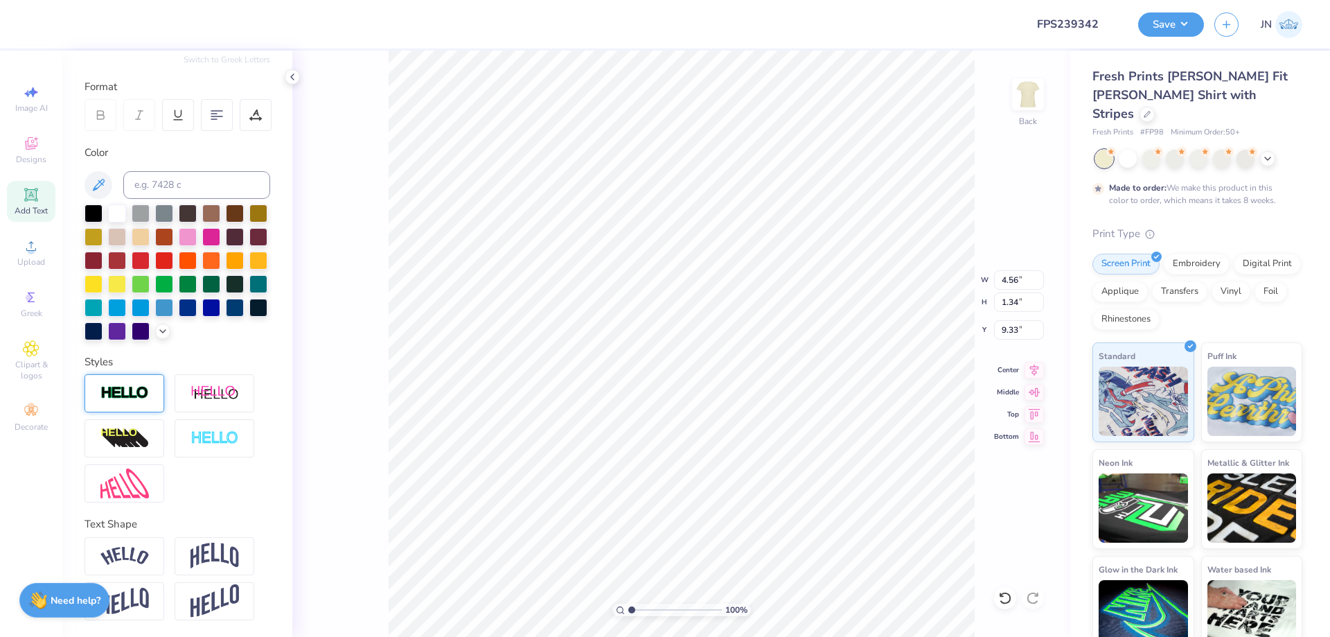
scroll to position [193, 0]
click at [191, 171] on input at bounding box center [196, 185] width 147 height 28
type input "201C"
type textarea "EST."
type input "3.72"
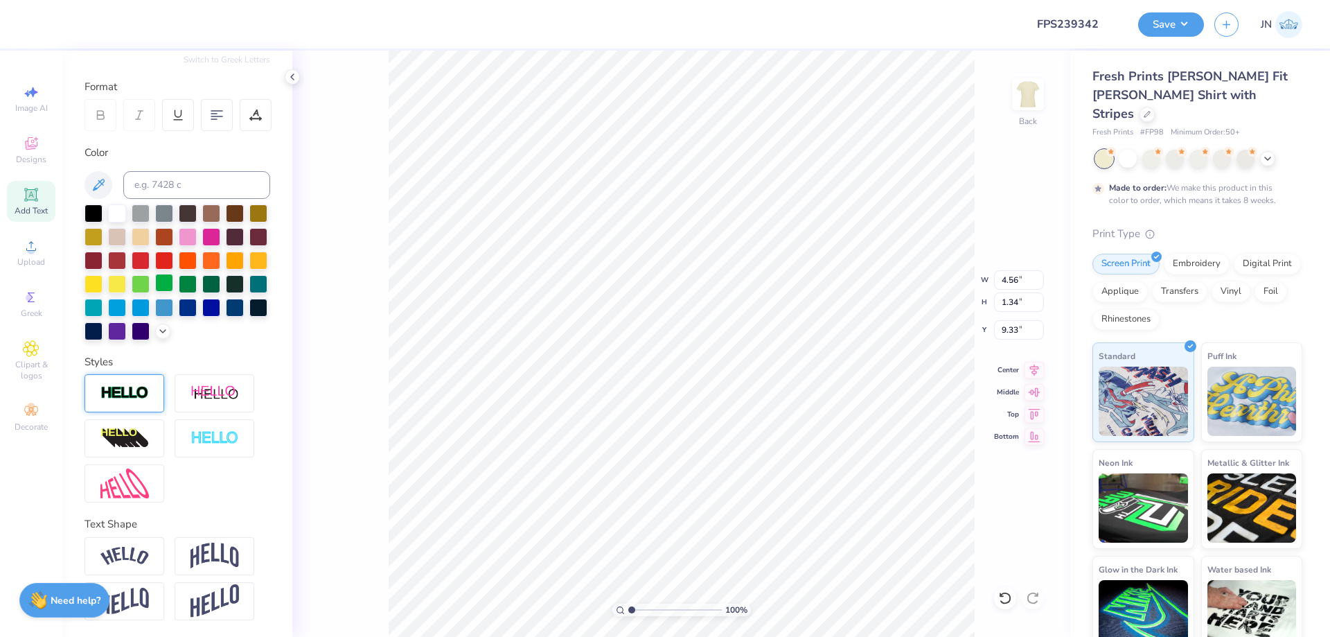
type input "1.36"
type input "9.32"
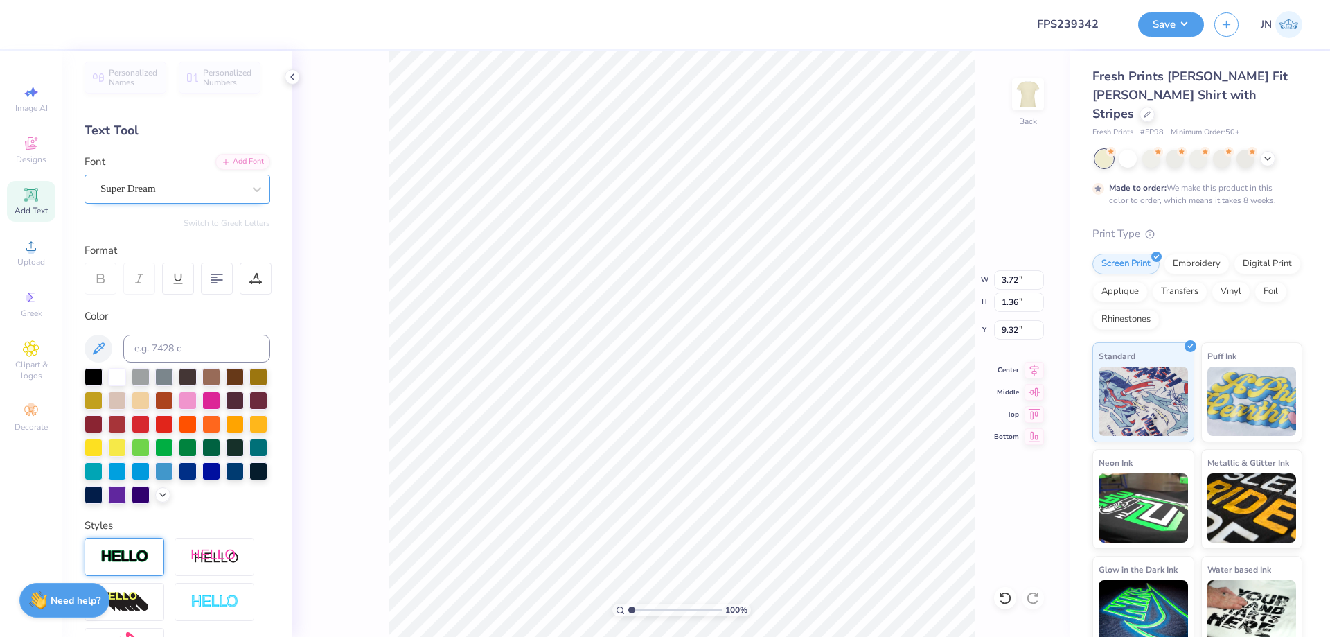
scroll to position [0, 0]
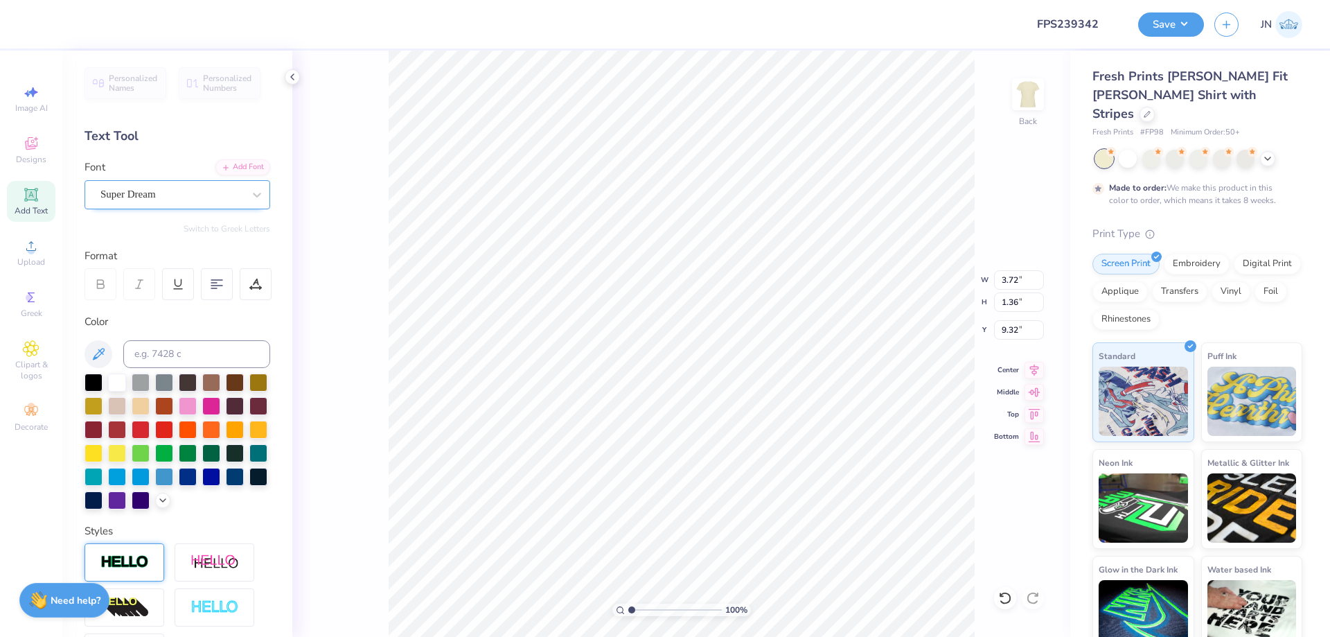
click at [154, 192] on div "Super Dream" at bounding box center [171, 194] width 145 height 21
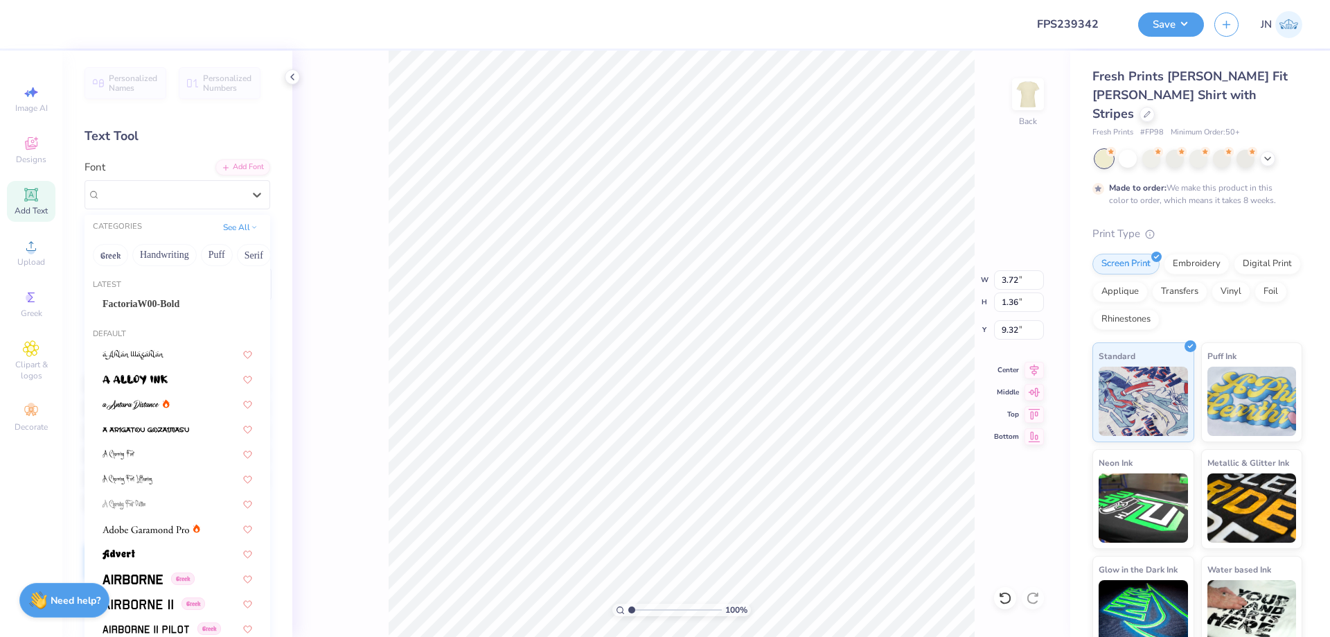
click at [150, 290] on div "Latest" at bounding box center [178, 285] width 186 height 12
click at [147, 299] on span "FactoriaW00-Bold" at bounding box center [141, 303] width 77 height 15
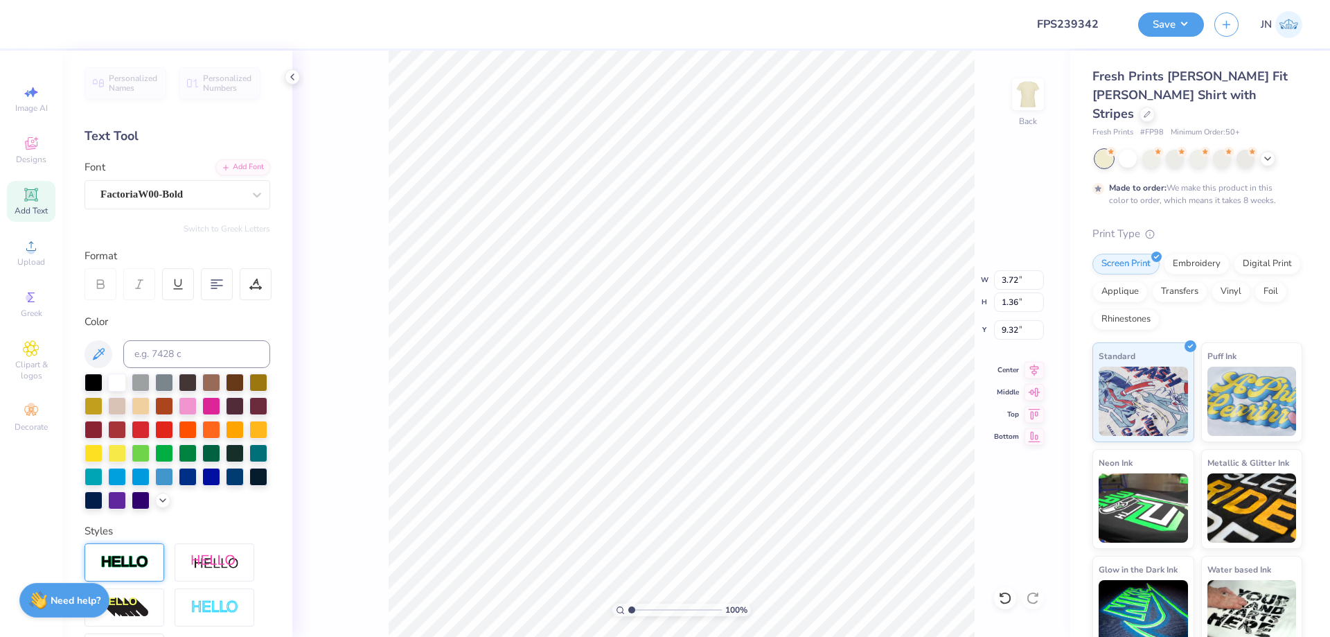
type input "3.81"
type input "1.31"
type input "9.34"
click at [260, 288] on icon at bounding box center [260, 287] width 1 height 1
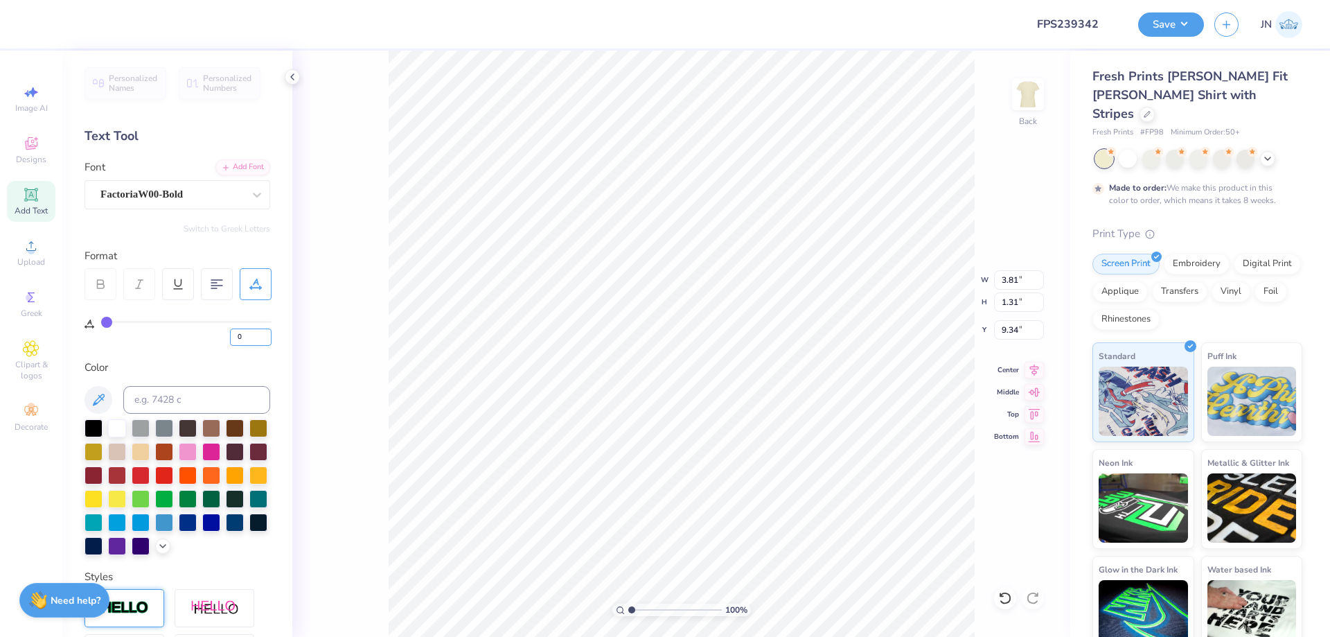
drag, startPoint x: 254, startPoint y: 341, endPoint x: 231, endPoint y: 342, distance: 22.2
click at [231, 342] on input "0" at bounding box center [251, 336] width 42 height 17
type input "300"
type input "100"
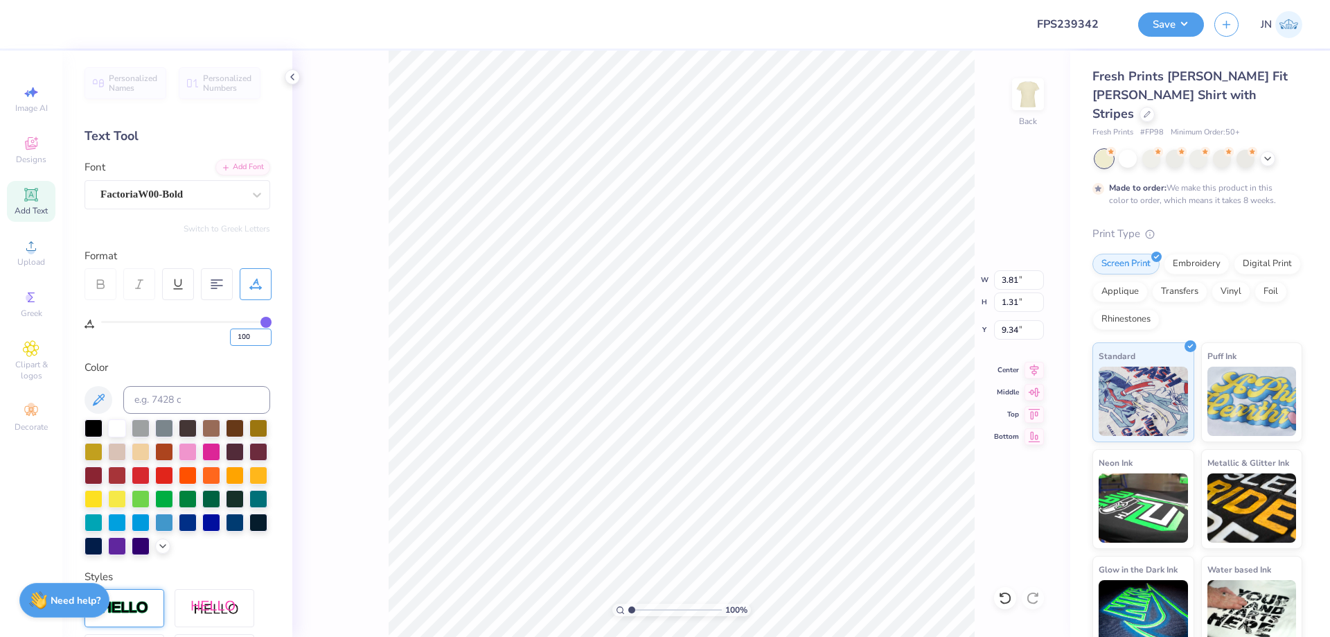
type input "9.43"
type input "3.14"
type input "0.44"
type input "5.96"
type input "2.98"
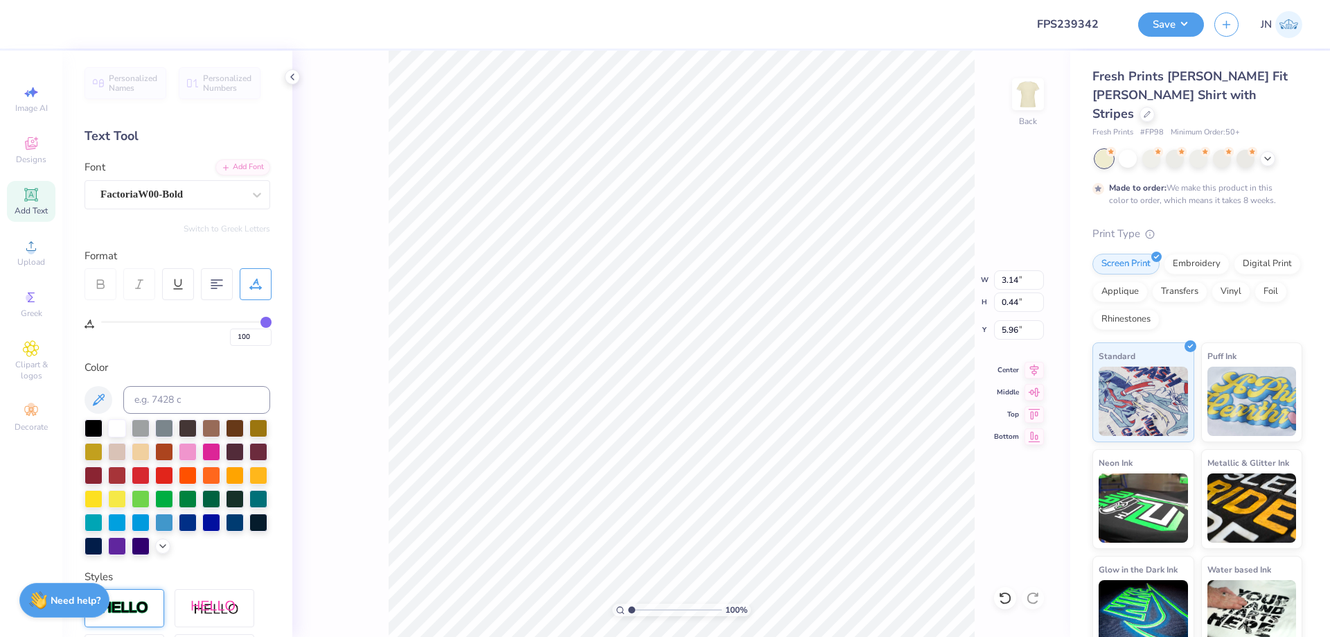
type input "0.41"
click at [234, 341] on input "100" at bounding box center [251, 336] width 42 height 17
type input "80"
type input "2.62"
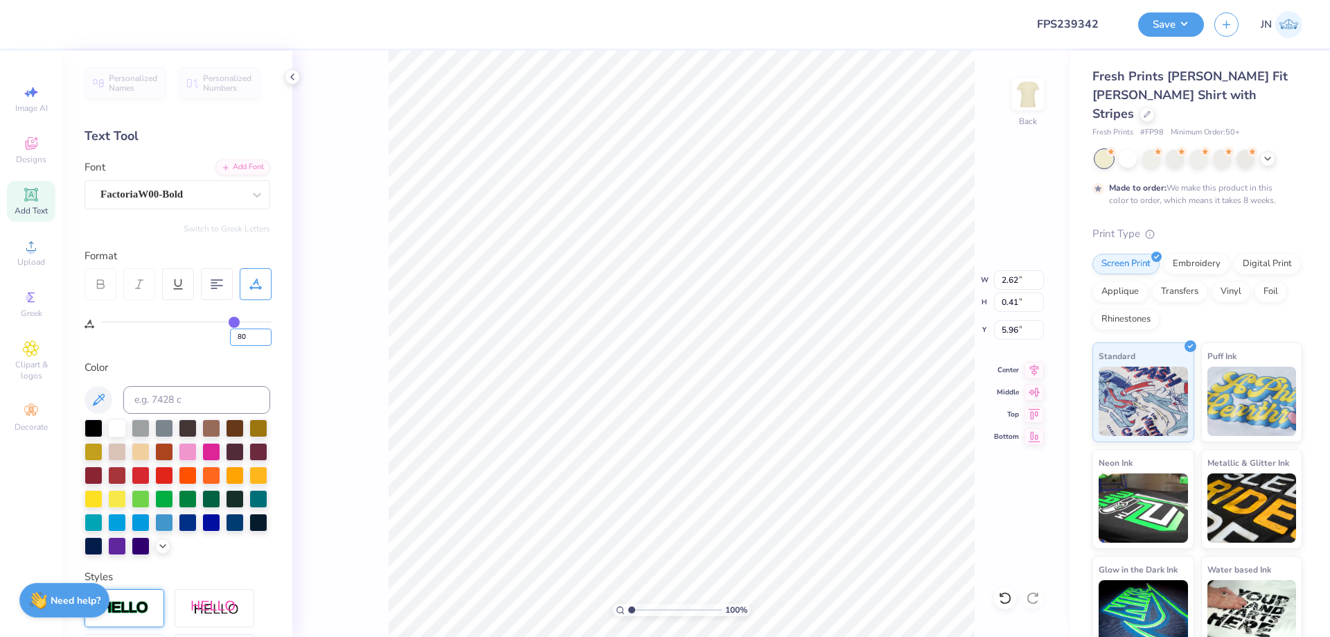
drag, startPoint x: 250, startPoint y: 338, endPoint x: 213, endPoint y: 338, distance: 36.7
click at [213, 338] on div "80" at bounding box center [186, 333] width 170 height 25
type input "70"
type input "2.44"
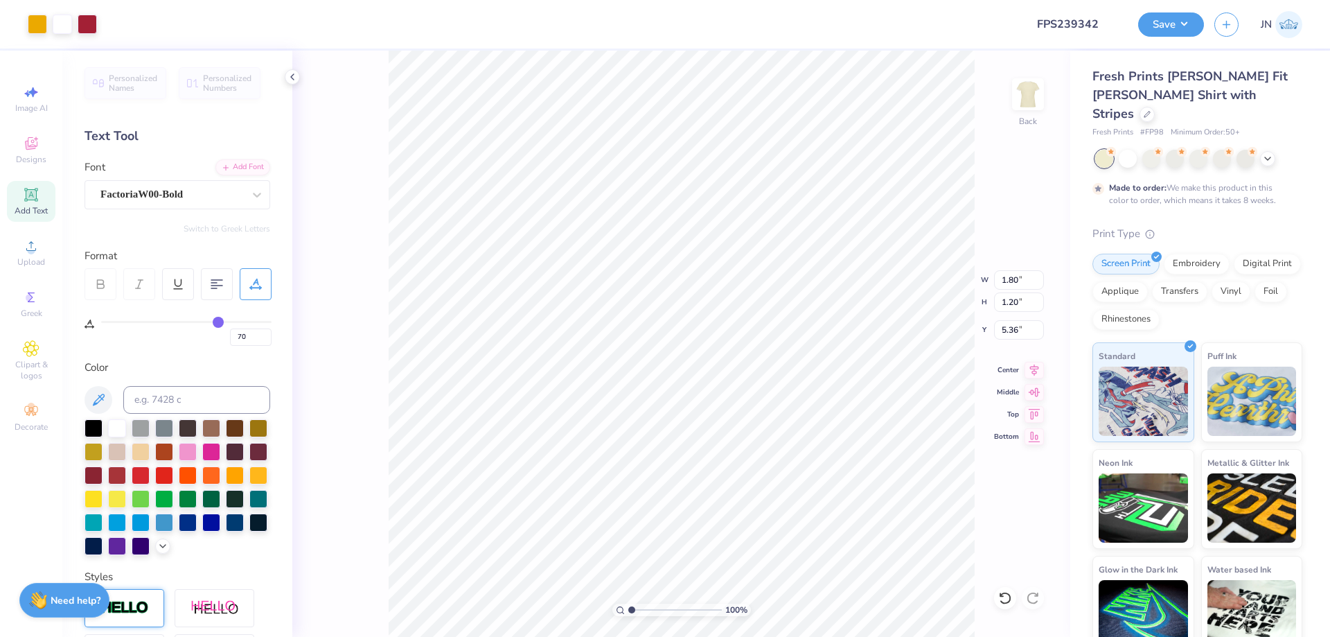
type input "1.80"
type input "1.20"
type input "5.36"
type input "1.33"
type input "0.88"
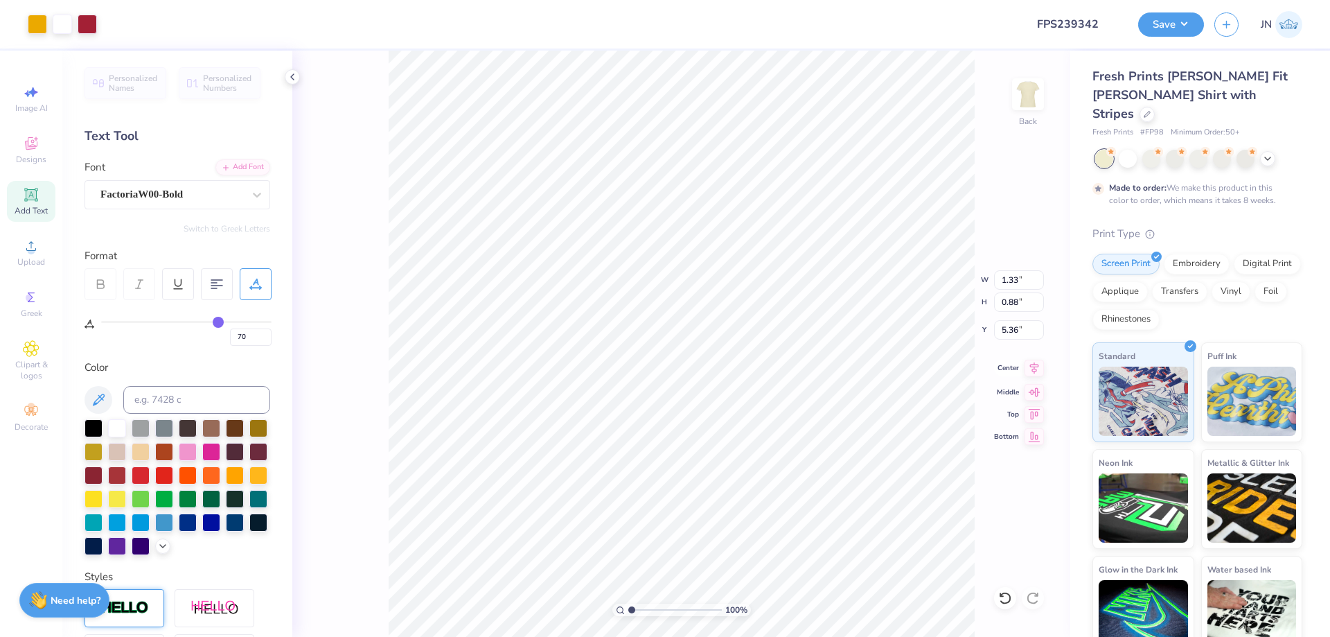
click at [1031, 368] on icon at bounding box center [1034, 368] width 19 height 17
type input "5.59"
drag, startPoint x: 246, startPoint y: 332, endPoint x: 220, endPoint y: 328, distance: 25.9
click at [220, 328] on div "70" at bounding box center [186, 333] width 170 height 25
type input "50"
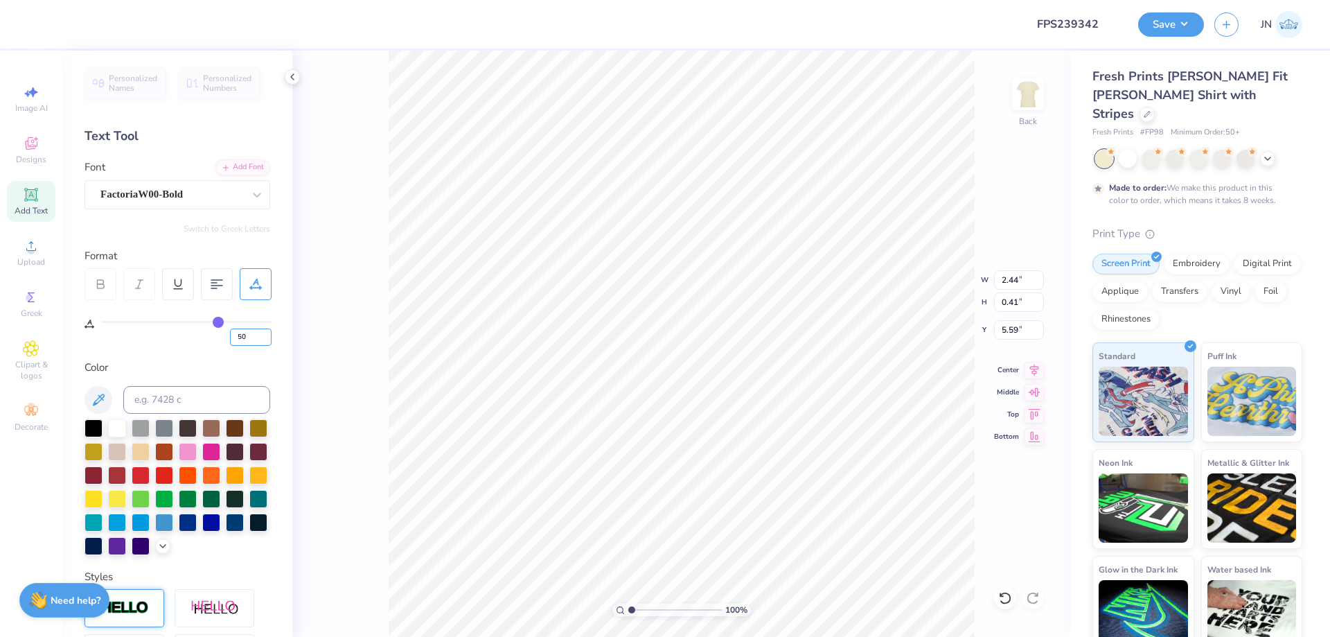
type input "50"
type input "1.64"
type input "0.33"
type input "5.64"
click at [685, 377] on li "Duplicate" at bounding box center [688, 376] width 109 height 27
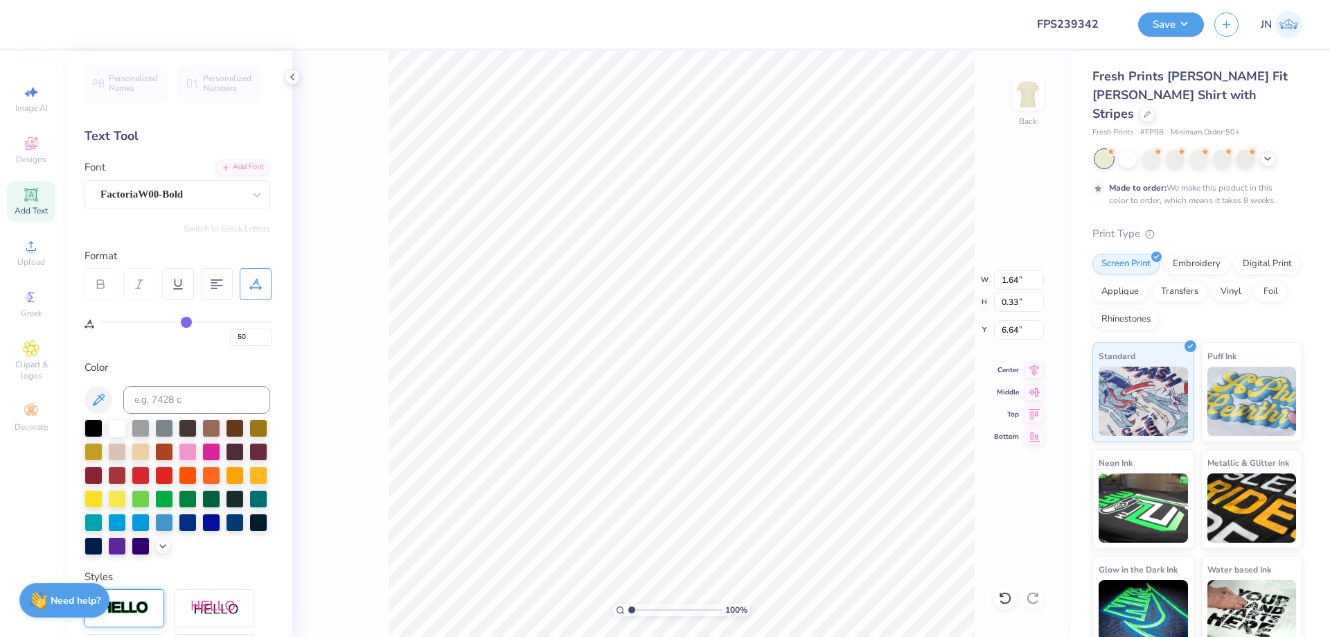
type input "5.64"
type textarea "1865"
click at [1010, 327] on input "1.99" at bounding box center [1019, 329] width 50 height 19
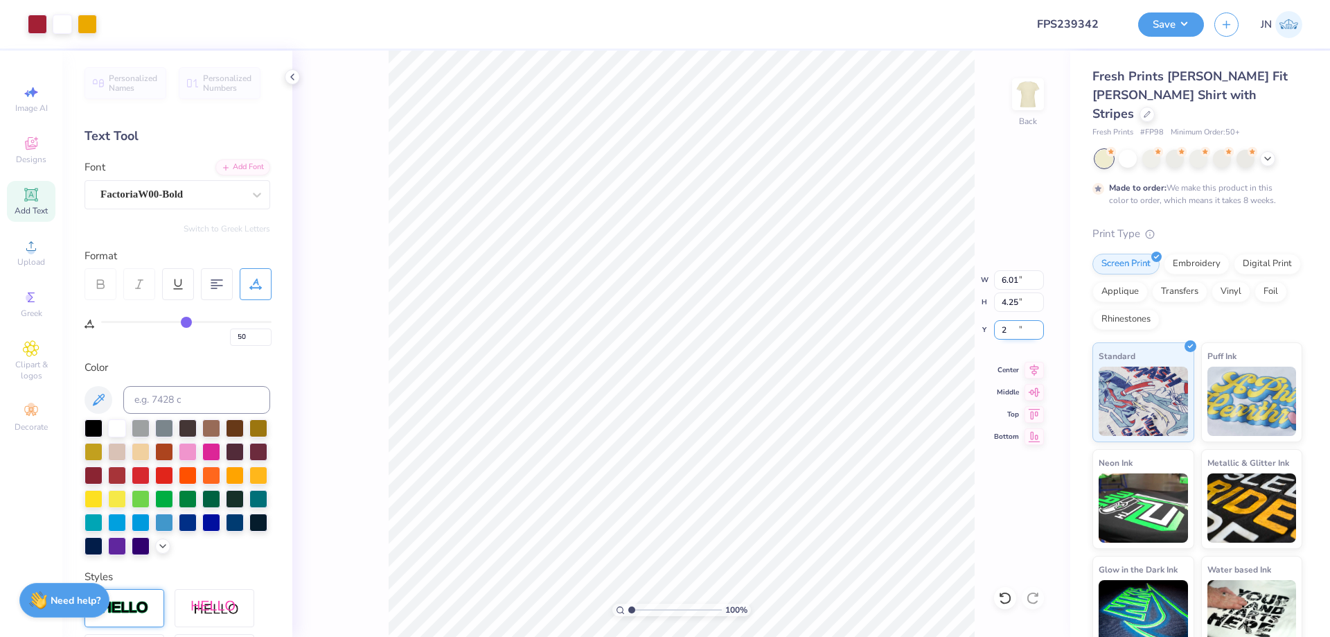
type input "2.00"
click at [1011, 279] on input "6.01" at bounding box center [1019, 279] width 50 height 19
click at [35, 265] on span "Upload" at bounding box center [31, 261] width 28 height 11
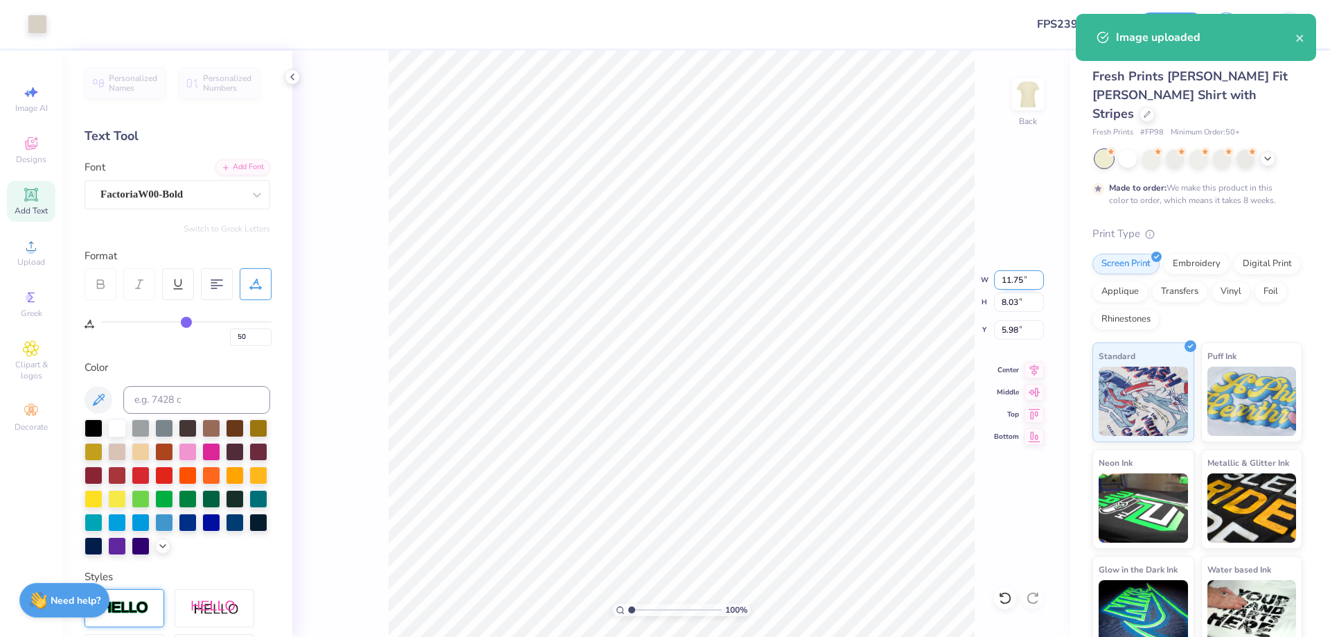
click at [1018, 287] on input "11.75" at bounding box center [1019, 279] width 50 height 19
click at [1011, 334] on input "5.98" at bounding box center [1019, 329] width 50 height 19
type input "6.00"
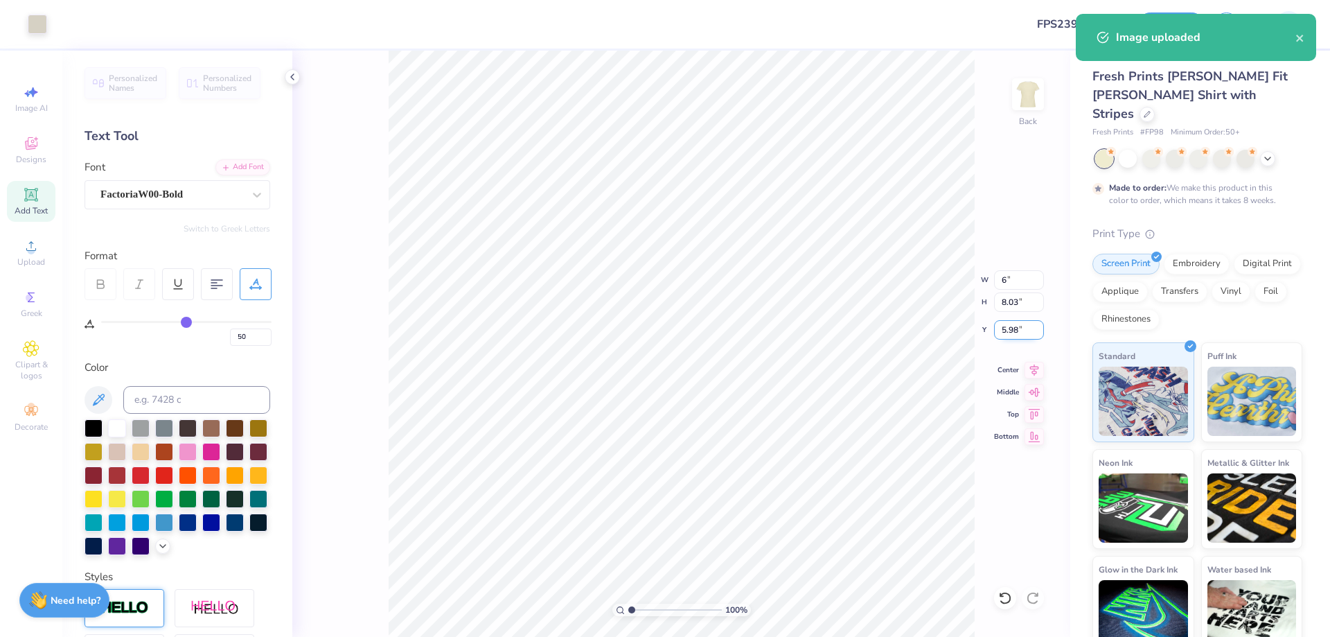
type input "4.10"
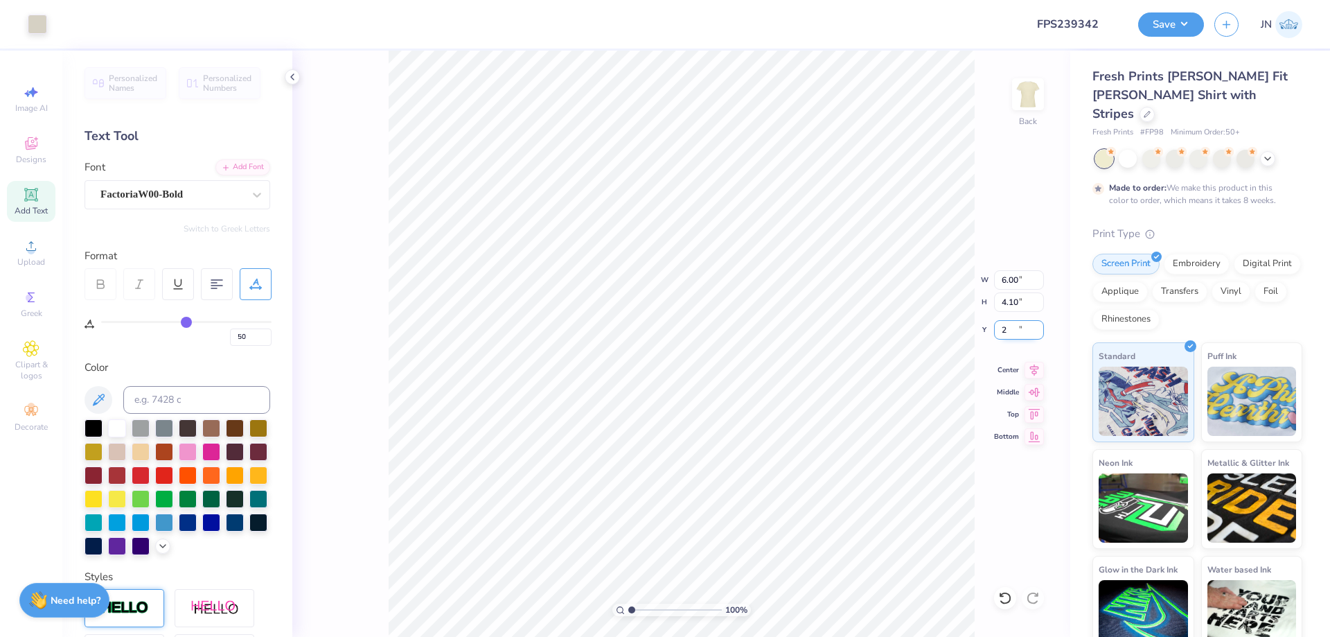
type input "2.00"
click at [646, 610] on input "range" at bounding box center [675, 609] width 94 height 12
drag, startPoint x: 647, startPoint y: 610, endPoint x: 626, endPoint y: 606, distance: 21.1
type input "1"
click at [628, 606] on input "range" at bounding box center [675, 609] width 94 height 12
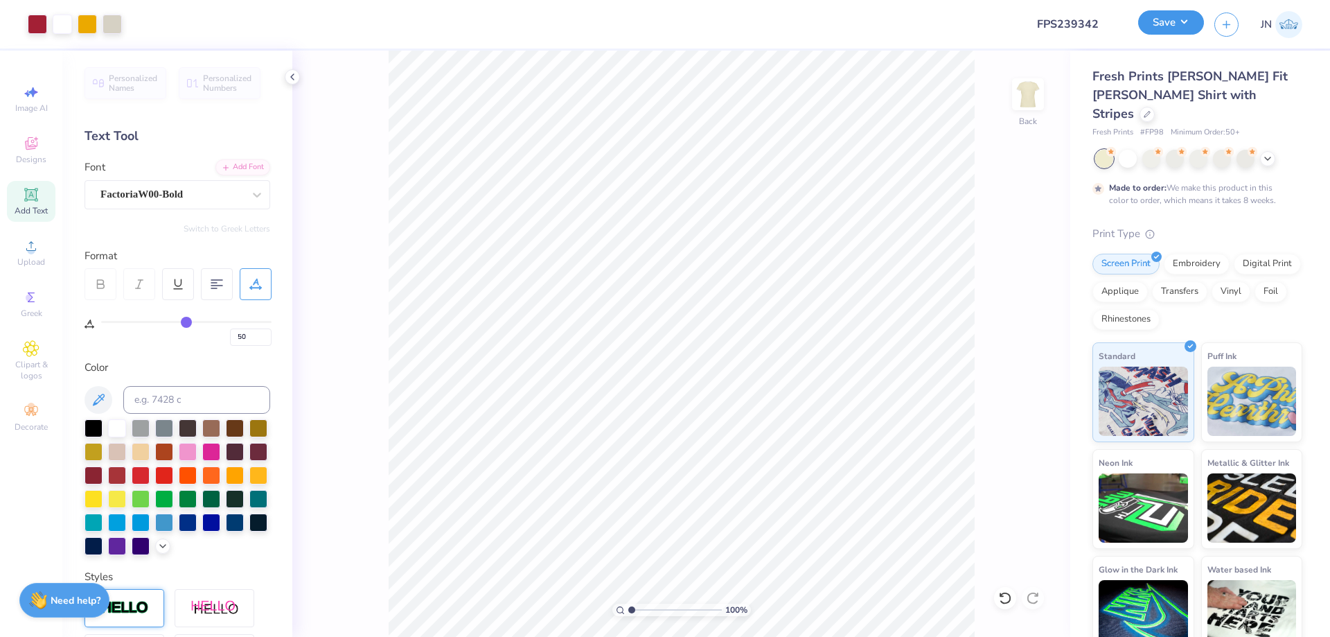
click at [1162, 17] on button "Save" at bounding box center [1171, 22] width 66 height 24
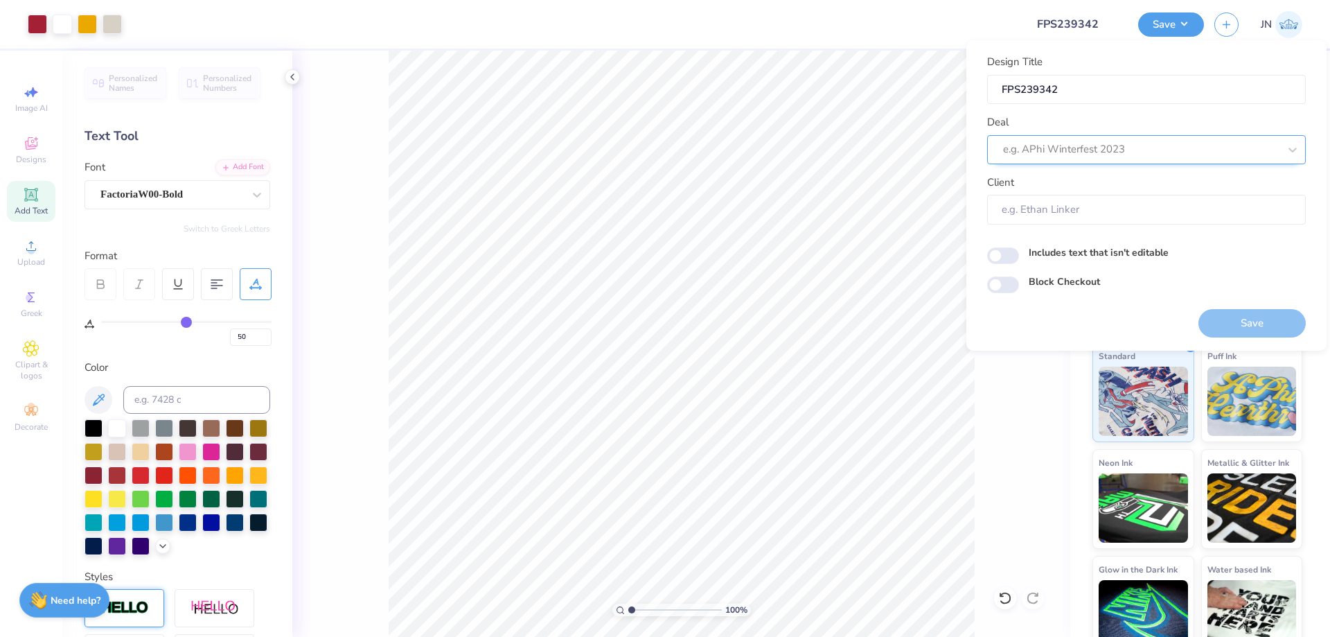
click at [1150, 148] on div at bounding box center [1141, 149] width 276 height 19
click at [1087, 226] on div "Design Tool Gallery" at bounding box center [1147, 236] width 308 height 23
type input "DESIGN TOOL"
type input "Design Tool Gallery User"
click at [1246, 314] on button "Save" at bounding box center [1251, 323] width 107 height 28
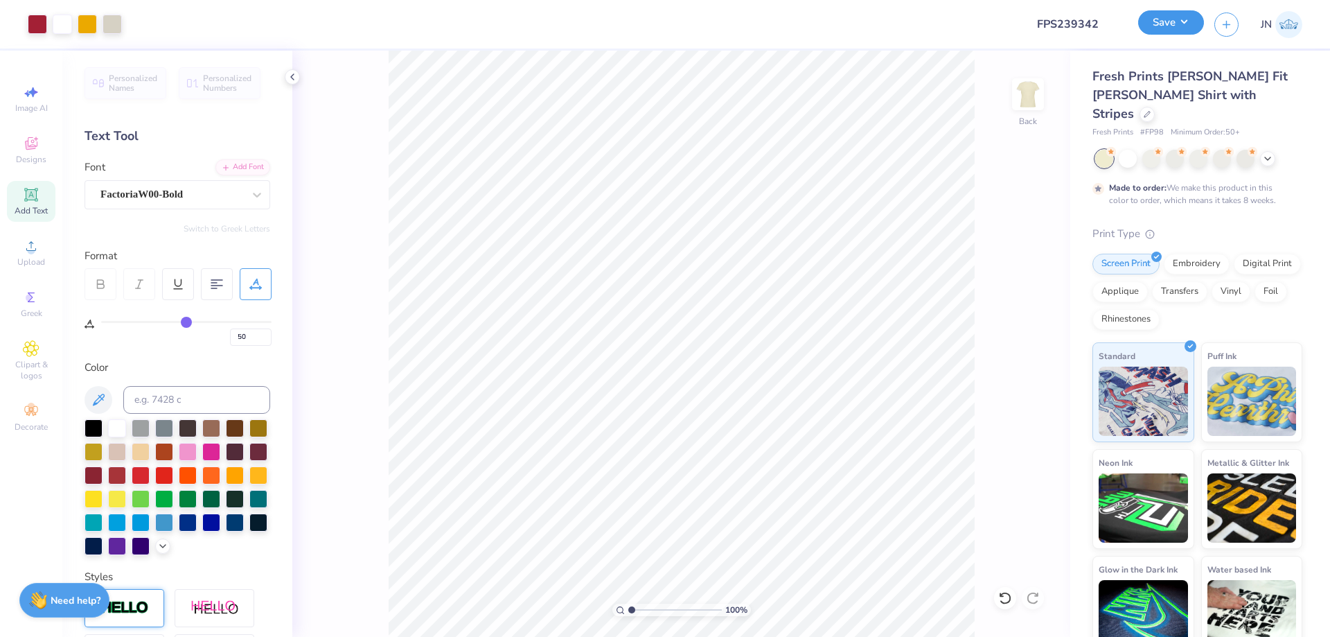
click at [1169, 26] on button "Save" at bounding box center [1171, 22] width 66 height 24
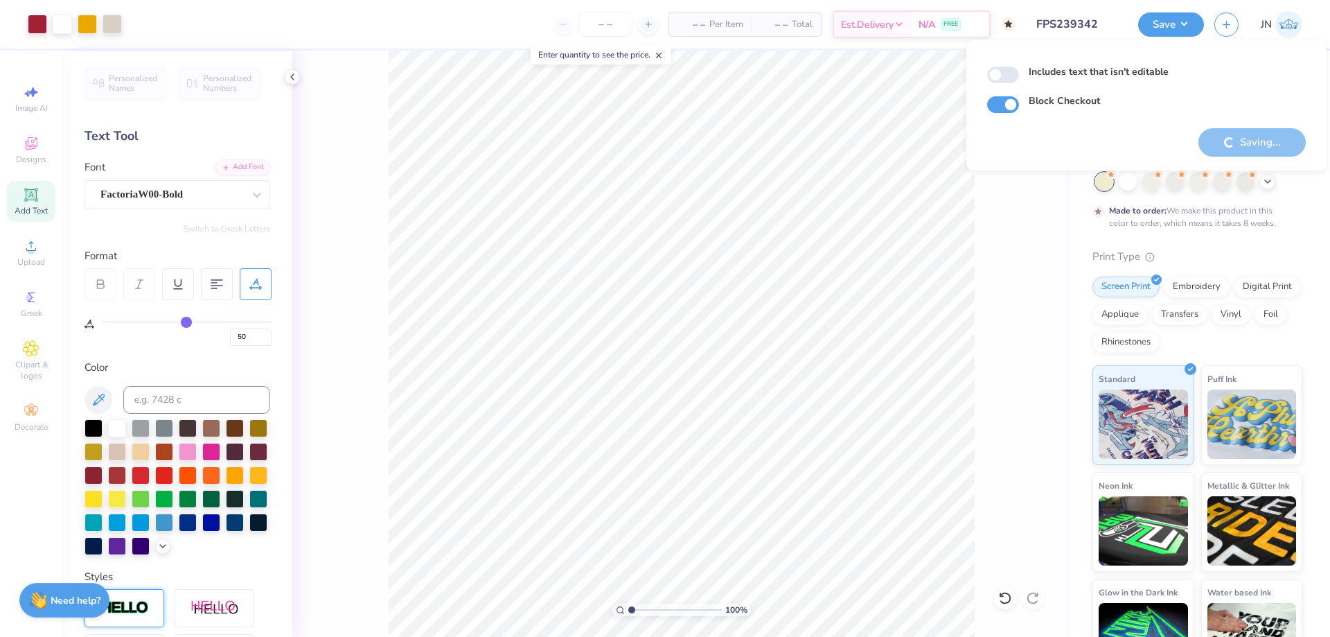
checkbox input "true"
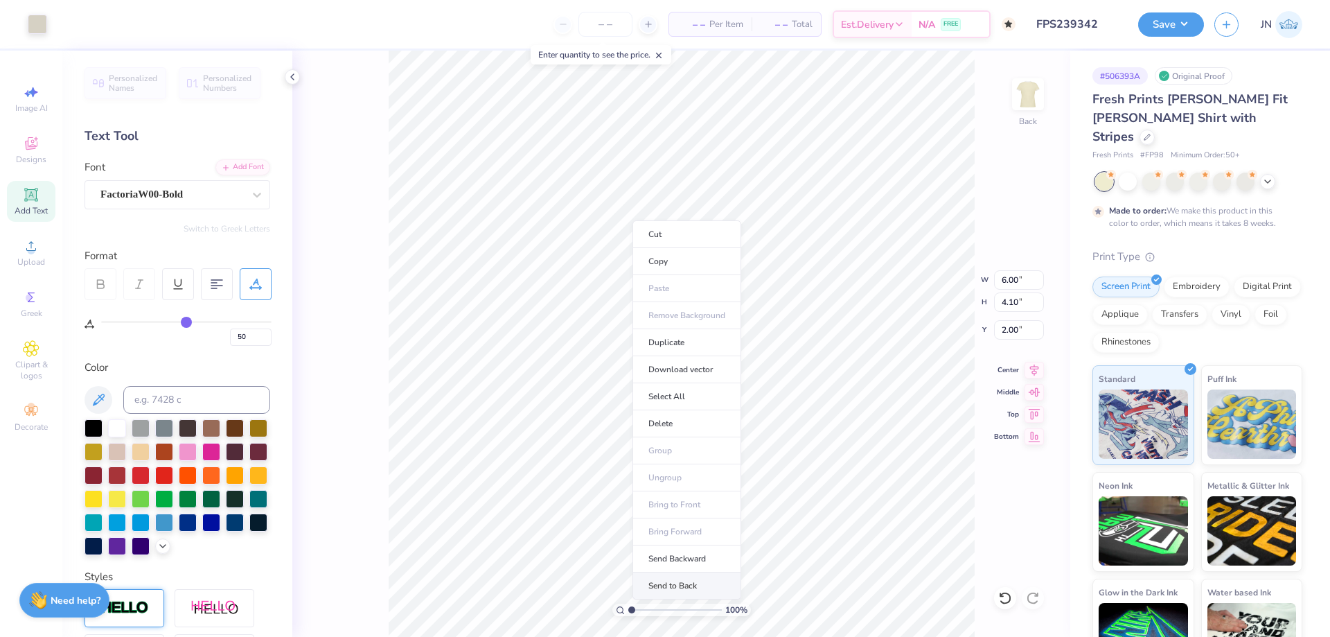
click at [665, 584] on li "Send to Back" at bounding box center [686, 585] width 109 height 27
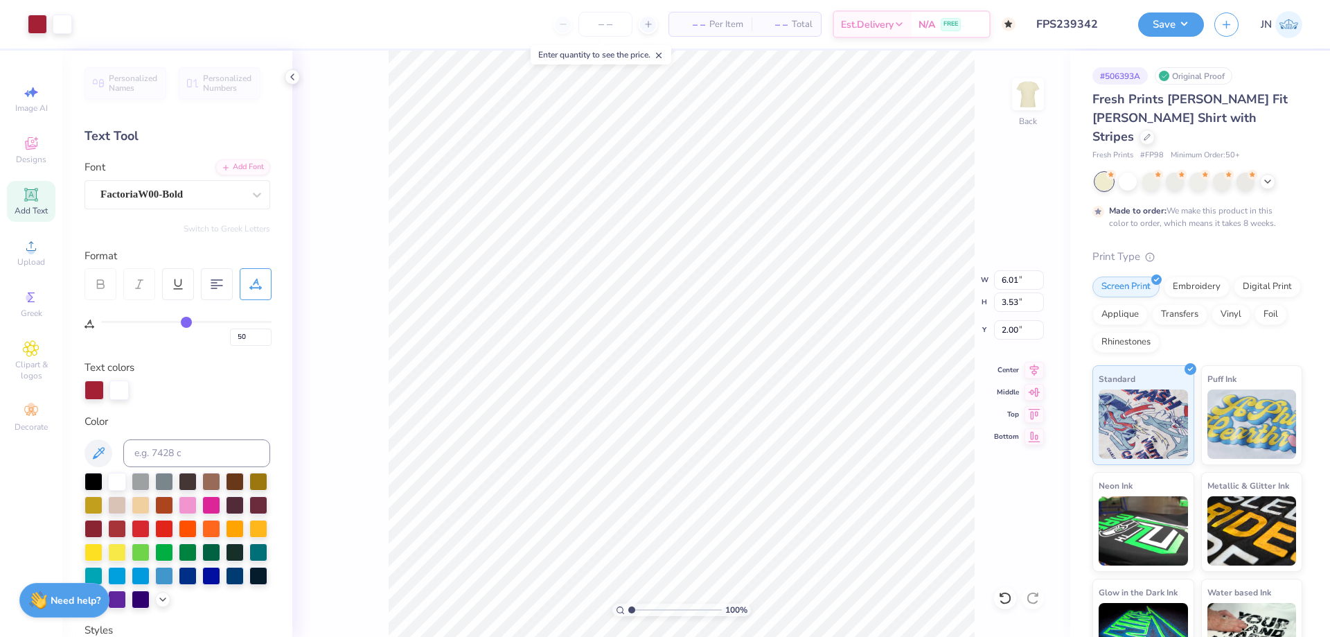
type input "0"
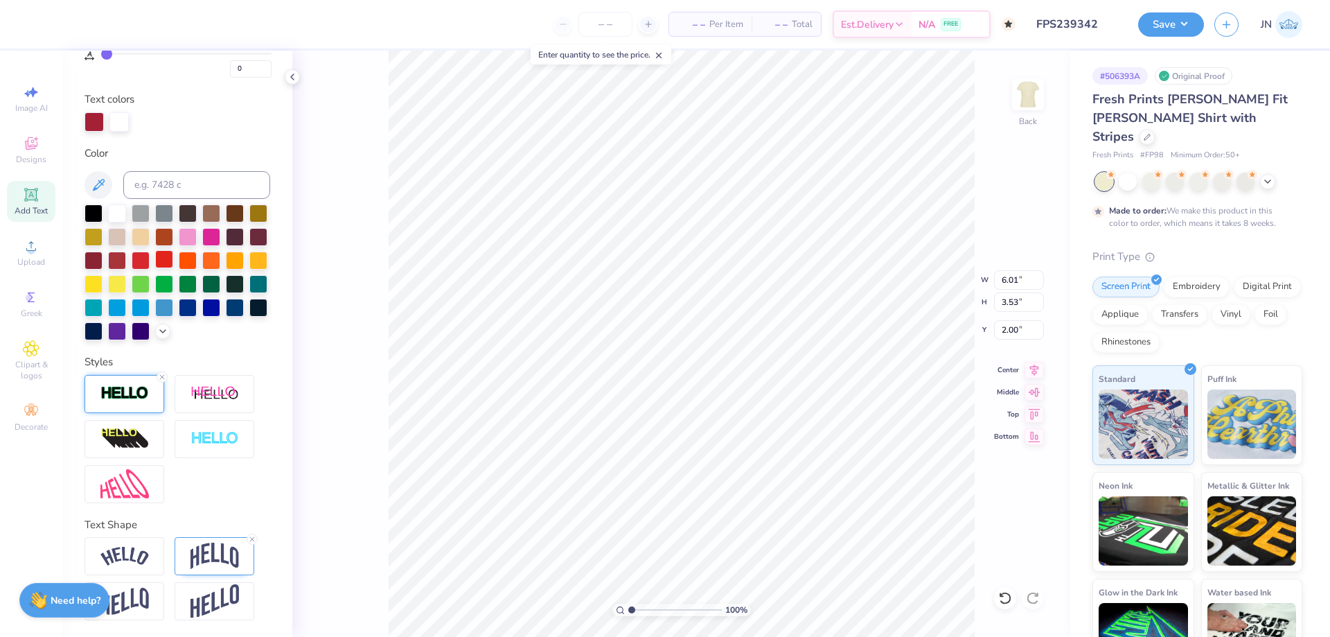
scroll to position [292, 0]
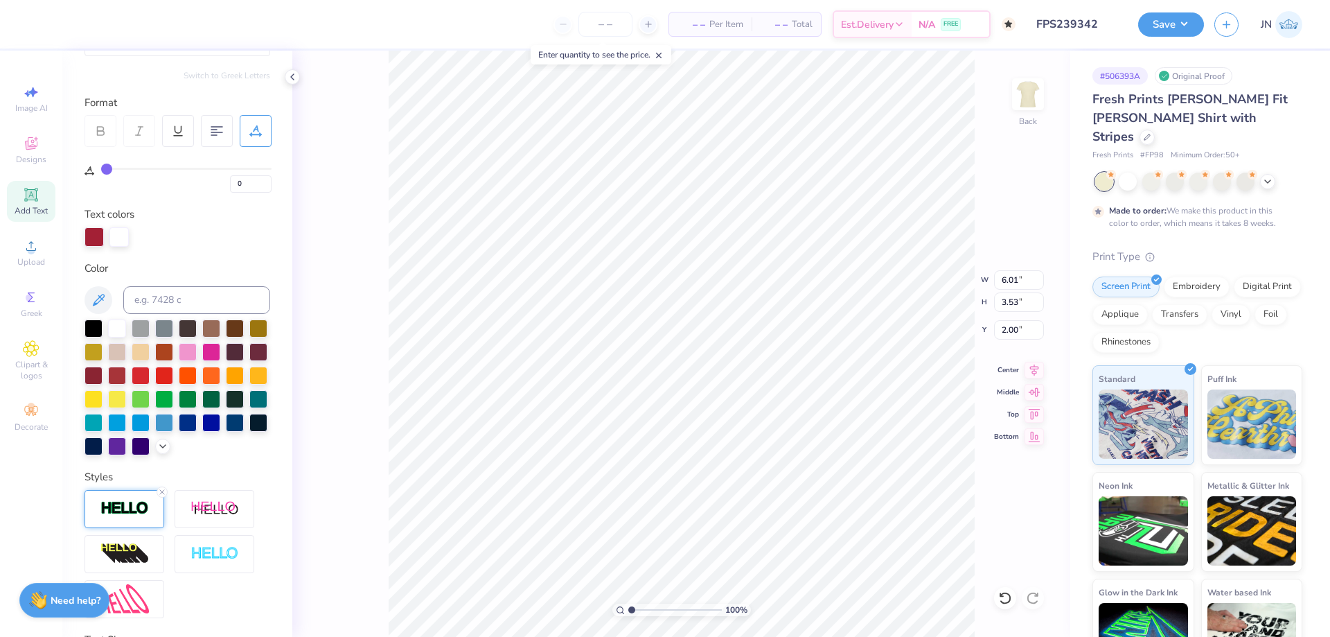
click at [130, 528] on div at bounding box center [125, 509] width 80 height 38
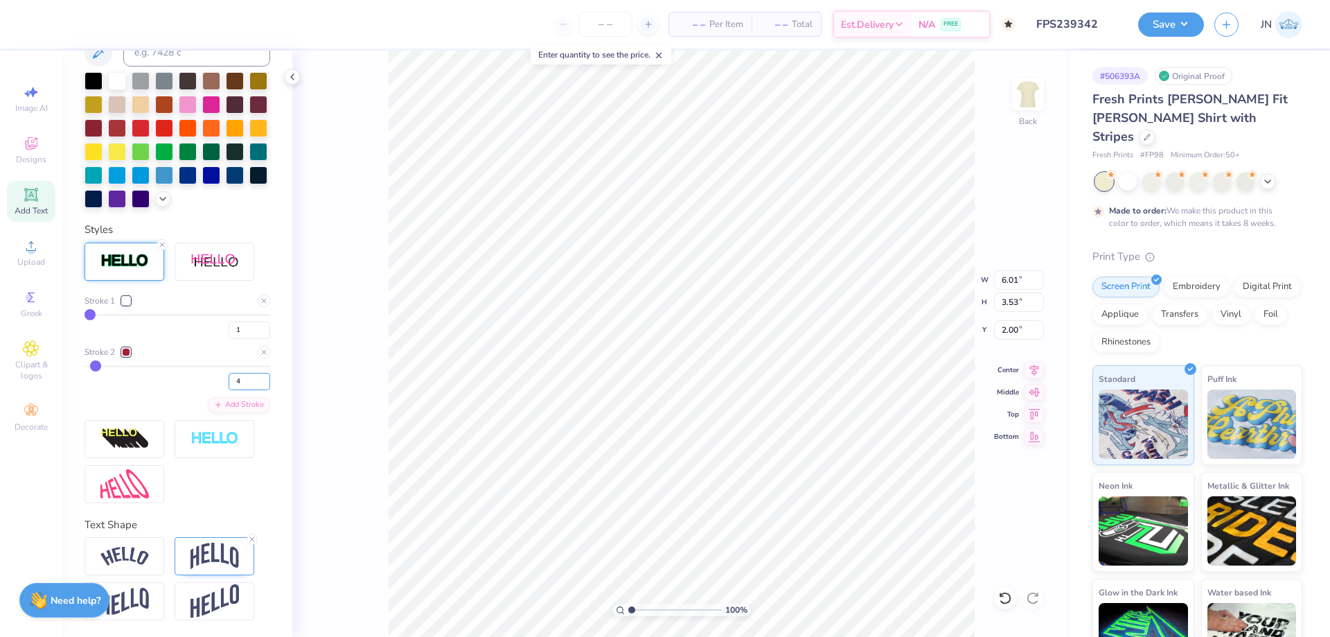
drag, startPoint x: 238, startPoint y: 378, endPoint x: 199, endPoint y: 387, distance: 39.7
click at [199, 387] on div "4" at bounding box center [178, 377] width 186 height 25
type input "3"
click at [384, 339] on div "100 % Back W 6.01 6.01 " H 3.53 3.53 " Y 2.00 2.00 " Center Middle Top Bottom" at bounding box center [681, 344] width 778 height 586
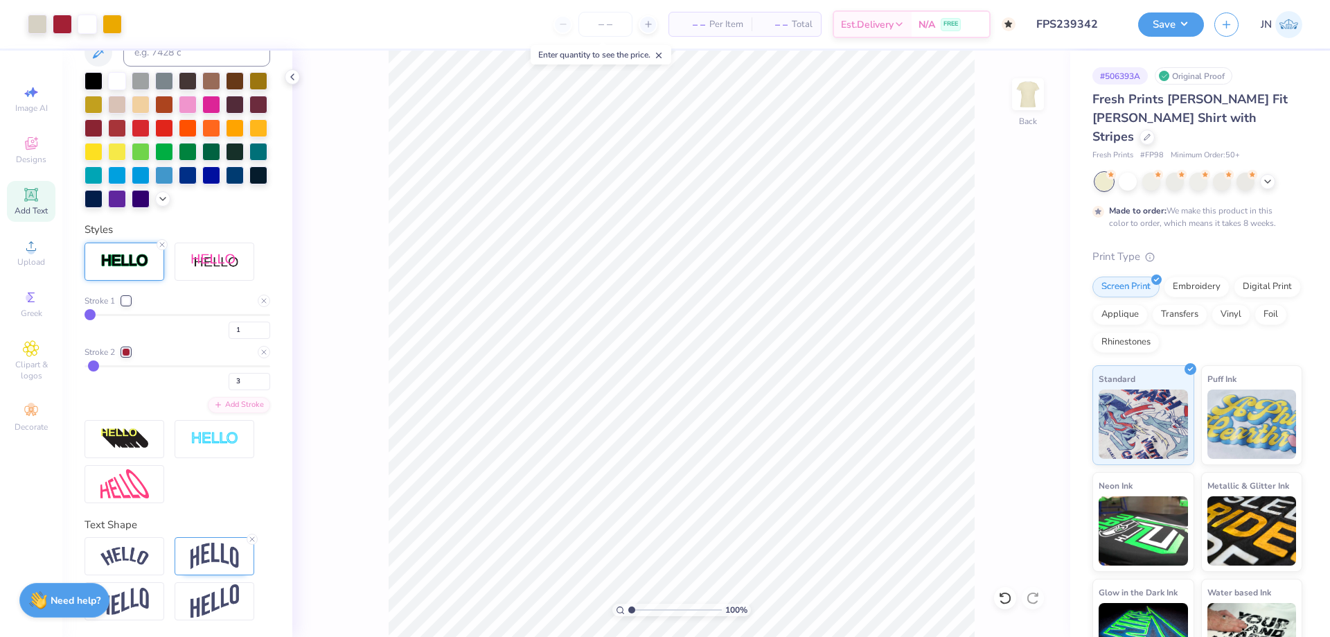
type input "2.08"
click at [641, 606] on input "range" at bounding box center [675, 609] width 94 height 12
click at [641, 608] on input "range" at bounding box center [675, 609] width 94 height 12
click at [1009, 597] on icon at bounding box center [1005, 598] width 14 height 14
type input "6.01"
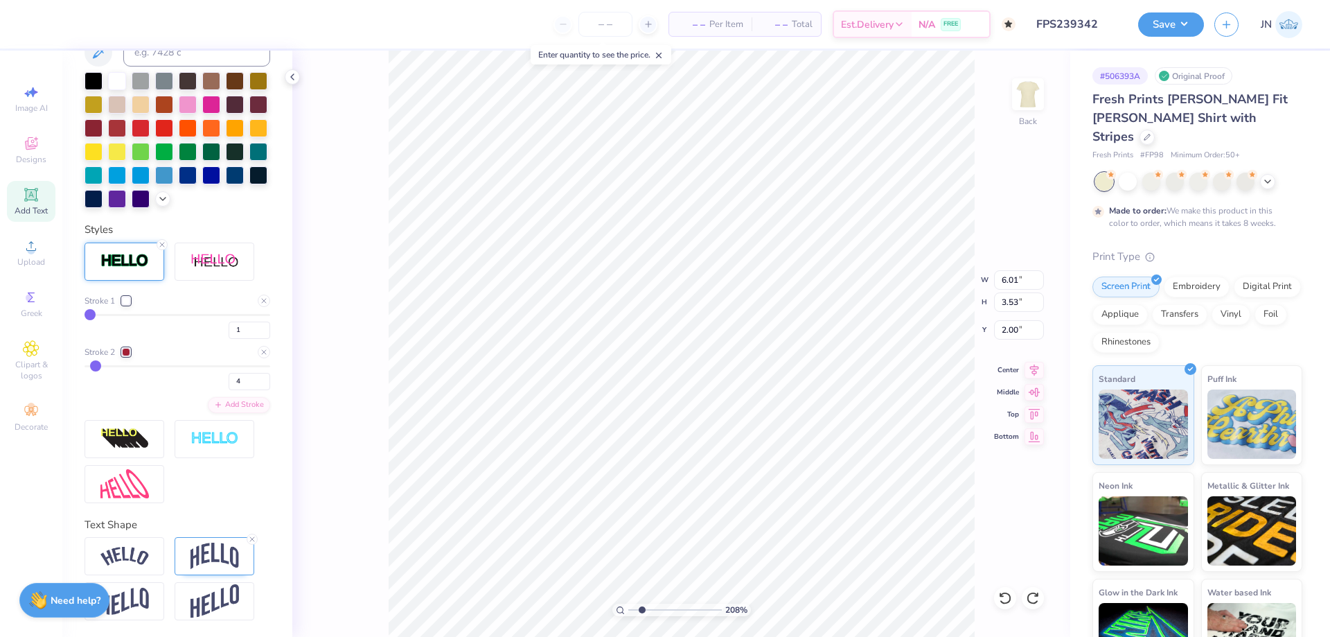
type input "3.53"
type input "2.00"
click at [222, 548] on img at bounding box center [215, 555] width 48 height 26
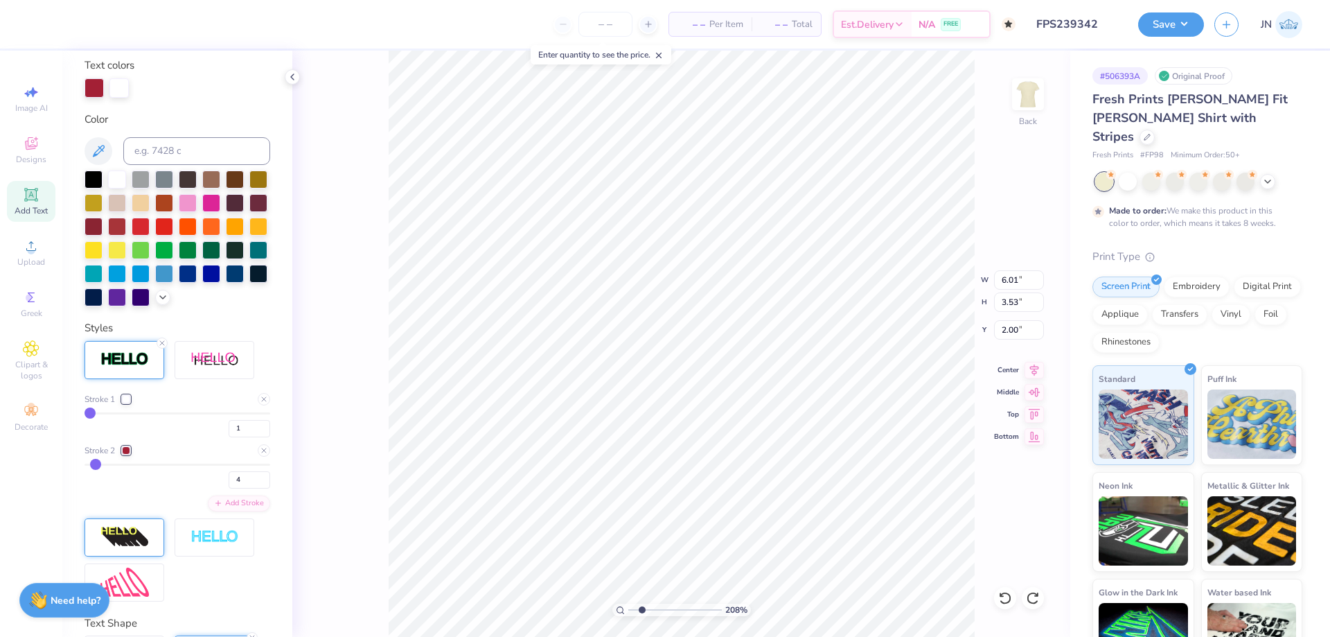
scroll to position [297, 0]
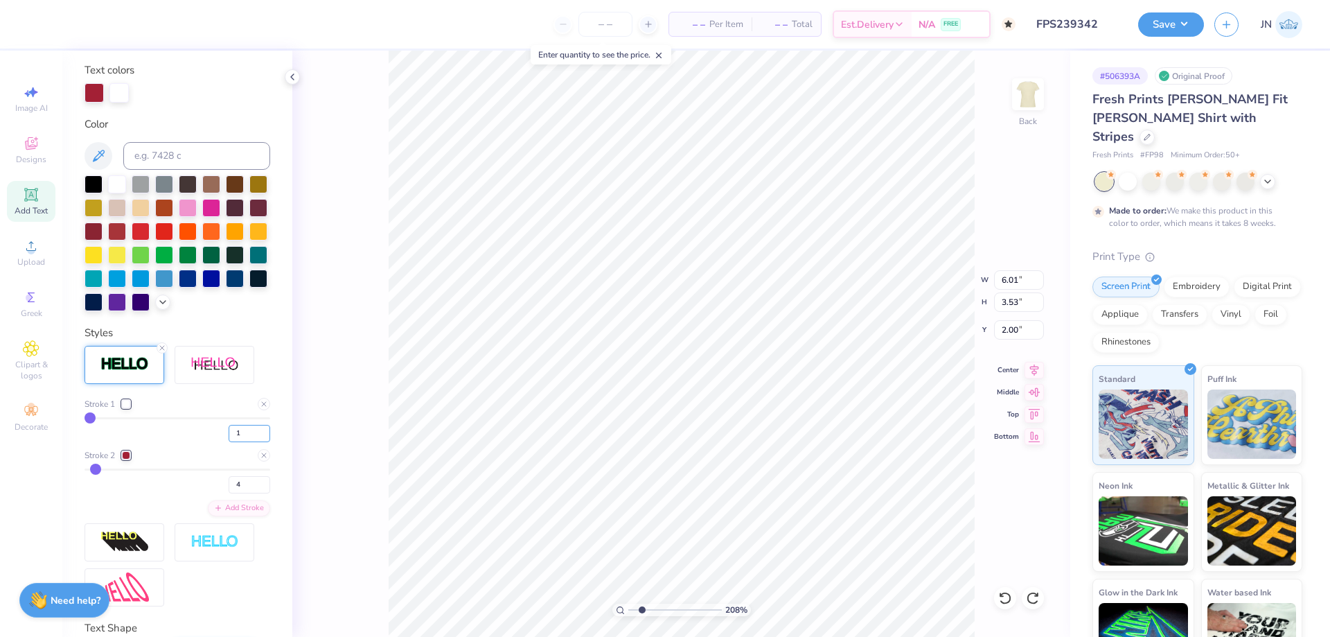
drag, startPoint x: 235, startPoint y: 460, endPoint x: 211, endPoint y: 459, distance: 24.3
click at [211, 442] on div "1" at bounding box center [178, 429] width 186 height 25
type input "2"
type input "1"
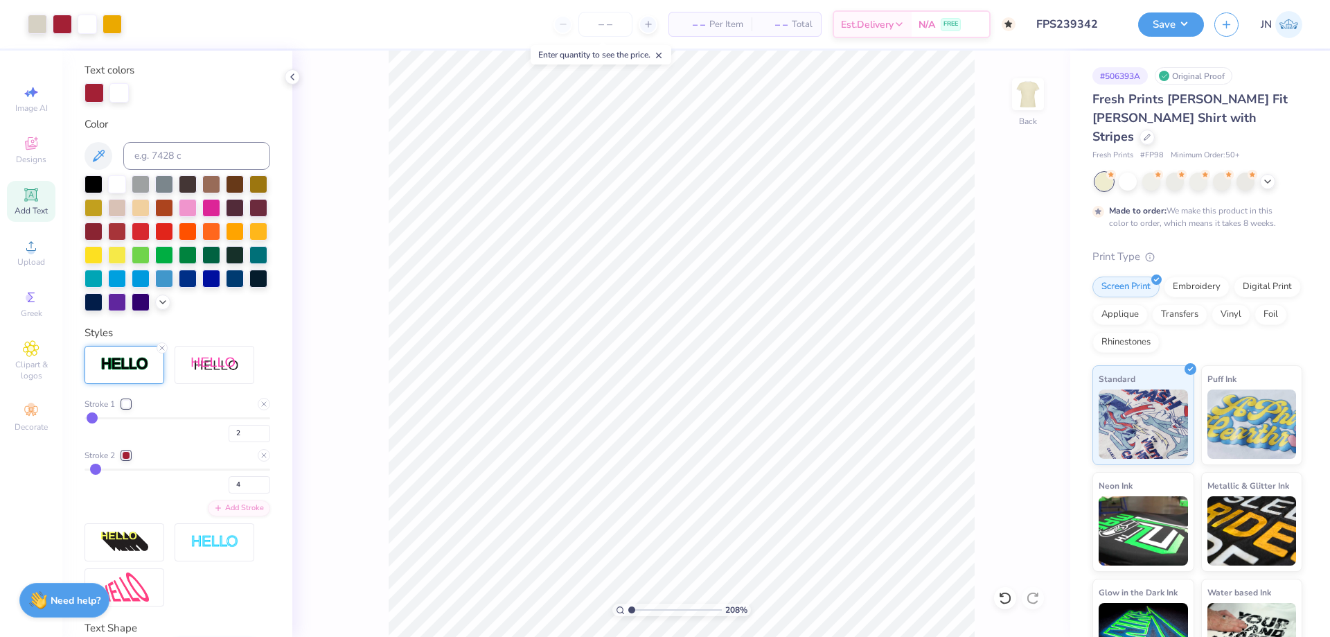
click at [628, 608] on input "range" at bounding box center [675, 609] width 94 height 12
type input "6.01"
type input "3.53"
type input "2.00"
click at [713, 499] on li "Bring to Front" at bounding box center [733, 497] width 109 height 27
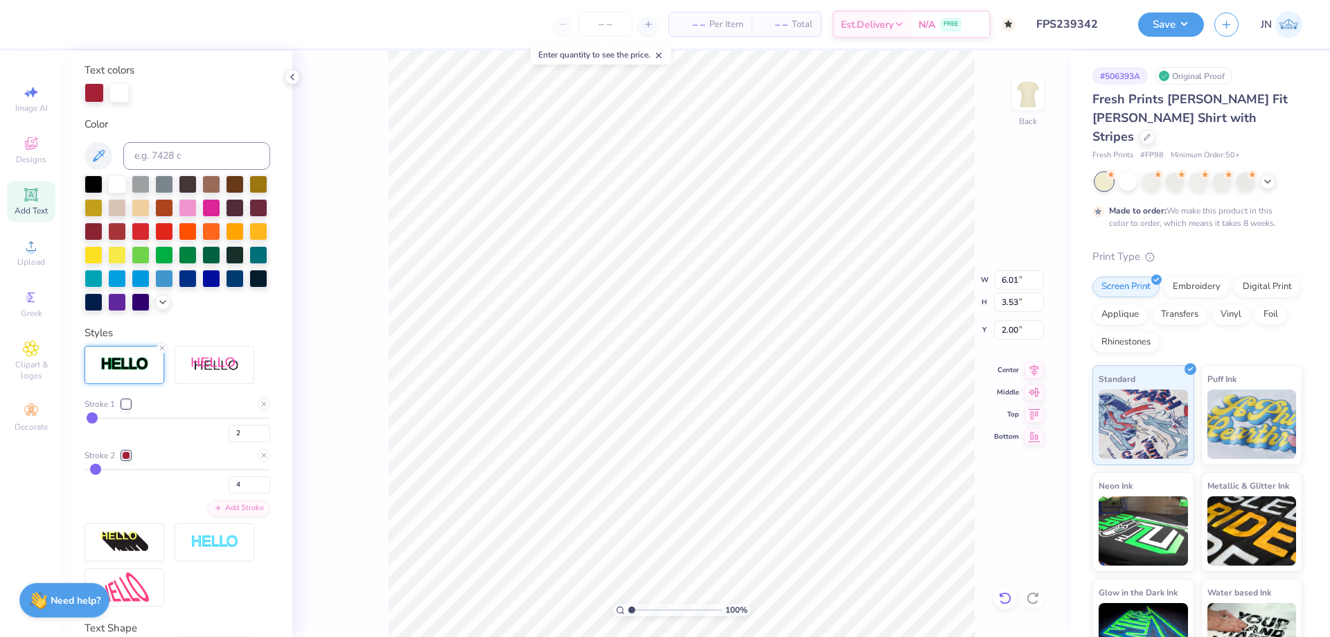
click at [1009, 598] on div at bounding box center [1005, 598] width 22 height 22
click at [794, 561] on li "Send to Back" at bounding box center [801, 554] width 109 height 27
click at [727, 485] on li "Bring to Front" at bounding box center [732, 491] width 109 height 27
click at [1034, 373] on icon at bounding box center [1034, 368] width 9 height 12
type input "6.32"
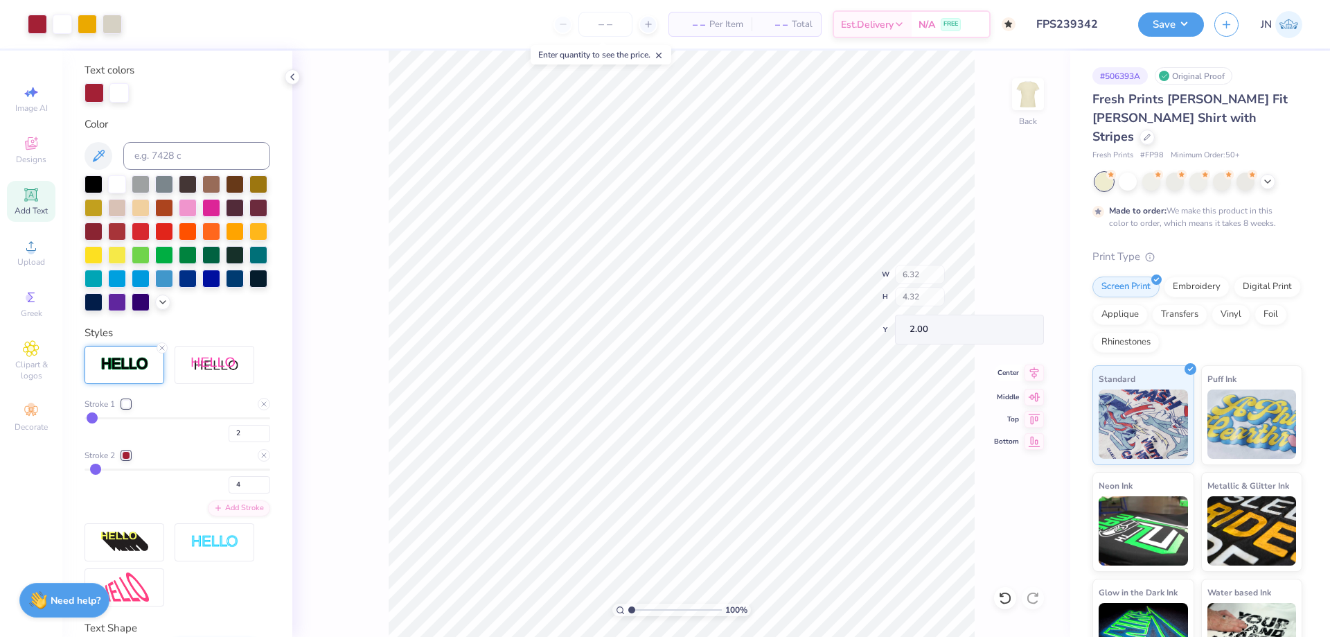
type input "4.32"
click at [1164, 37] on div "Save JN" at bounding box center [1234, 24] width 192 height 48
click at [1167, 30] on button "Save" at bounding box center [1171, 22] width 66 height 24
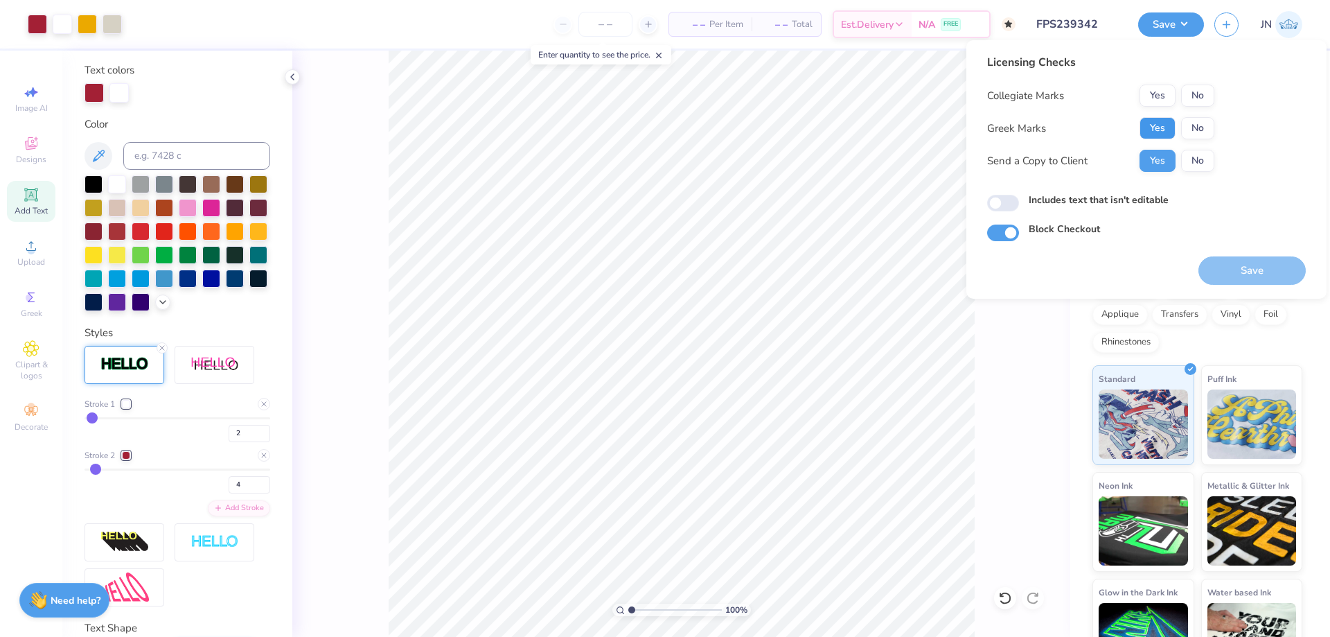
click at [1167, 132] on button "Yes" at bounding box center [1158, 128] width 36 height 22
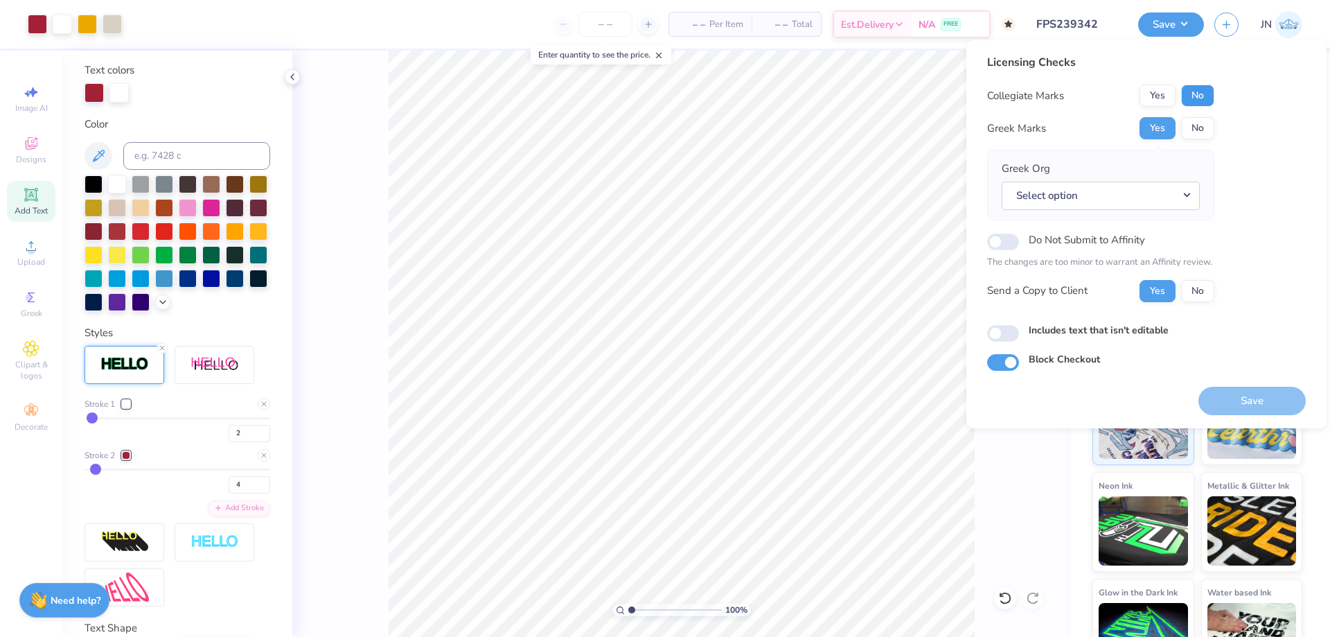
click at [1196, 94] on button "No" at bounding box center [1197, 96] width 33 height 22
click at [1101, 197] on button "Select option" at bounding box center [1101, 195] width 198 height 28
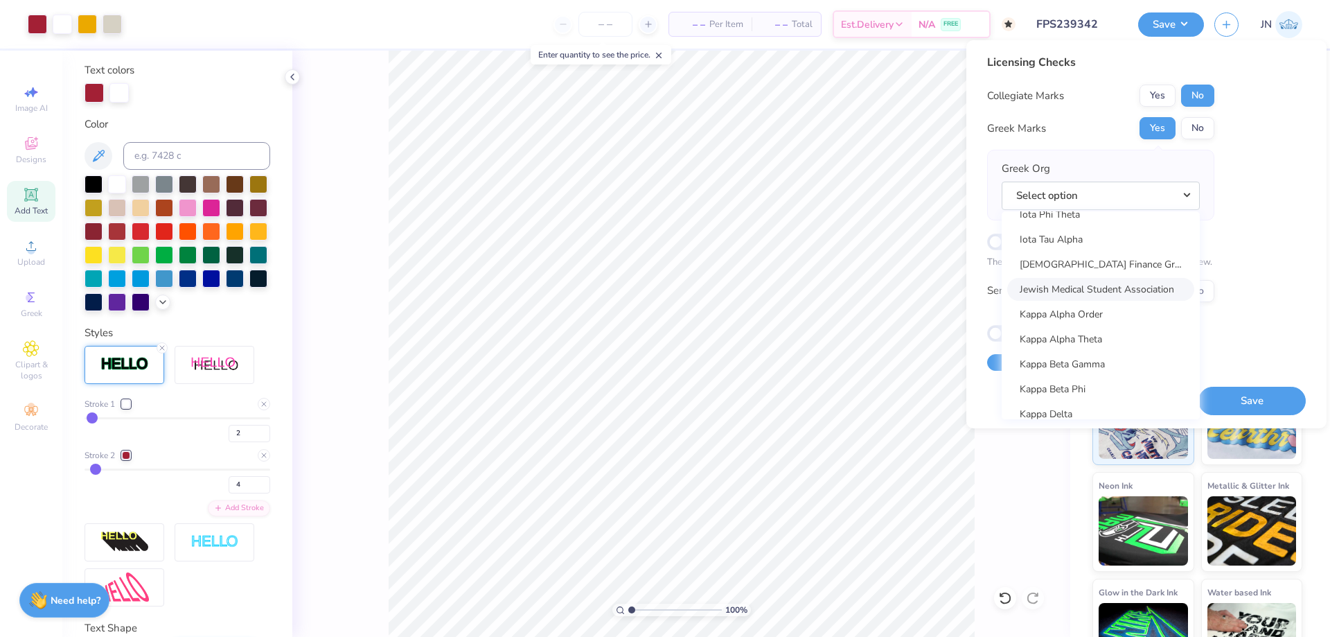
scroll to position [4849, 0]
click at [1076, 312] on link "Kappa Alpha Order" at bounding box center [1100, 316] width 187 height 23
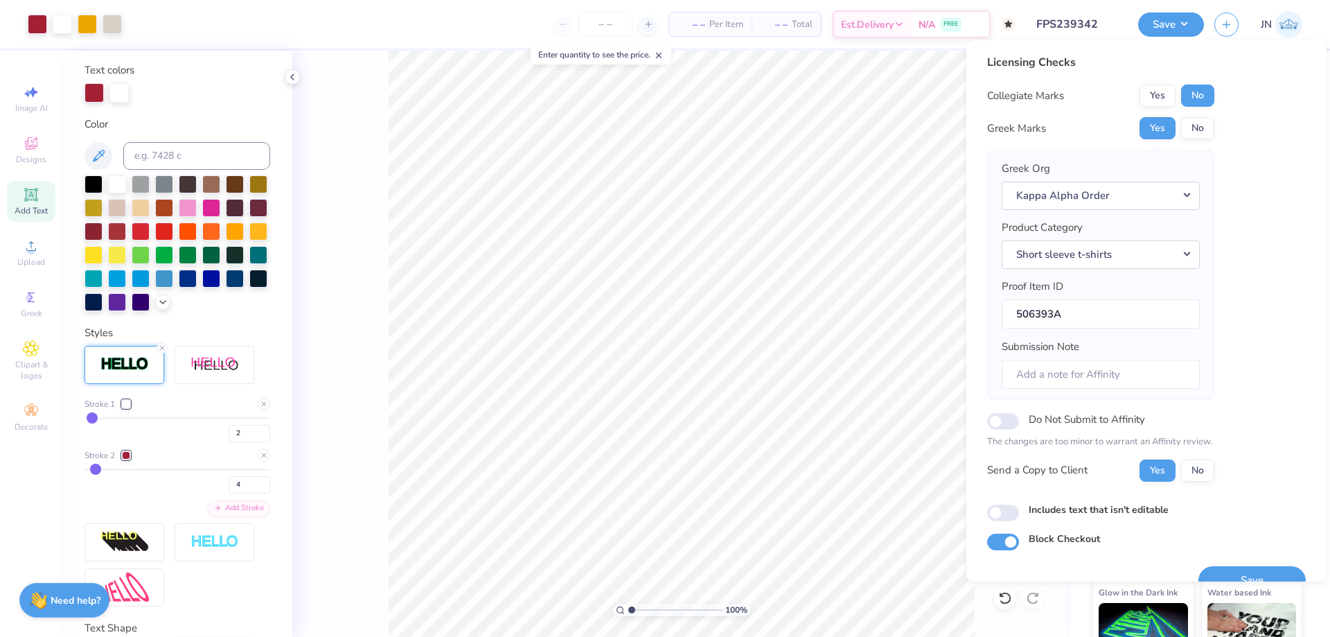
click at [1209, 564] on div "Save" at bounding box center [1251, 572] width 107 height 44
click at [1210, 569] on button "Save" at bounding box center [1251, 580] width 107 height 28
